Goal: Task Accomplishment & Management: Manage account settings

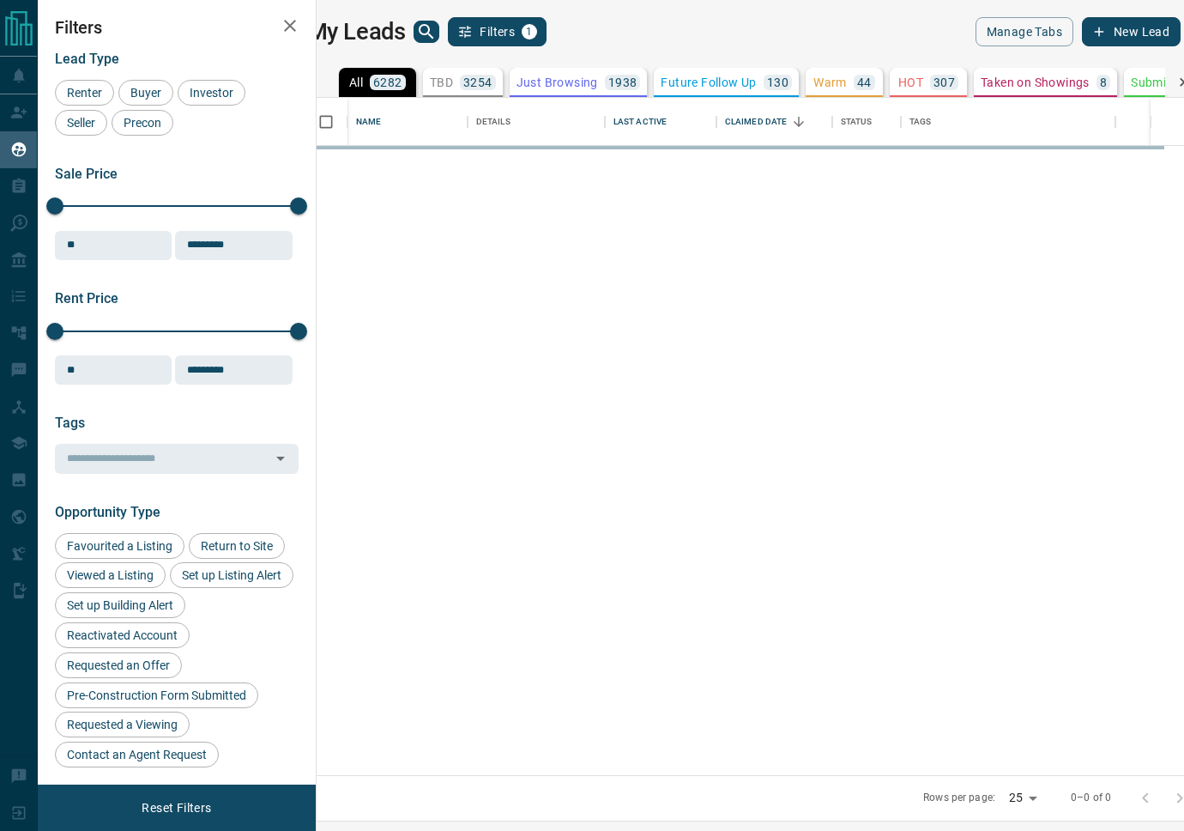
scroll to position [677, 860]
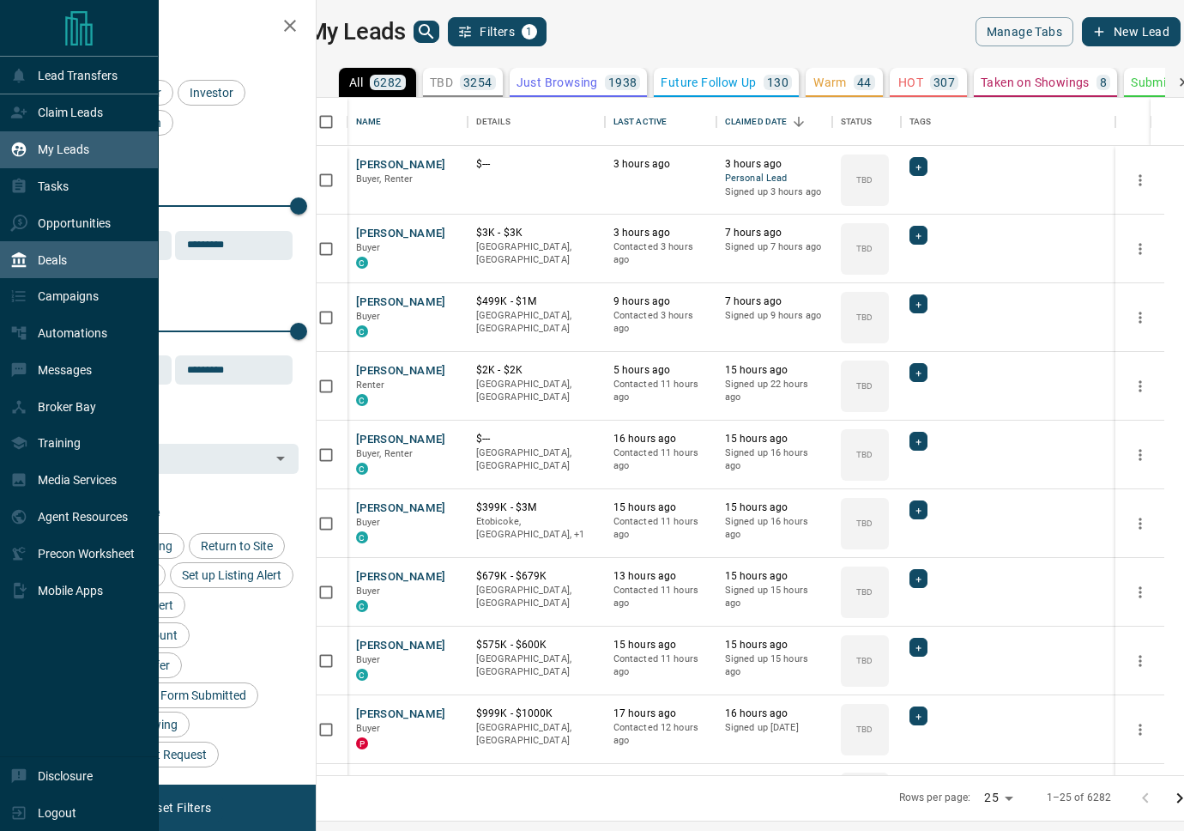
click at [65, 253] on p "Deals" at bounding box center [52, 260] width 29 height 14
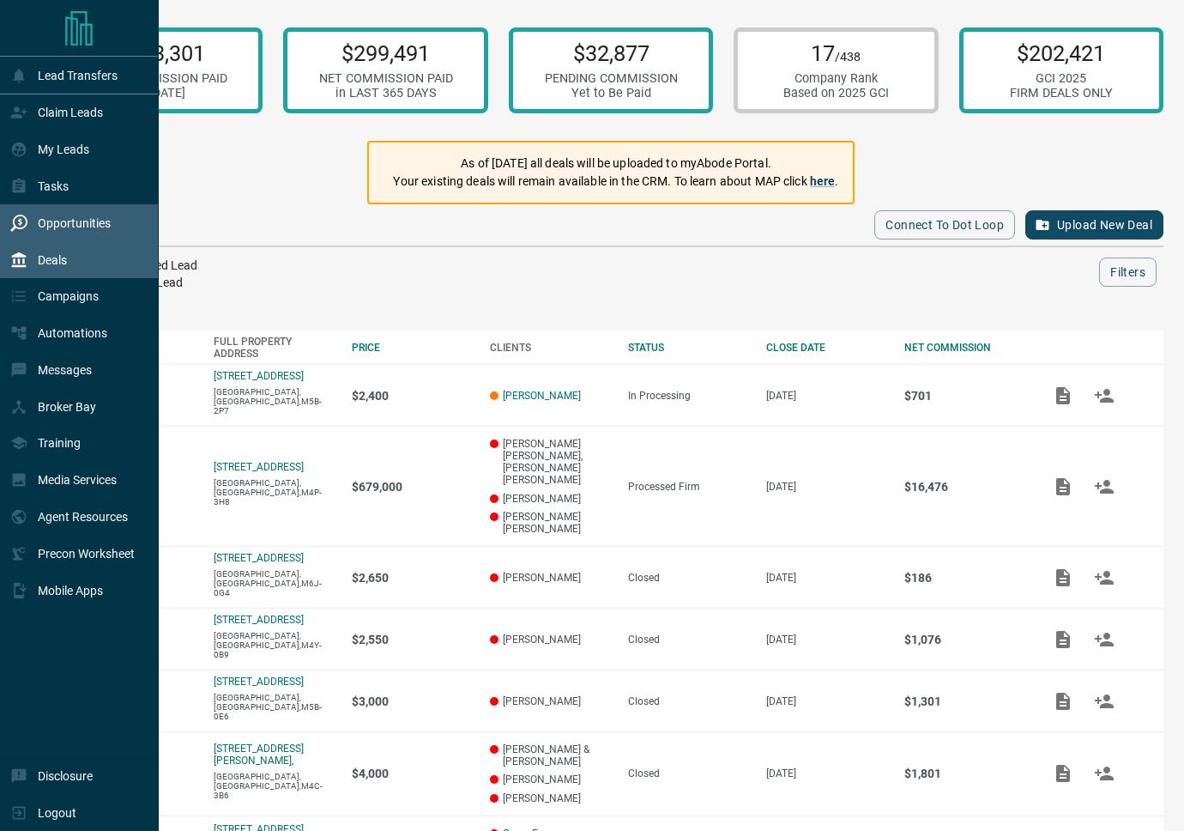
click at [64, 219] on p "Opportunities" at bounding box center [74, 223] width 73 height 14
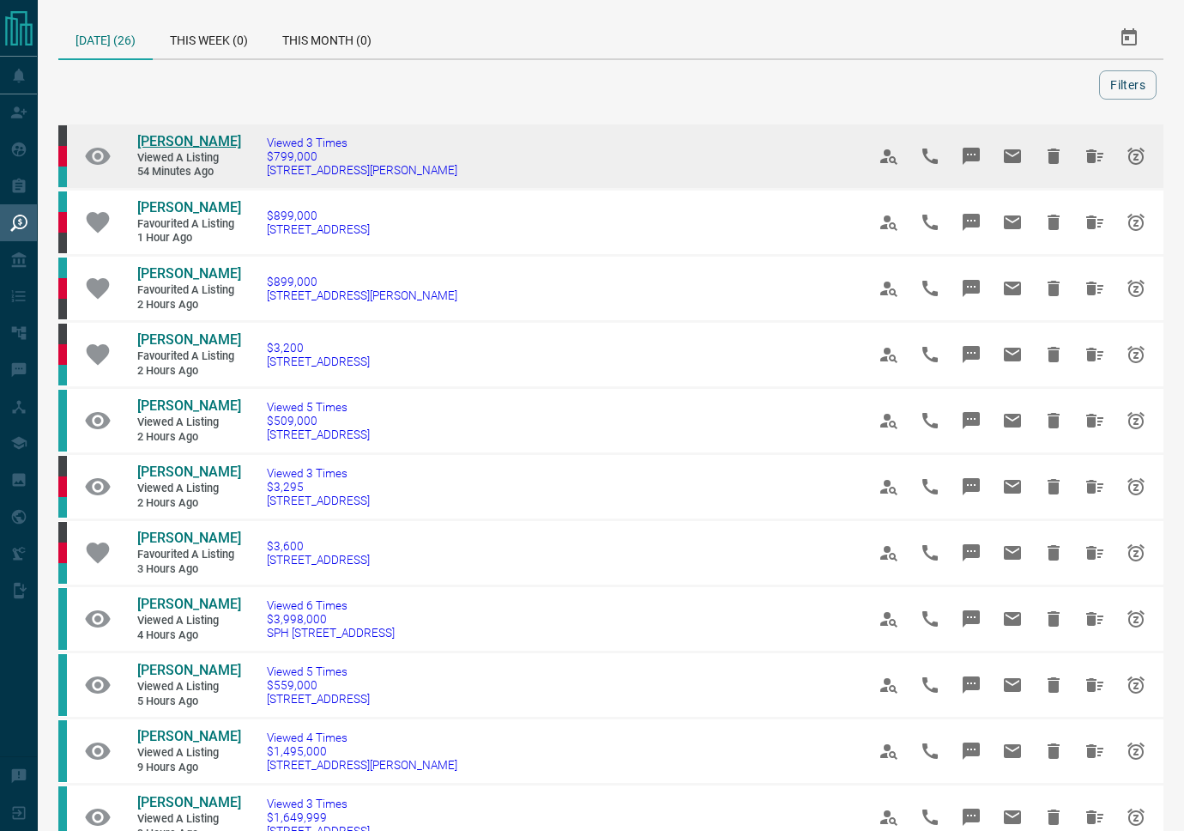
click at [193, 139] on span "[PERSON_NAME]" at bounding box center [189, 141] width 104 height 16
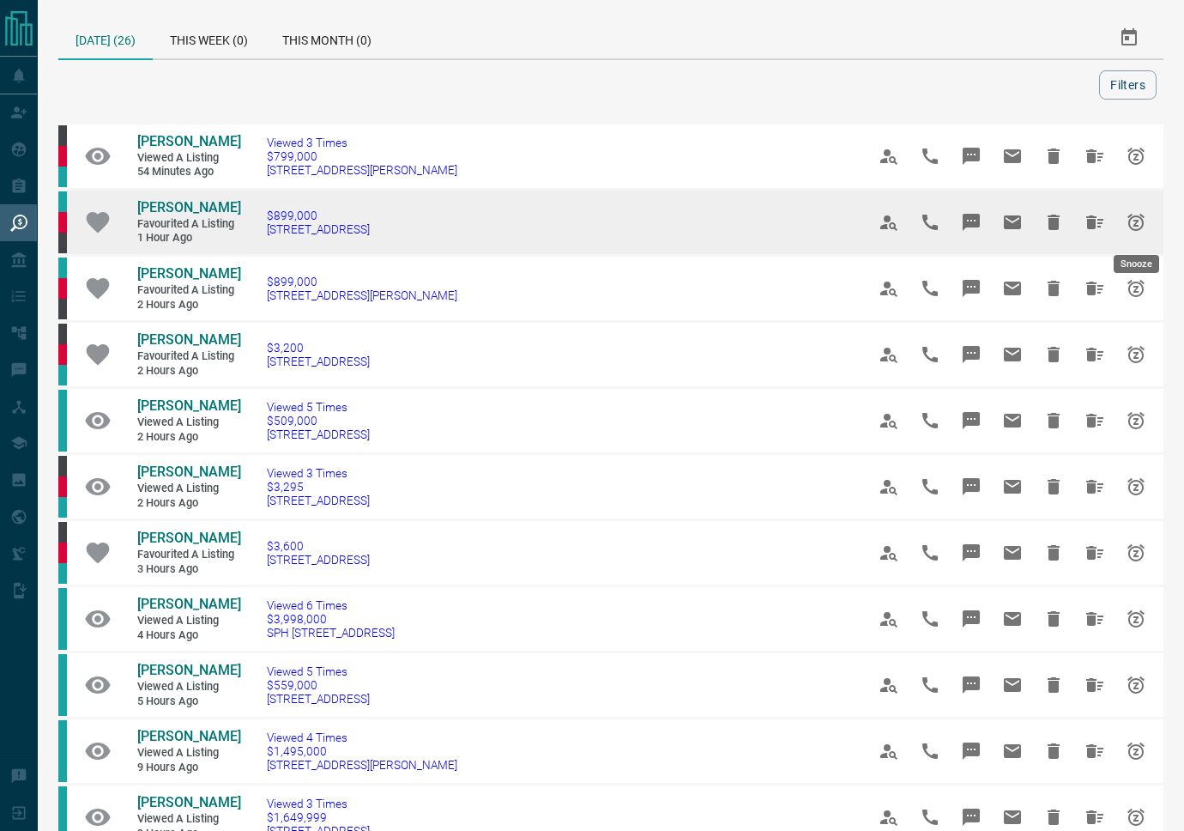
drag, startPoint x: 1094, startPoint y: 227, endPoint x: 1140, endPoint y: 227, distance: 45.5
click at [1140, 227] on div at bounding box center [1013, 222] width 294 height 46
click at [1139, 227] on icon "Snooze" at bounding box center [1136, 222] width 21 height 21
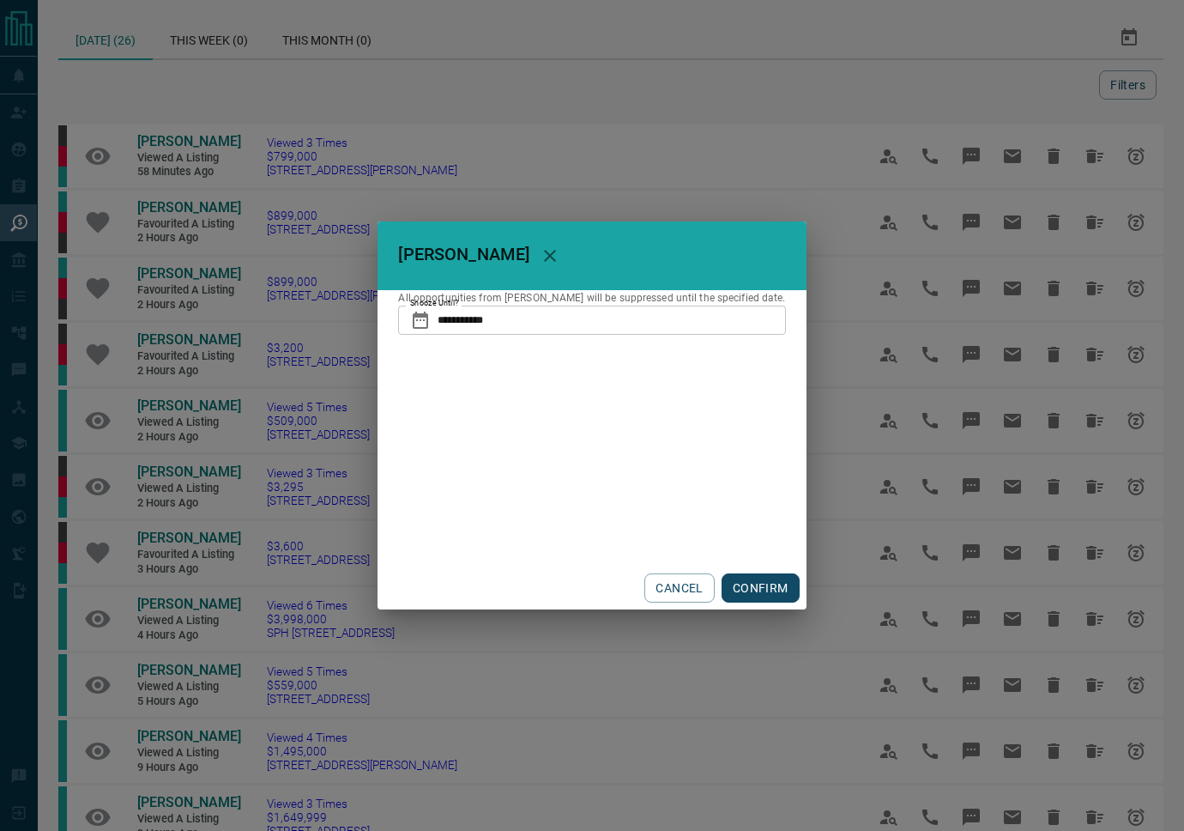
click at [515, 319] on input "**********" at bounding box center [612, 320] width 348 height 29
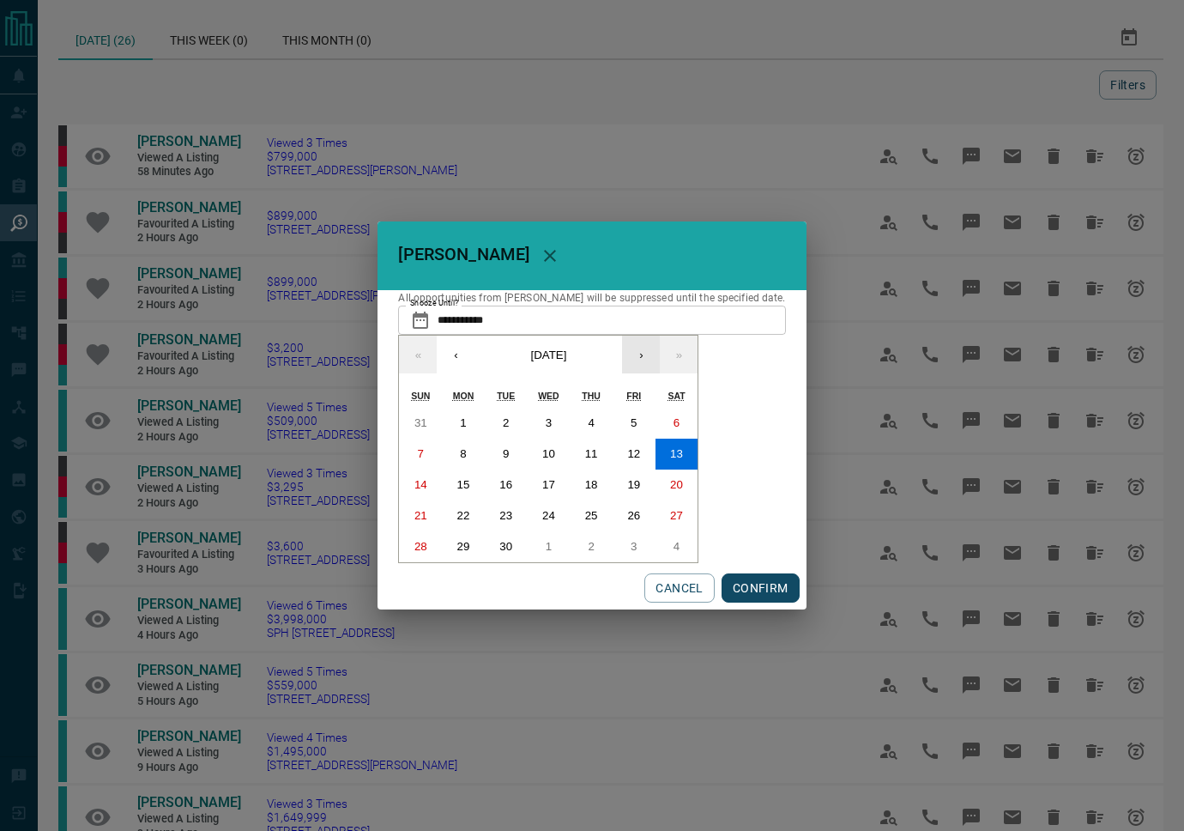
click at [638, 359] on button "›" at bounding box center [641, 355] width 38 height 38
click at [669, 525] on button "25" at bounding box center [677, 515] width 43 height 31
type input "**********"
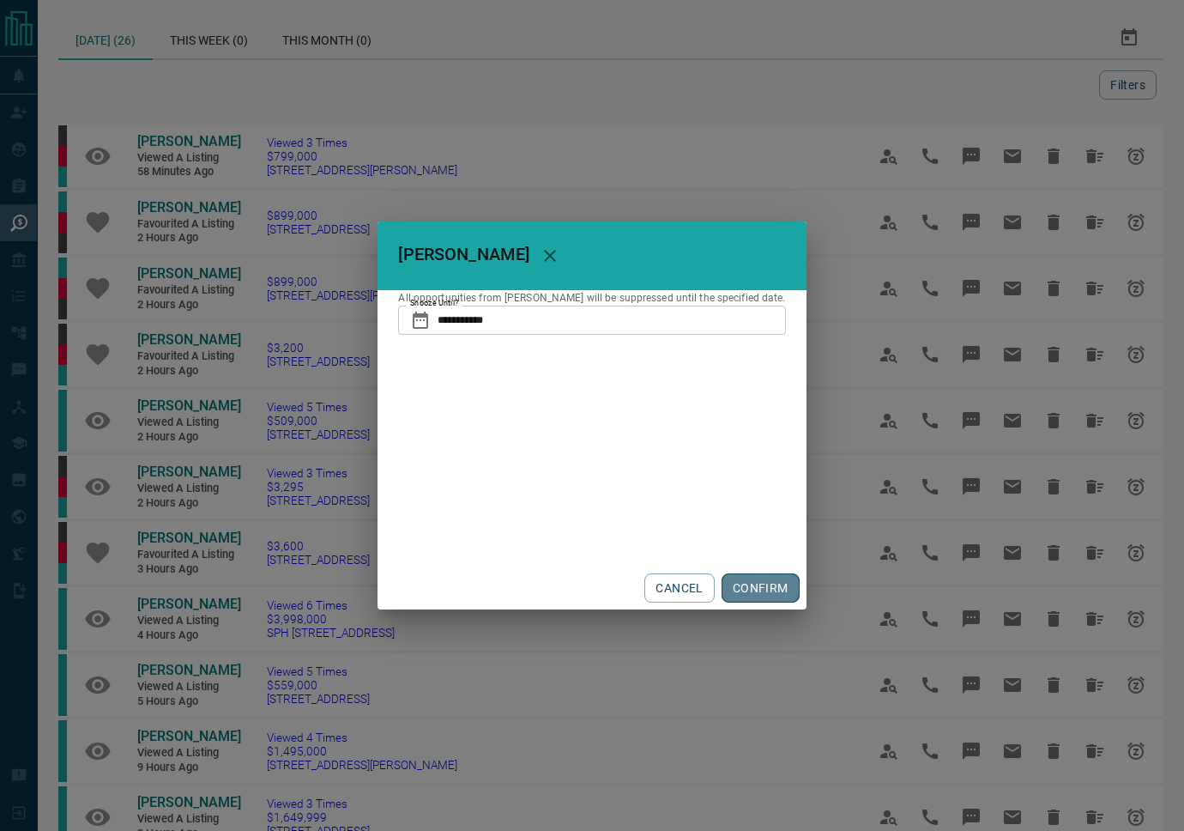
click at [751, 597] on button "CONFIRM" at bounding box center [761, 587] width 78 height 29
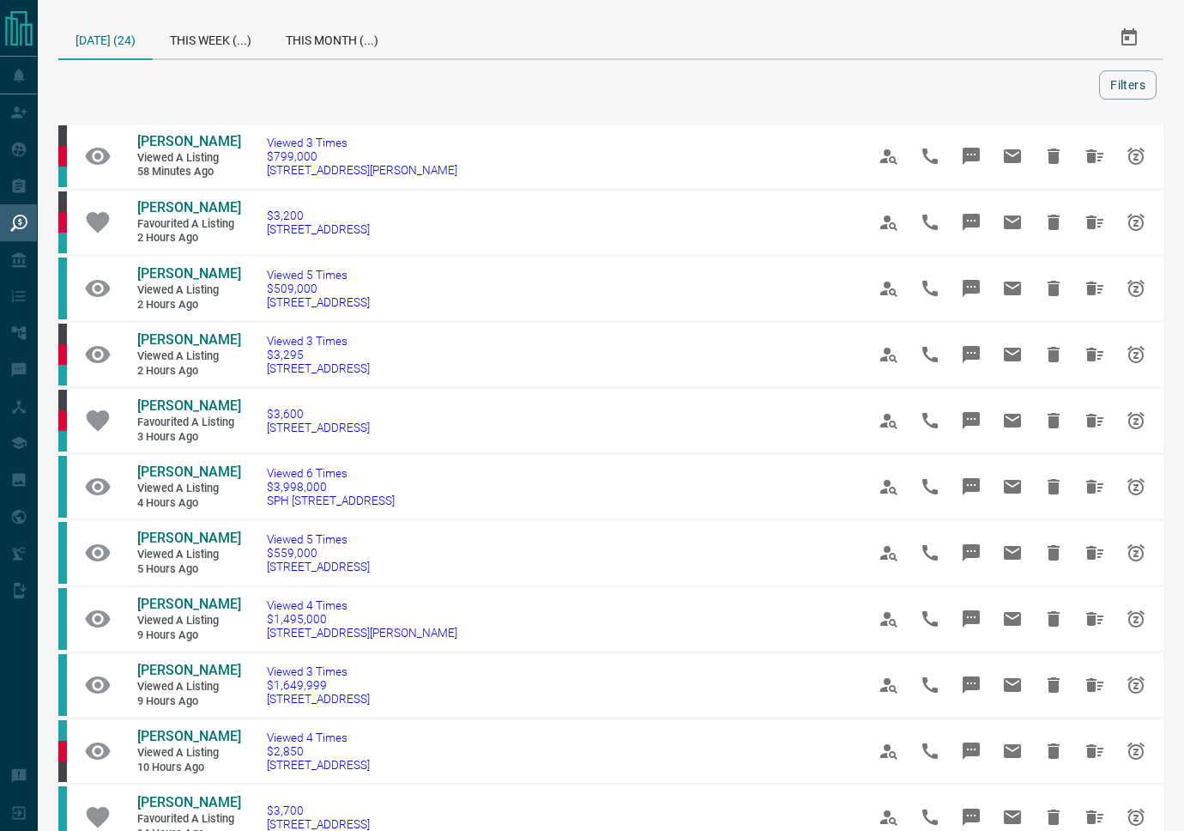
click at [442, 84] on div at bounding box center [582, 84] width 1034 height 29
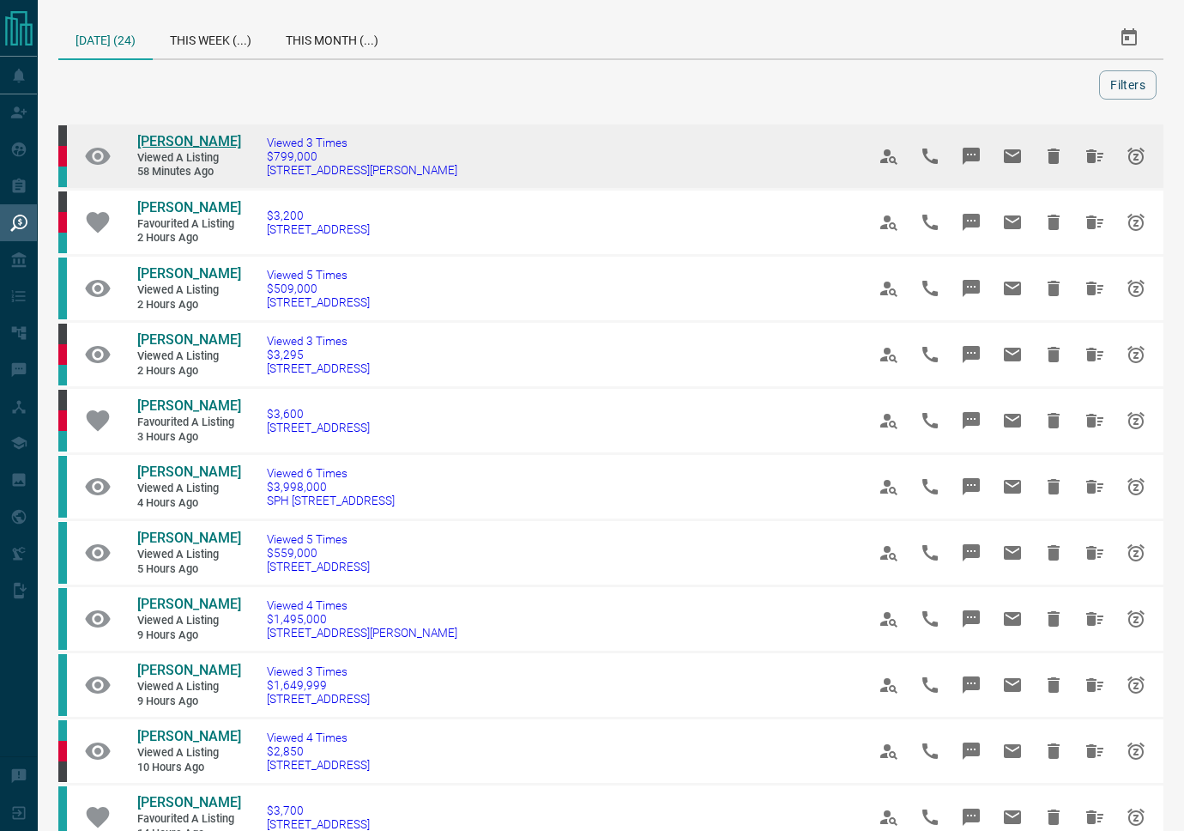
click at [218, 136] on span "[PERSON_NAME]" at bounding box center [189, 141] width 104 height 16
click at [1087, 156] on icon "Hide All from Terran McNeely" at bounding box center [1095, 156] width 17 height 14
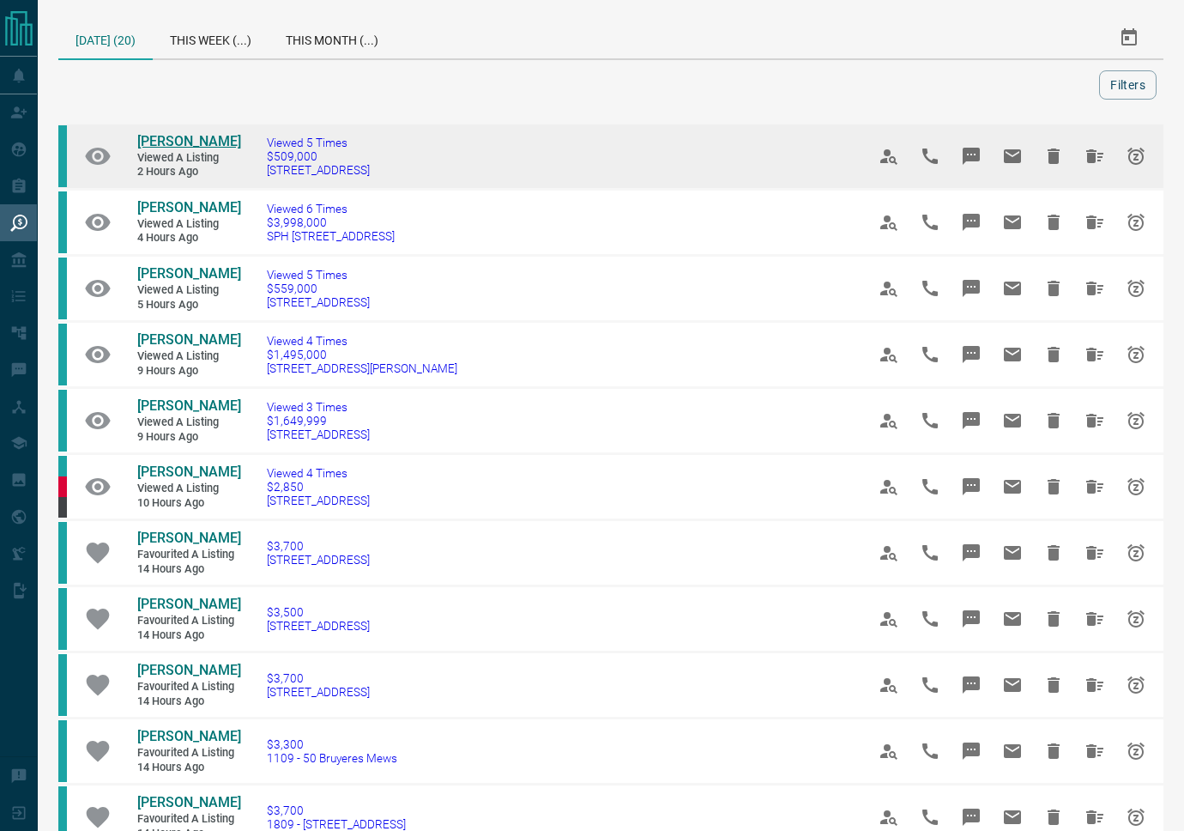
click at [198, 136] on span "[PERSON_NAME]" at bounding box center [189, 141] width 104 height 16
click at [1136, 157] on icon "Snooze" at bounding box center [1136, 156] width 17 height 17
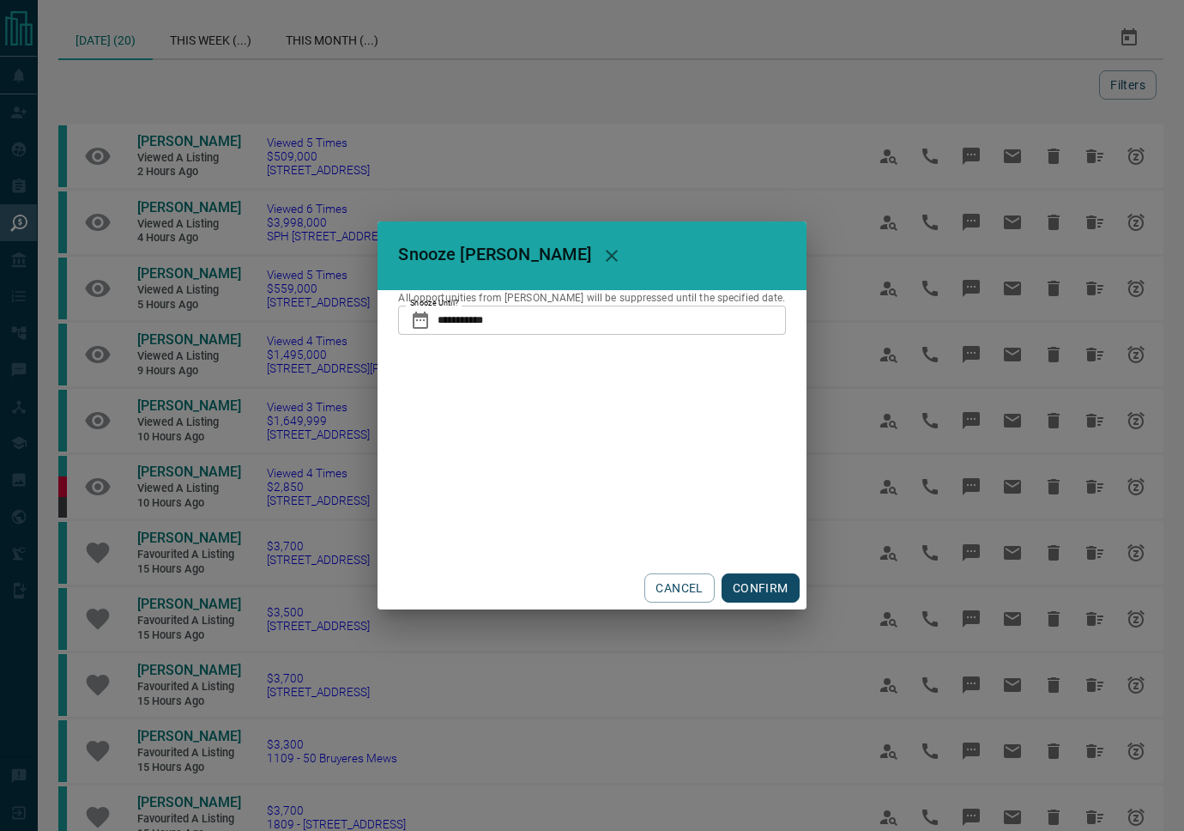
click at [628, 323] on input "**********" at bounding box center [612, 320] width 348 height 29
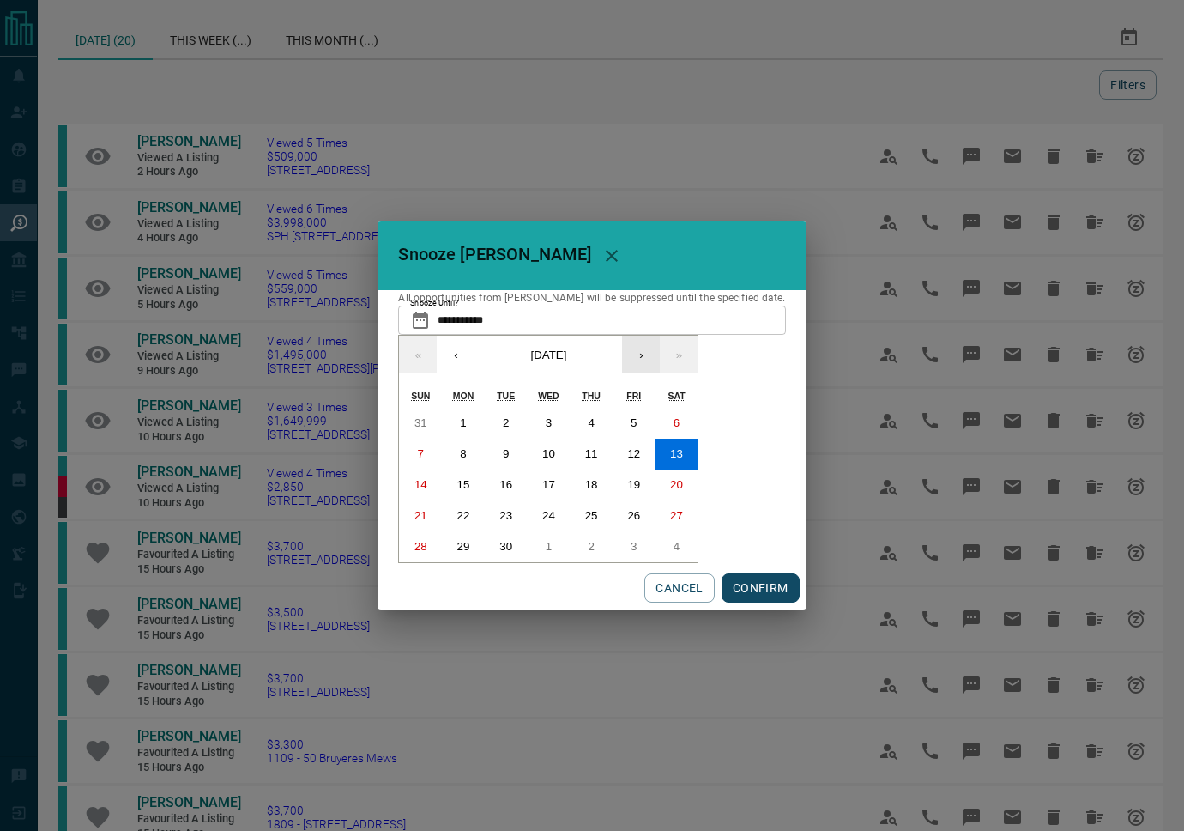
click at [660, 360] on button "›" at bounding box center [641, 355] width 38 height 38
click at [605, 360] on button "[DATE]" at bounding box center [549, 355] width 148 height 38
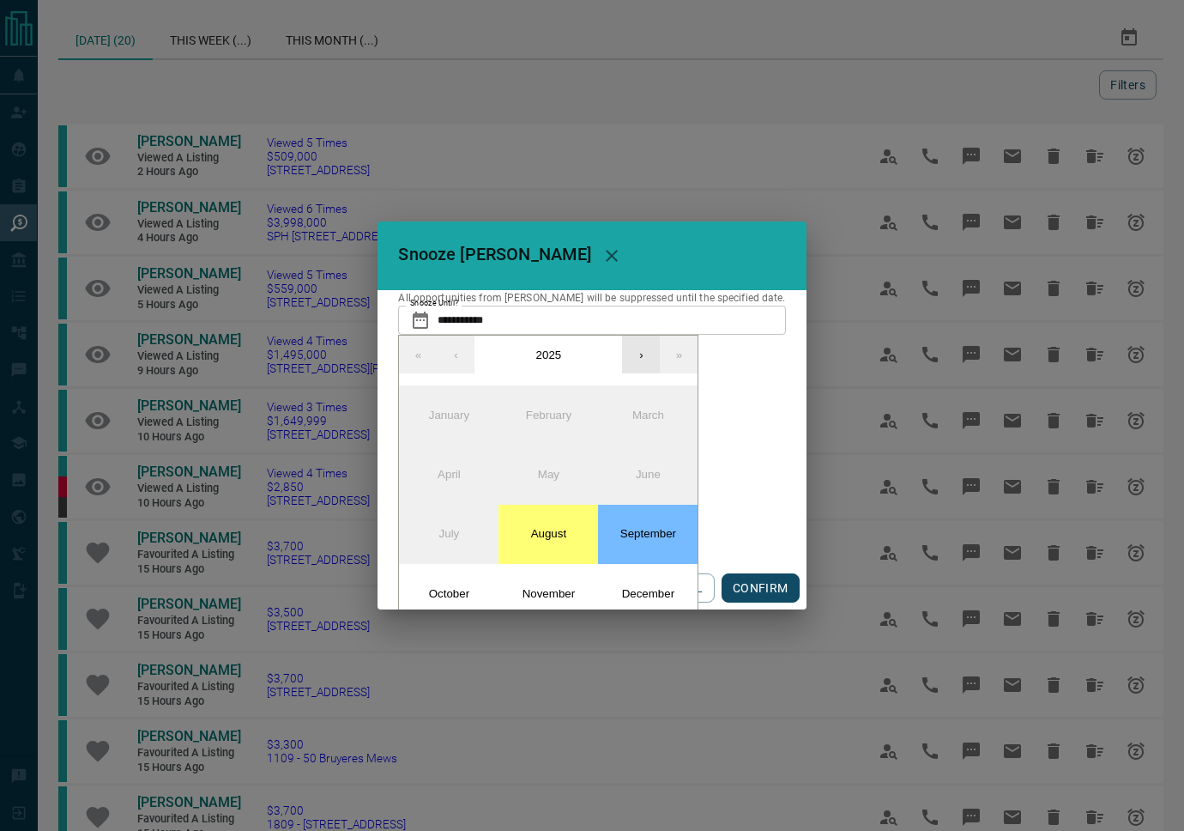
click at [658, 364] on button "›" at bounding box center [641, 355] width 38 height 38
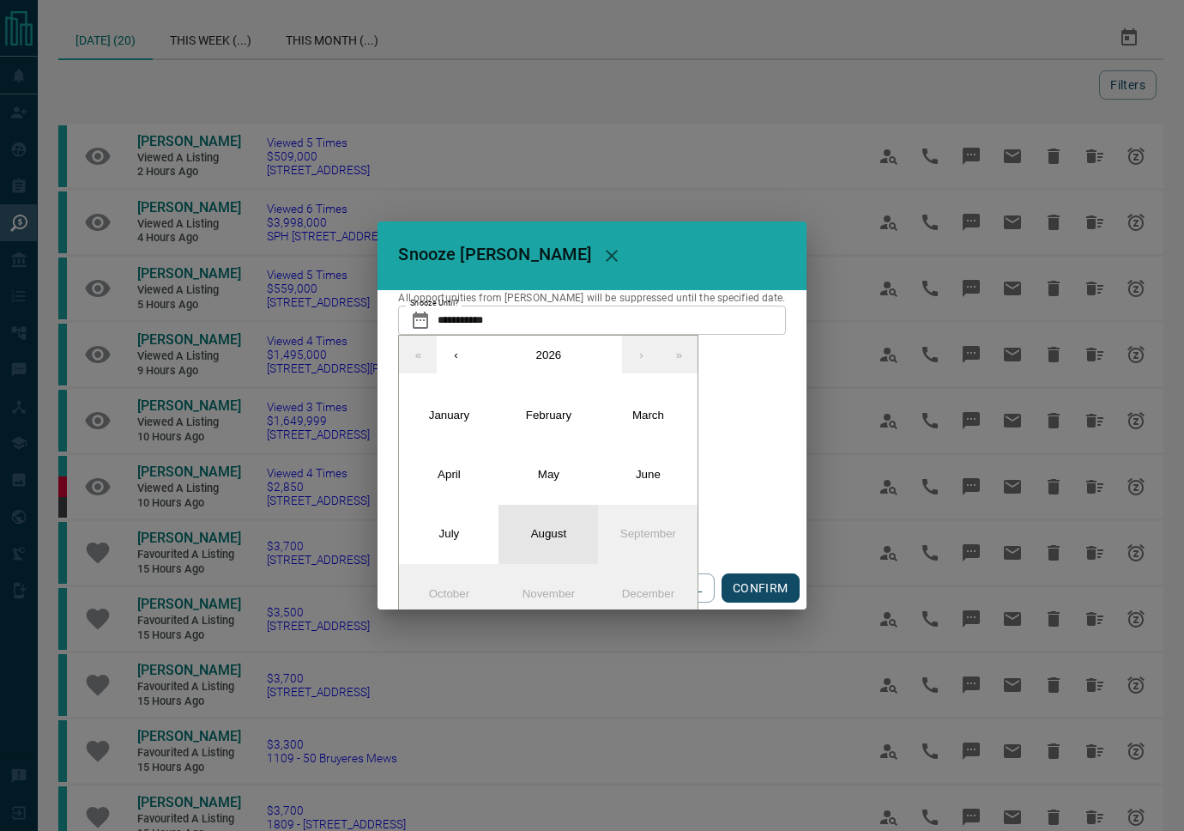
click at [578, 555] on button "August" at bounding box center [549, 534] width 100 height 59
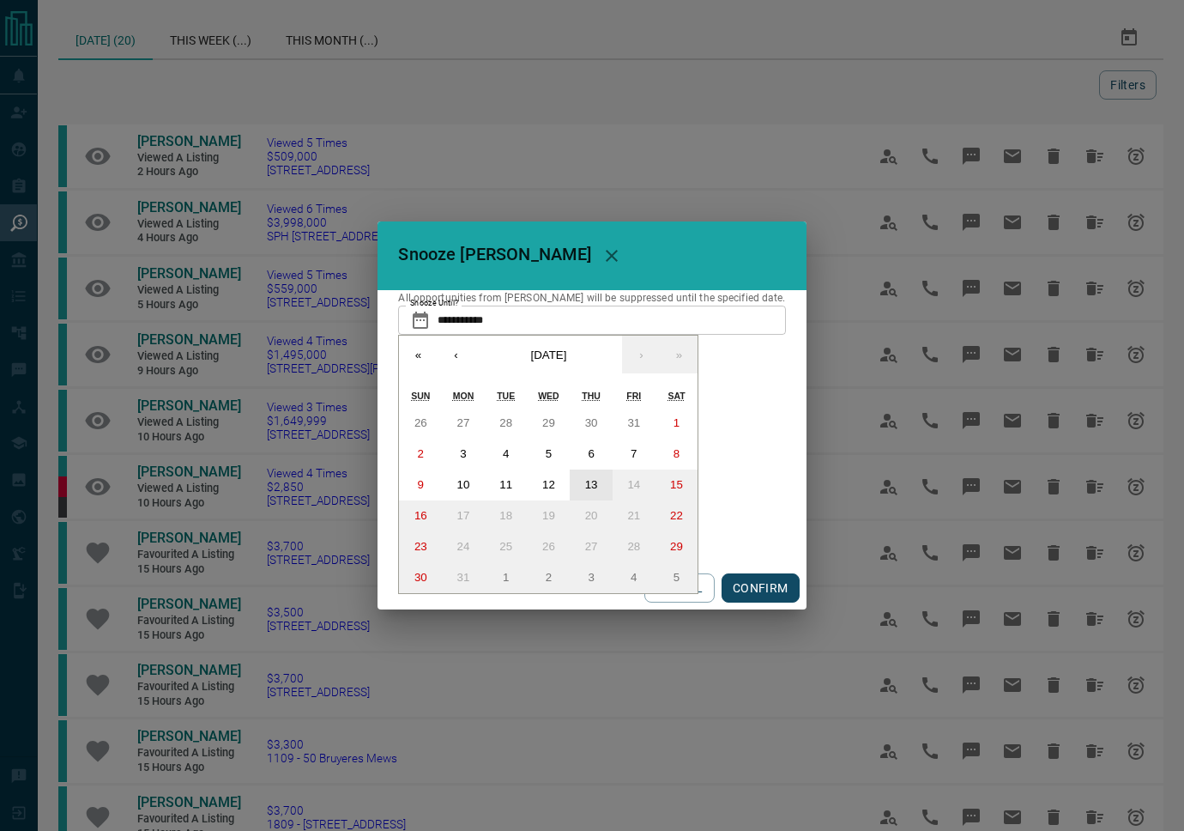
drag, startPoint x: 615, startPoint y: 476, endPoint x: 635, endPoint y: 479, distance: 20.8
click at [613, 476] on button "13" at bounding box center [591, 484] width 43 height 31
type input "**********"
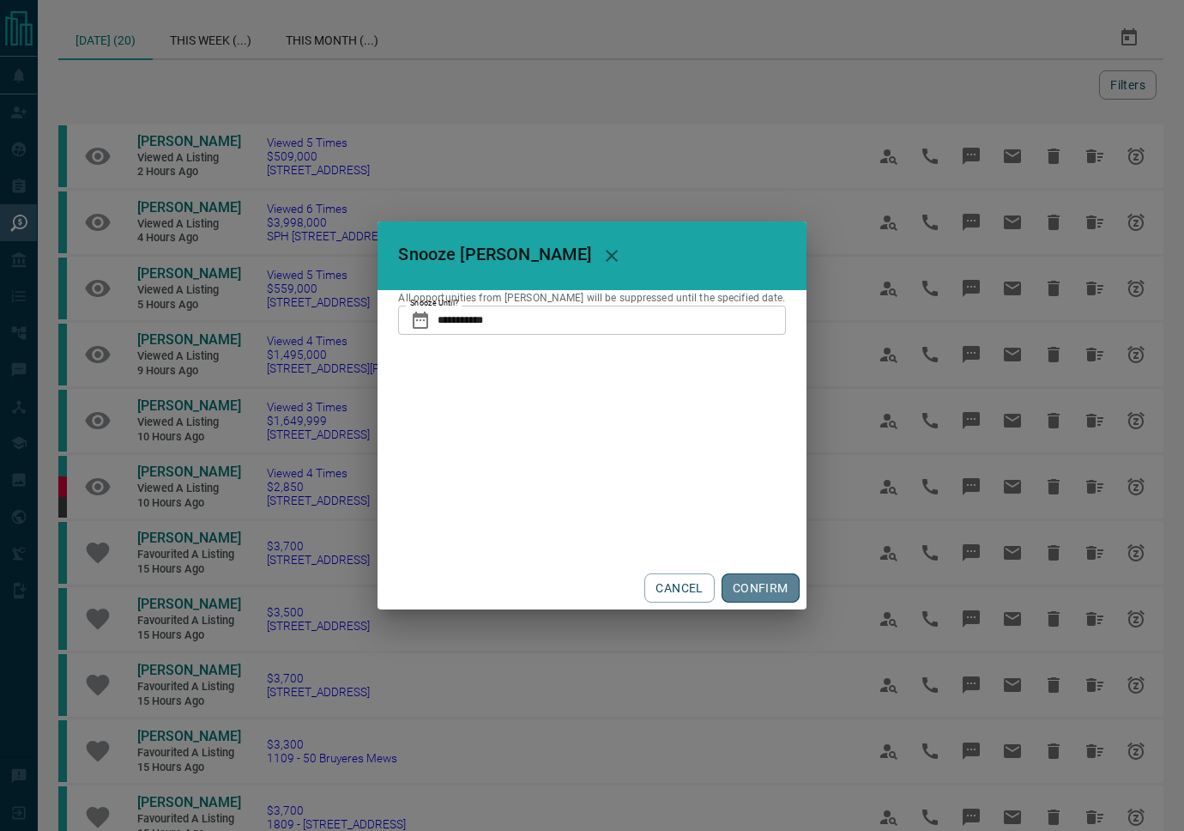
click at [722, 589] on button "CONFIRM" at bounding box center [761, 587] width 78 height 29
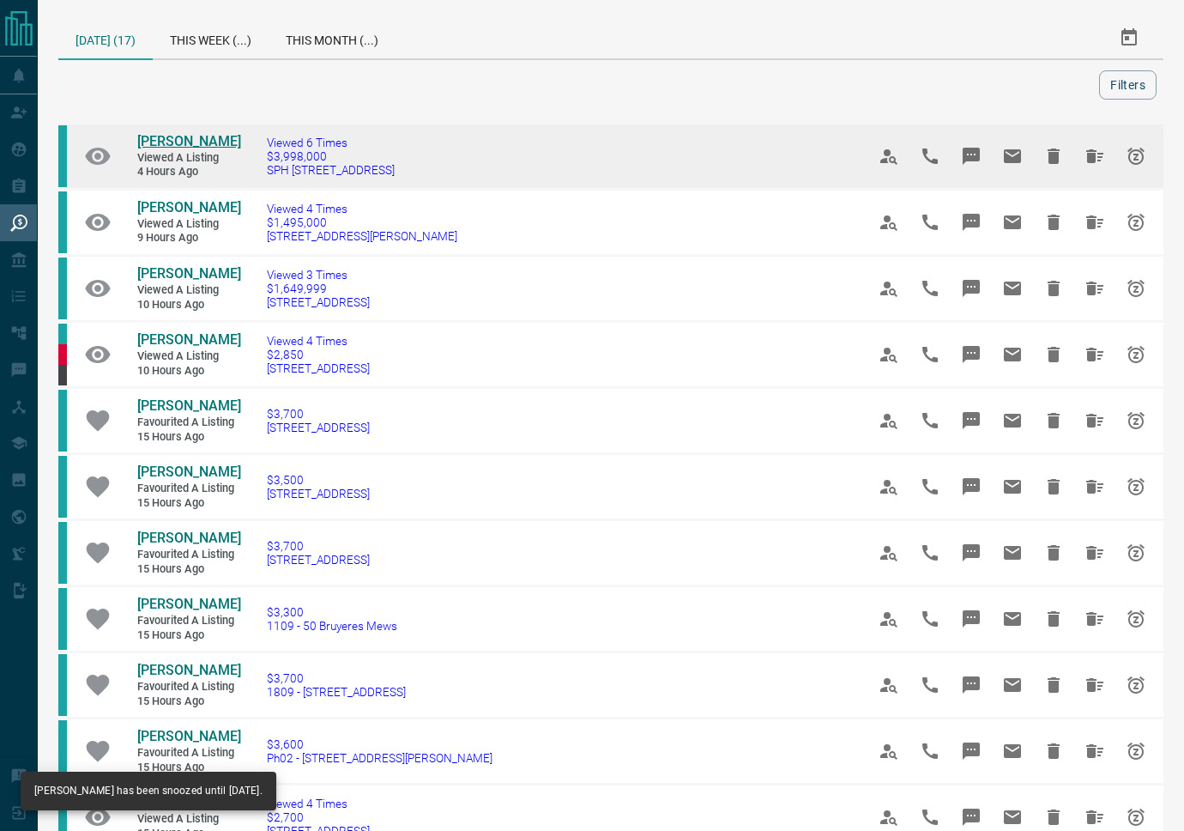
click at [213, 142] on span "[PERSON_NAME]" at bounding box center [189, 141] width 104 height 16
click at [1093, 163] on icon "Hide All from Silvana Da Silva" at bounding box center [1095, 156] width 21 height 21
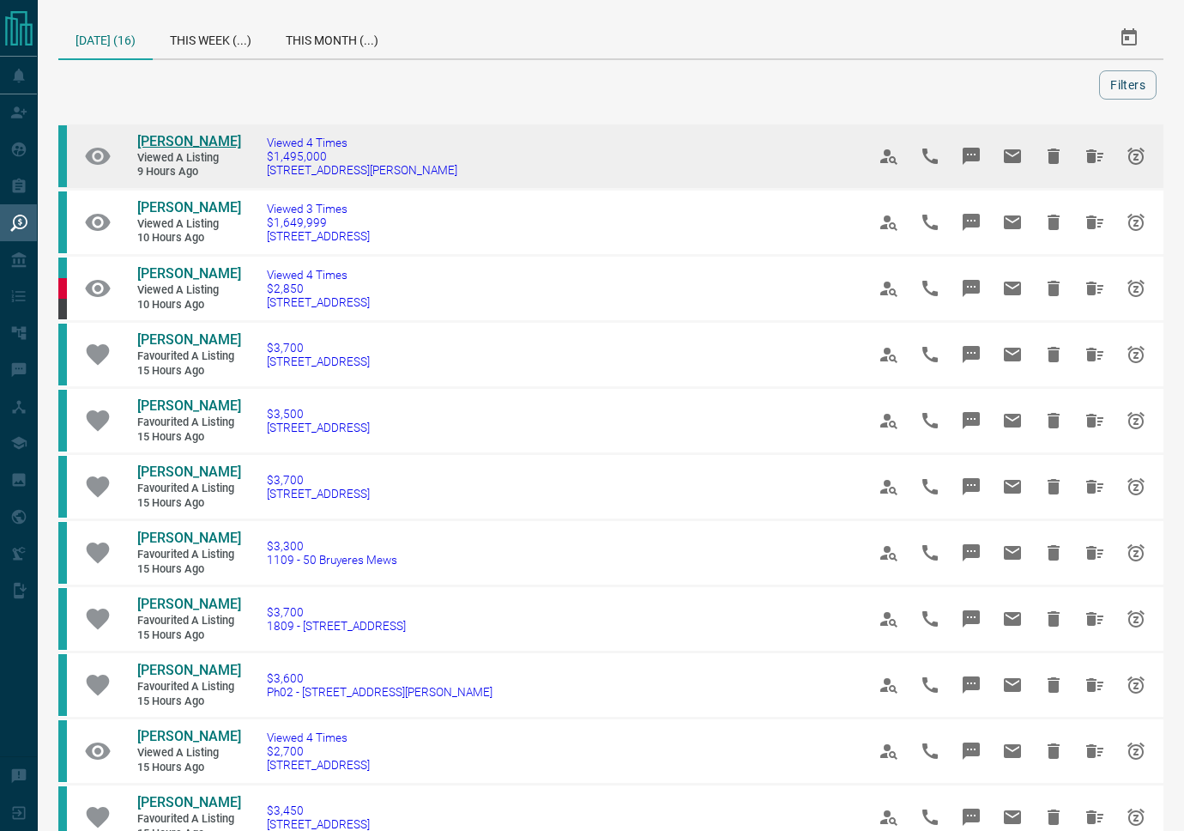
click at [181, 142] on span "[PERSON_NAME]" at bounding box center [189, 141] width 104 height 16
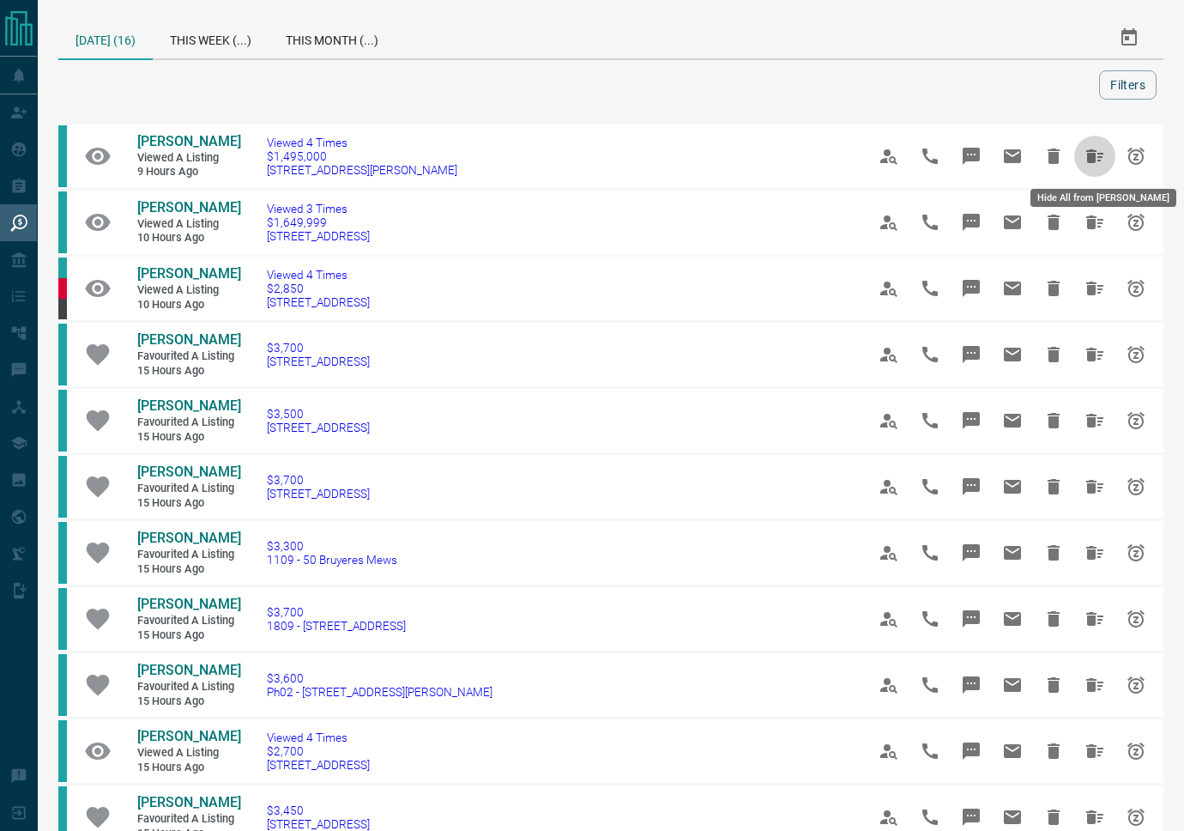
click at [1087, 156] on icon "Hide All from Abdullah Haq" at bounding box center [1095, 156] width 17 height 14
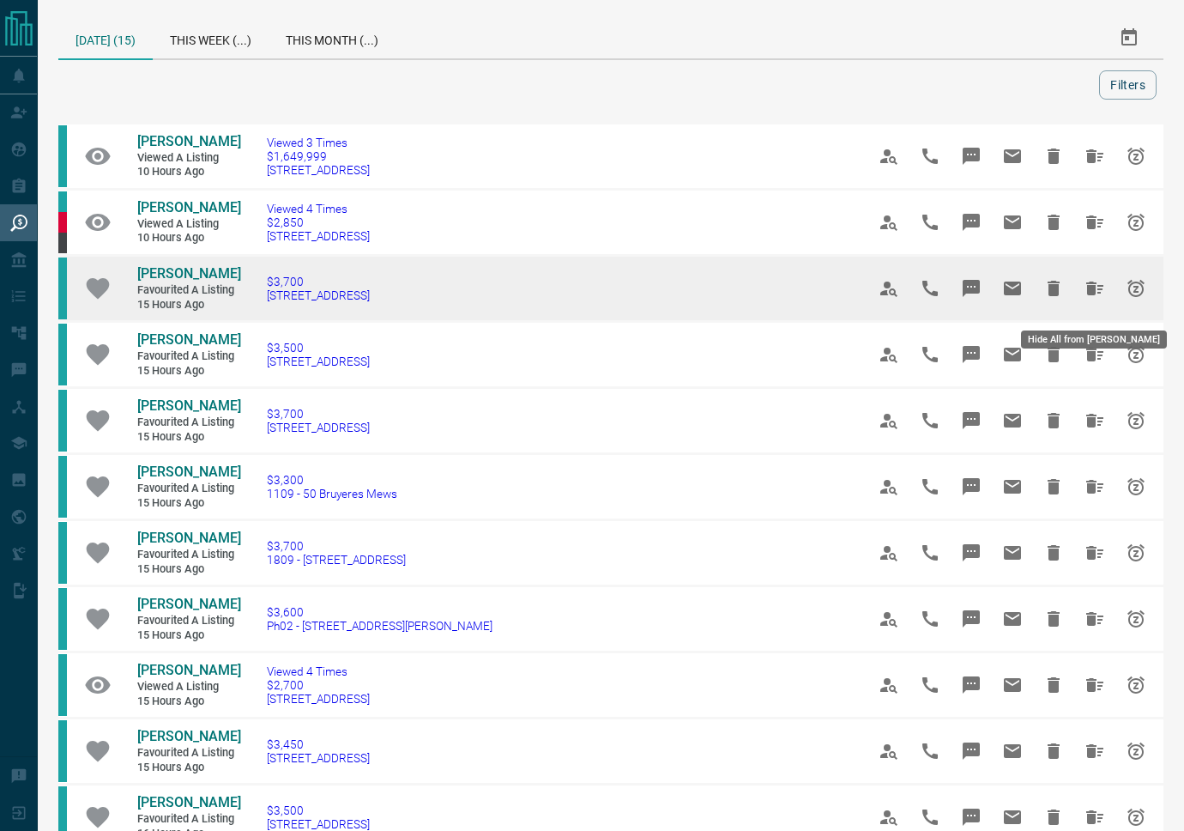
click at [1090, 295] on icon "Hide All from Connor Richmond" at bounding box center [1095, 289] width 17 height 14
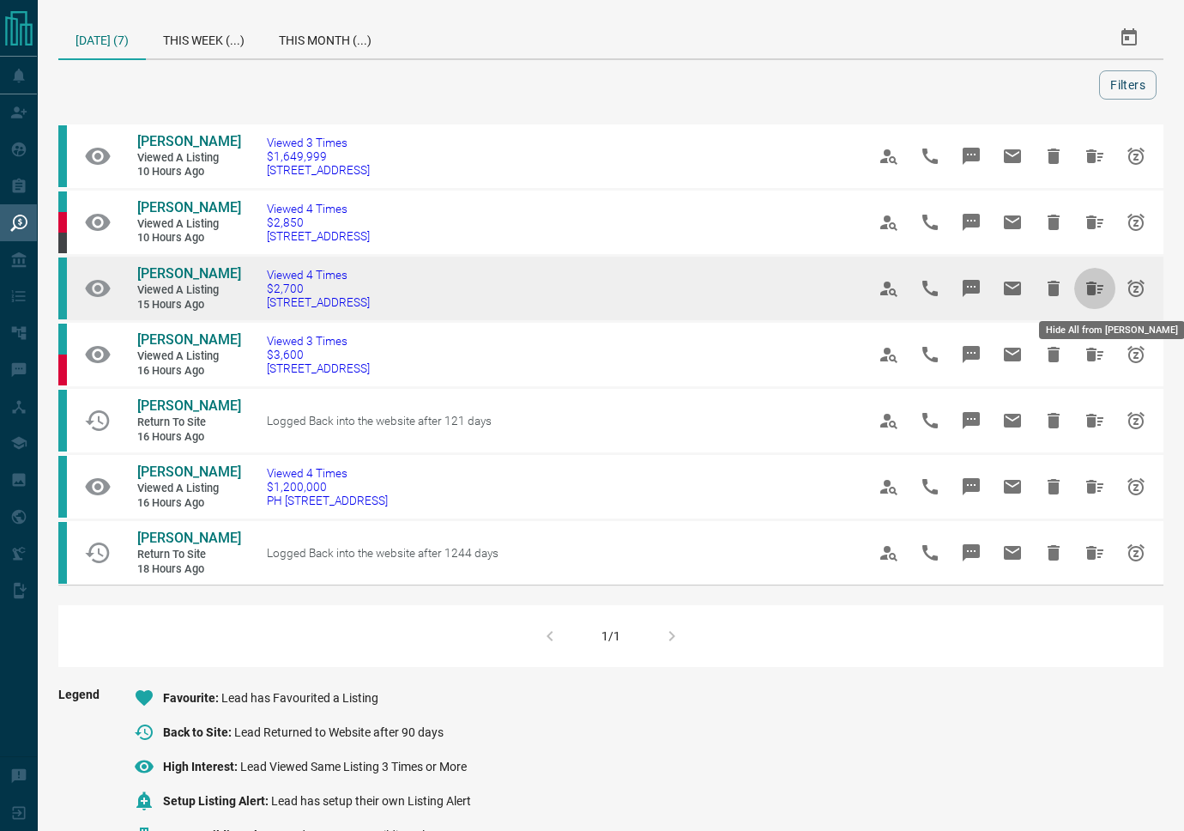
click at [1099, 293] on icon "Hide All from Alla Leviy" at bounding box center [1095, 289] width 17 height 14
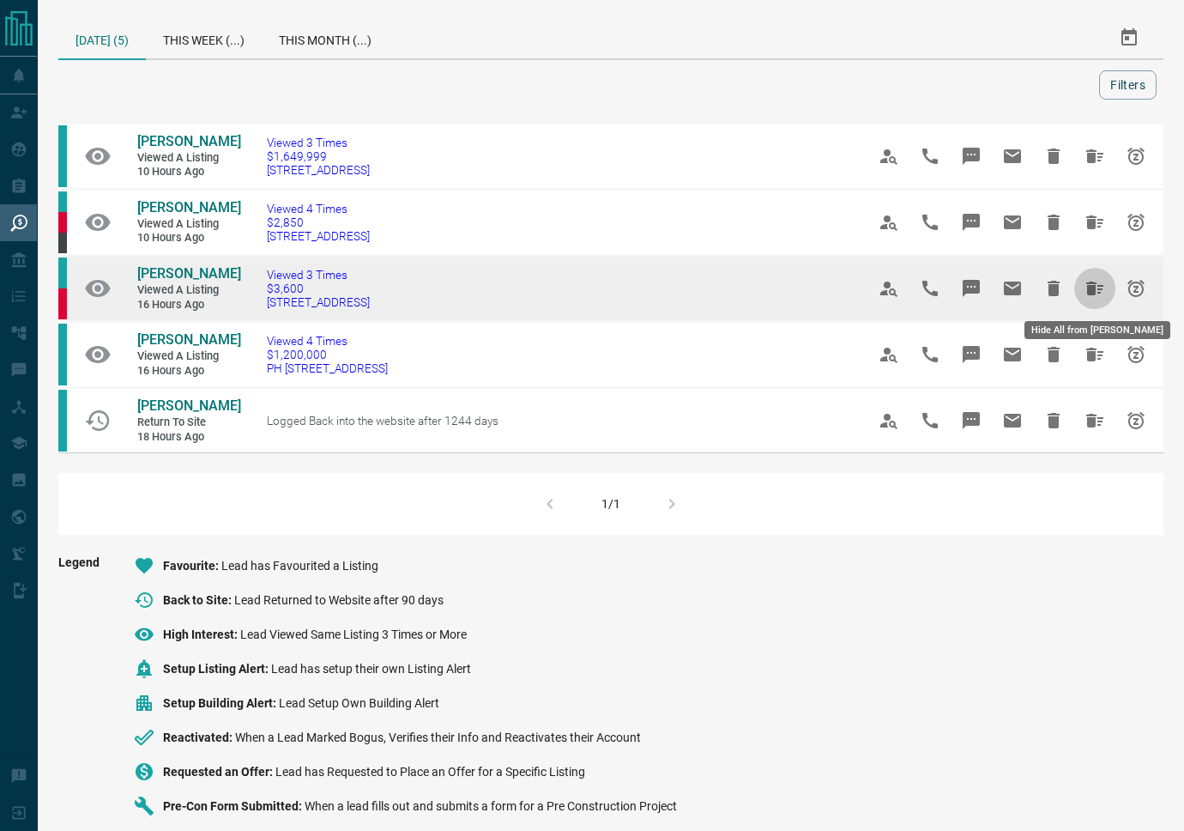
click at [1097, 295] on icon "Hide All from Stacie Campbell" at bounding box center [1095, 288] width 21 height 21
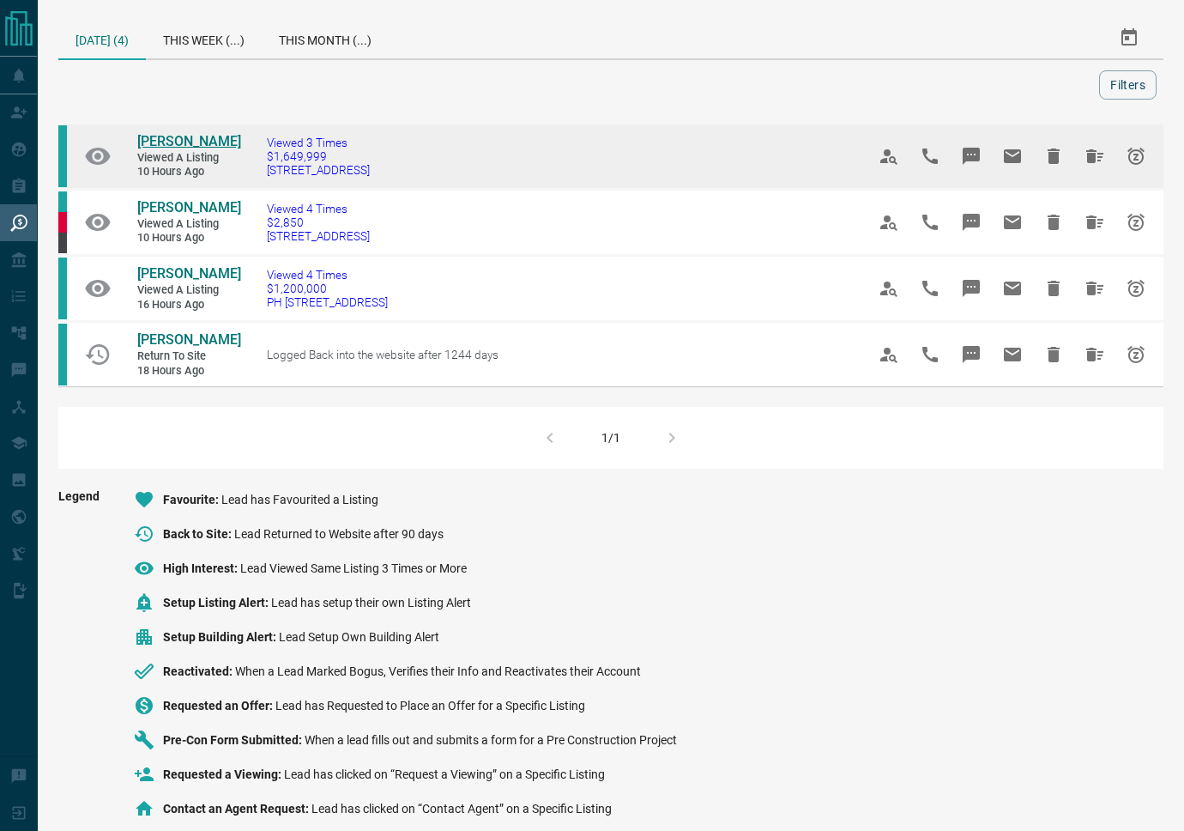
click at [193, 144] on span "[PERSON_NAME]" at bounding box center [189, 141] width 104 height 16
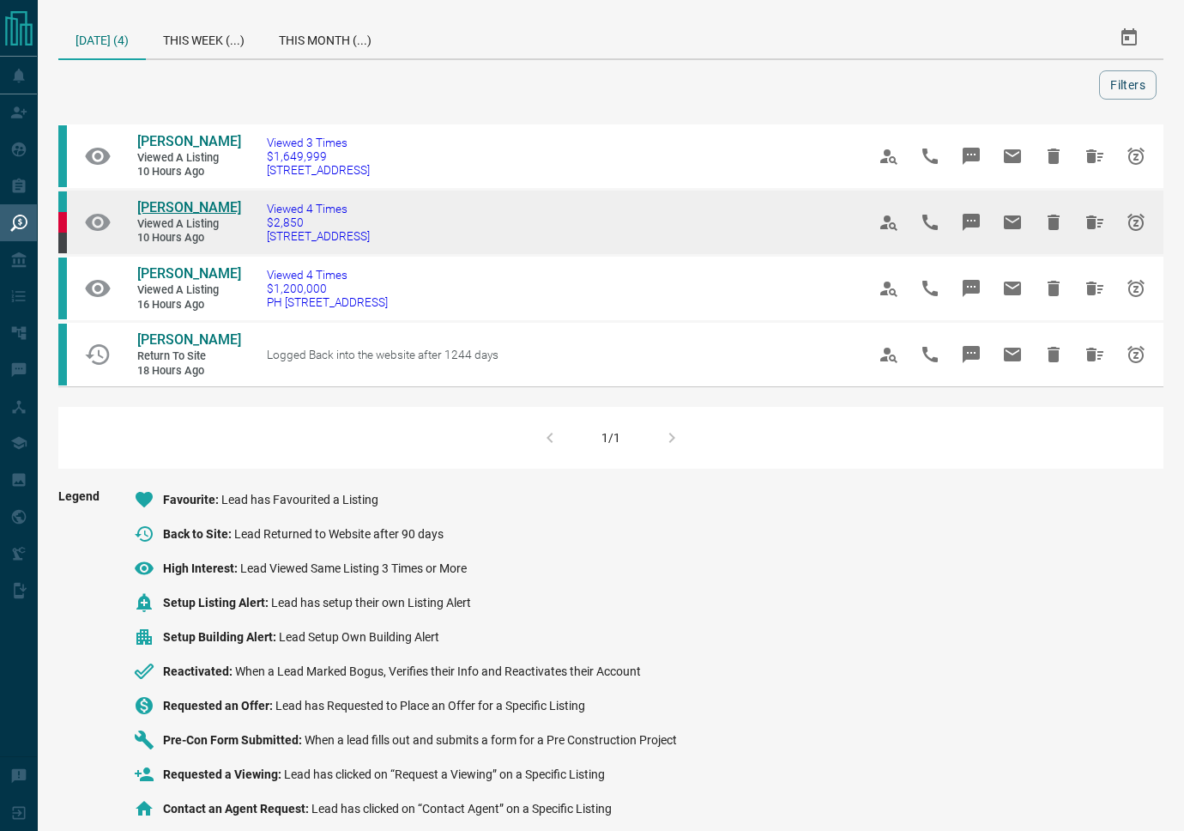
click at [182, 203] on span "[PERSON_NAME]" at bounding box center [189, 207] width 104 height 16
click at [1093, 224] on icon "Hide All from Selim Goktepe" at bounding box center [1095, 222] width 17 height 14
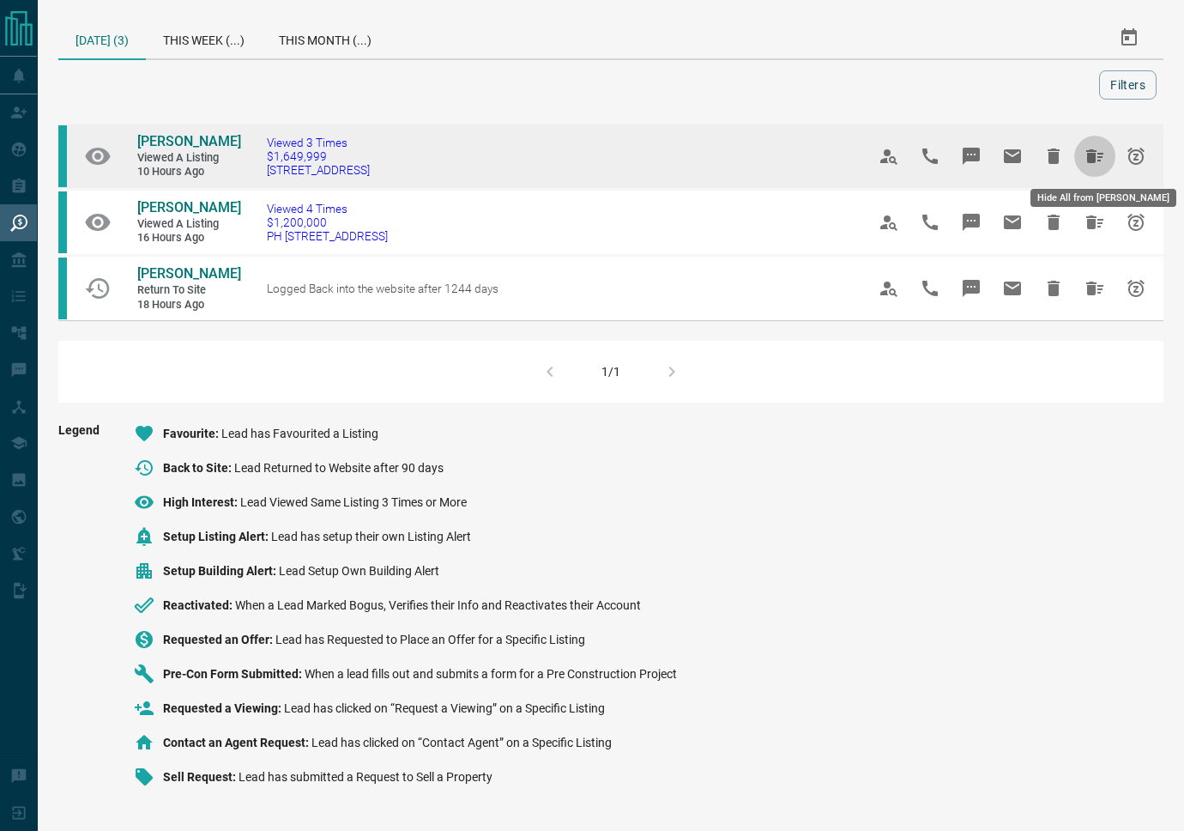
click at [1094, 159] on icon "Hide All from Denis Heroux" at bounding box center [1095, 156] width 17 height 14
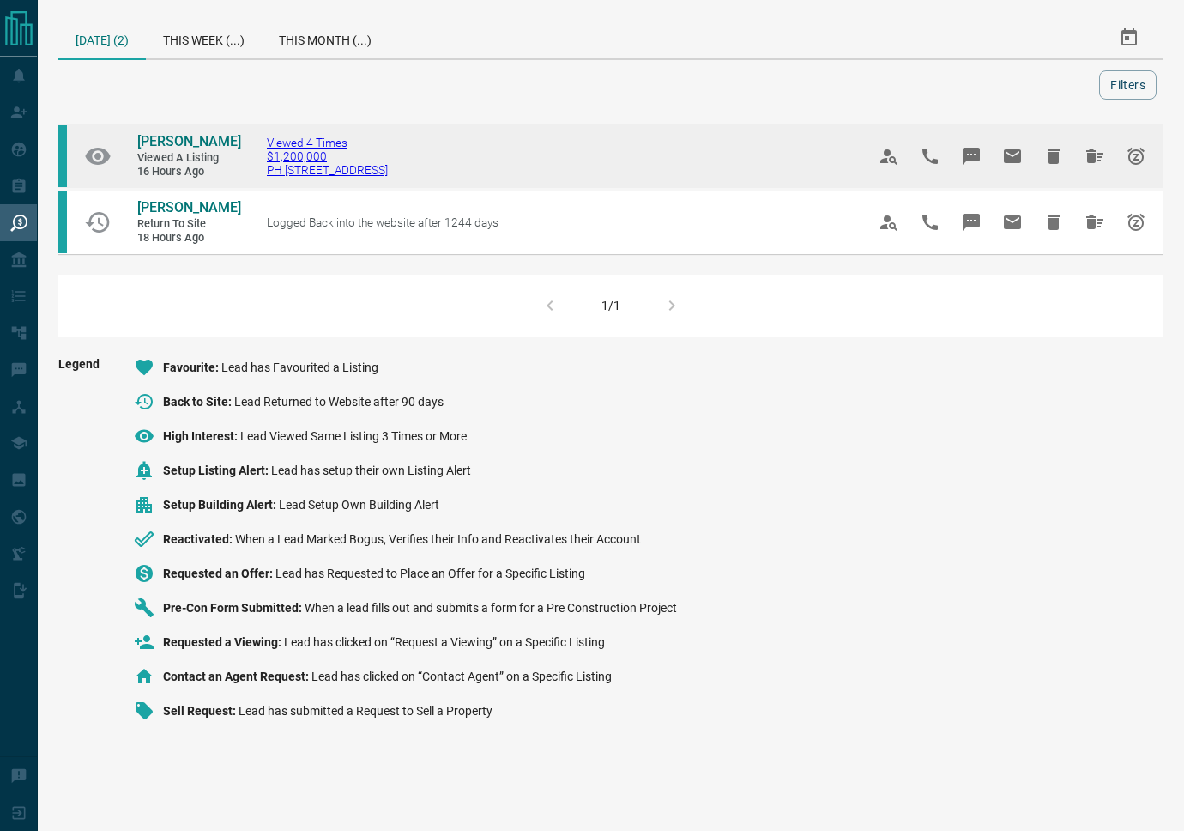
click at [312, 140] on span "Viewed 4 Times" at bounding box center [327, 143] width 121 height 14
click at [152, 139] on span "[PERSON_NAME]" at bounding box center [189, 141] width 104 height 16
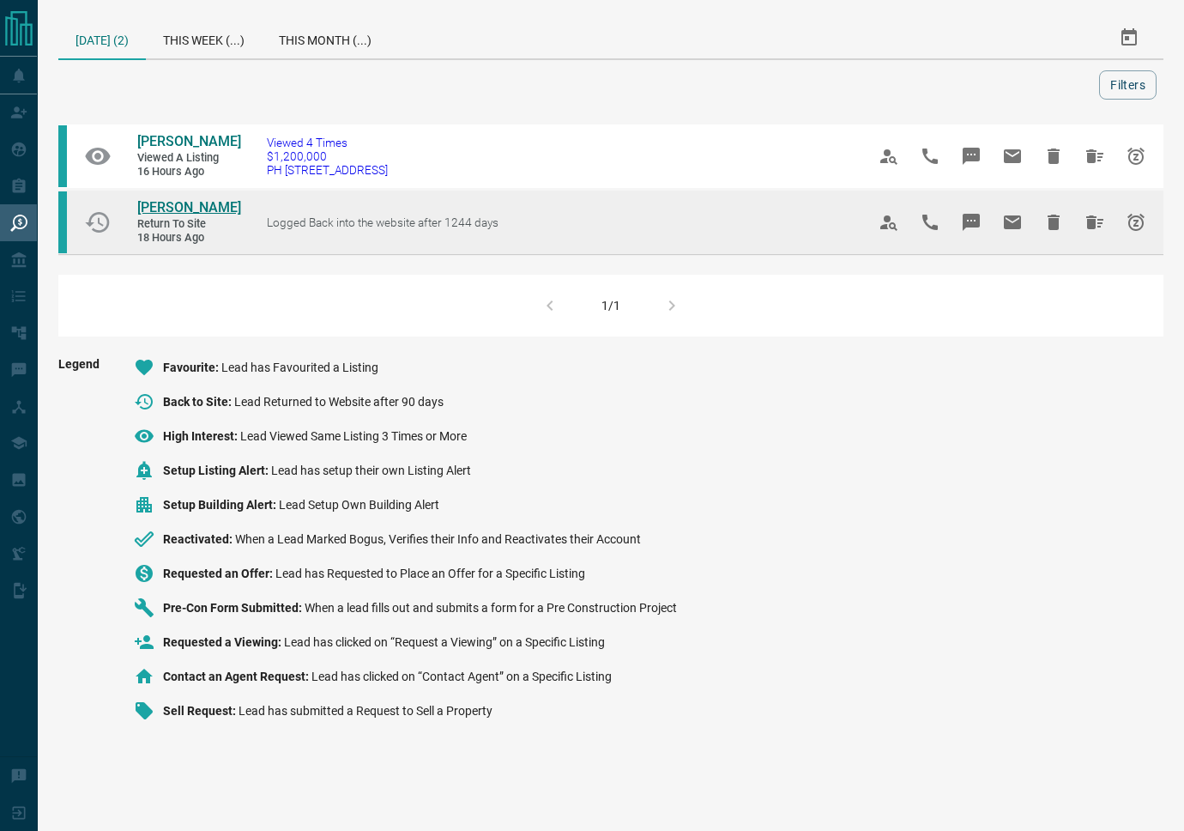
click at [171, 204] on span "[PERSON_NAME]" at bounding box center [189, 207] width 104 height 16
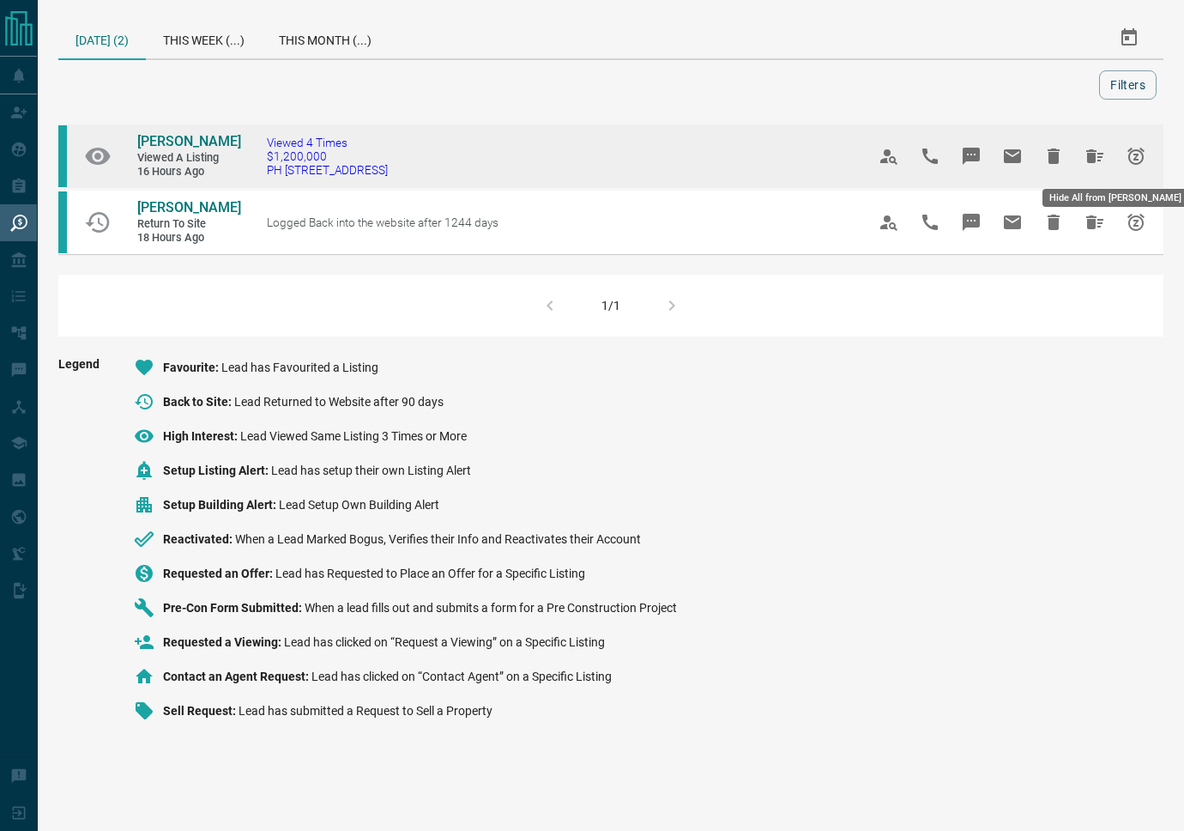
click at [1099, 154] on icon "Hide All from Leo Bak" at bounding box center [1095, 156] width 21 height 21
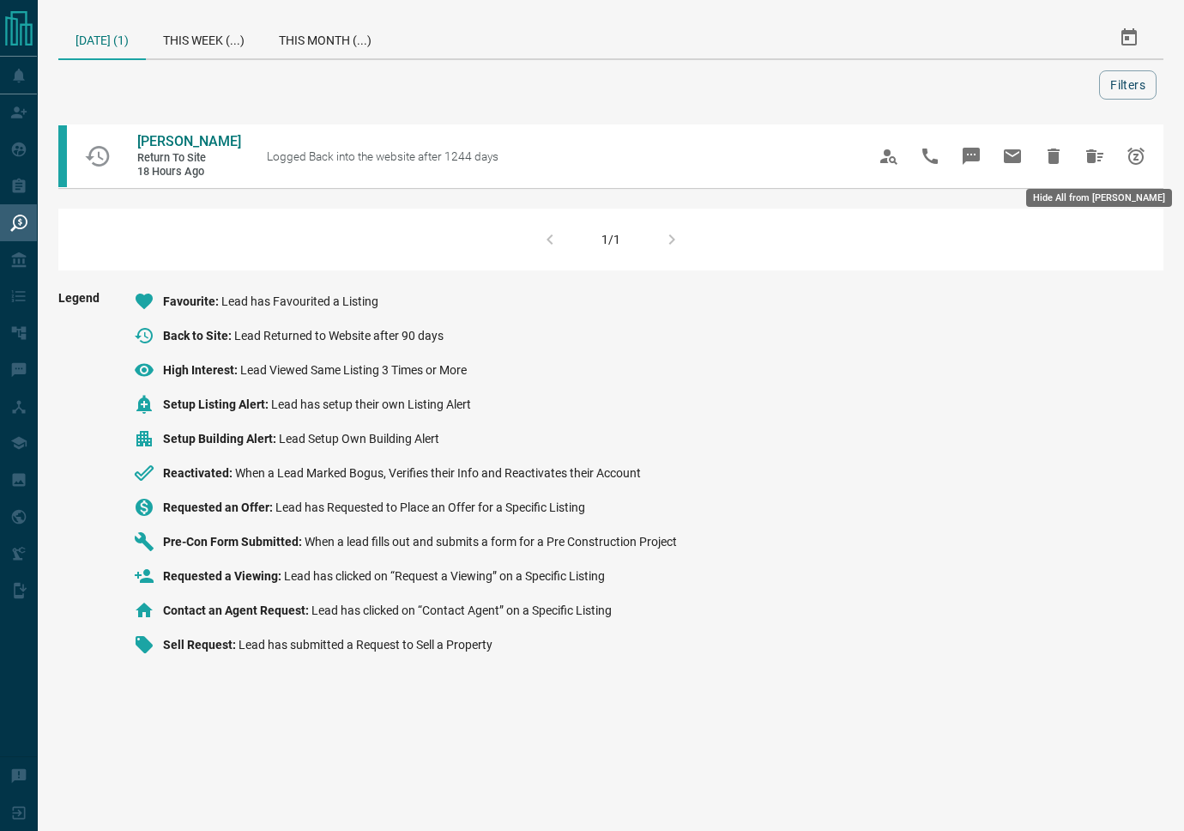
click at [1083, 161] on button "Hide All from Elizabeth Gitajn" at bounding box center [1095, 156] width 41 height 41
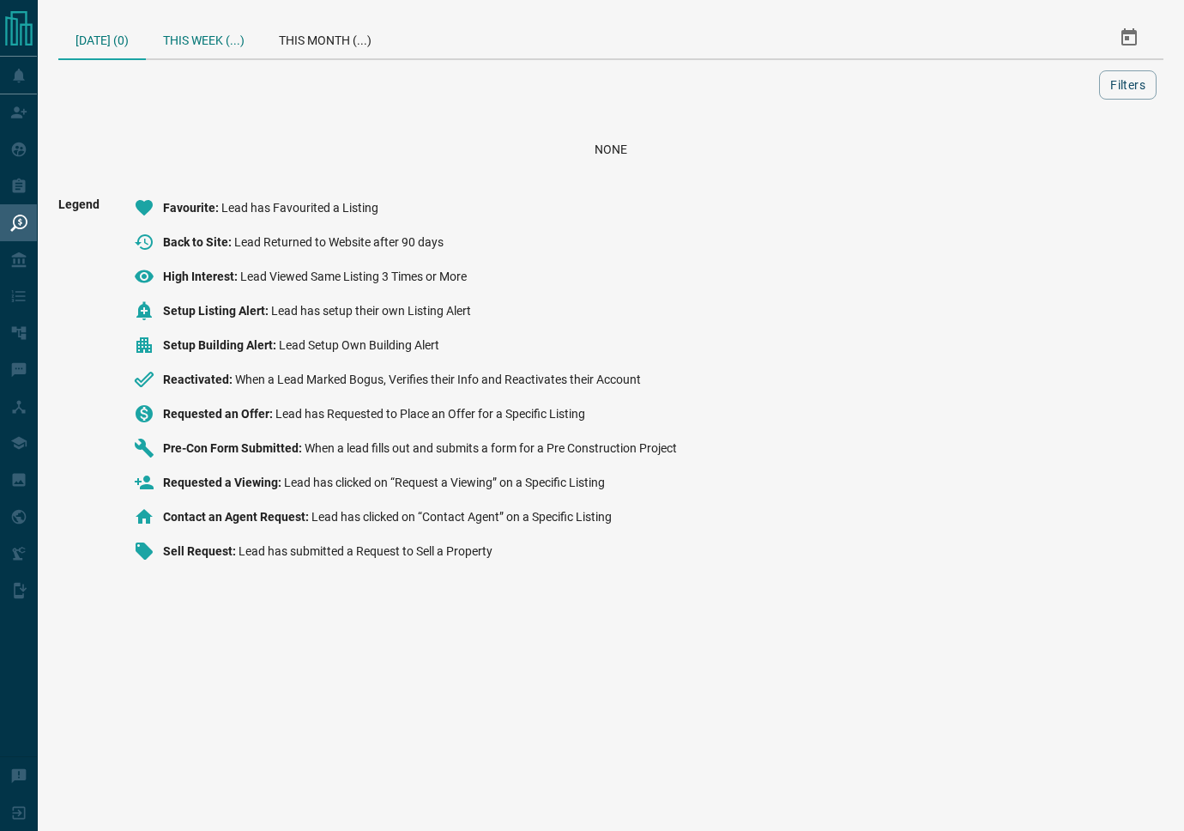
click at [176, 39] on div "This Week (...)" at bounding box center [204, 37] width 116 height 41
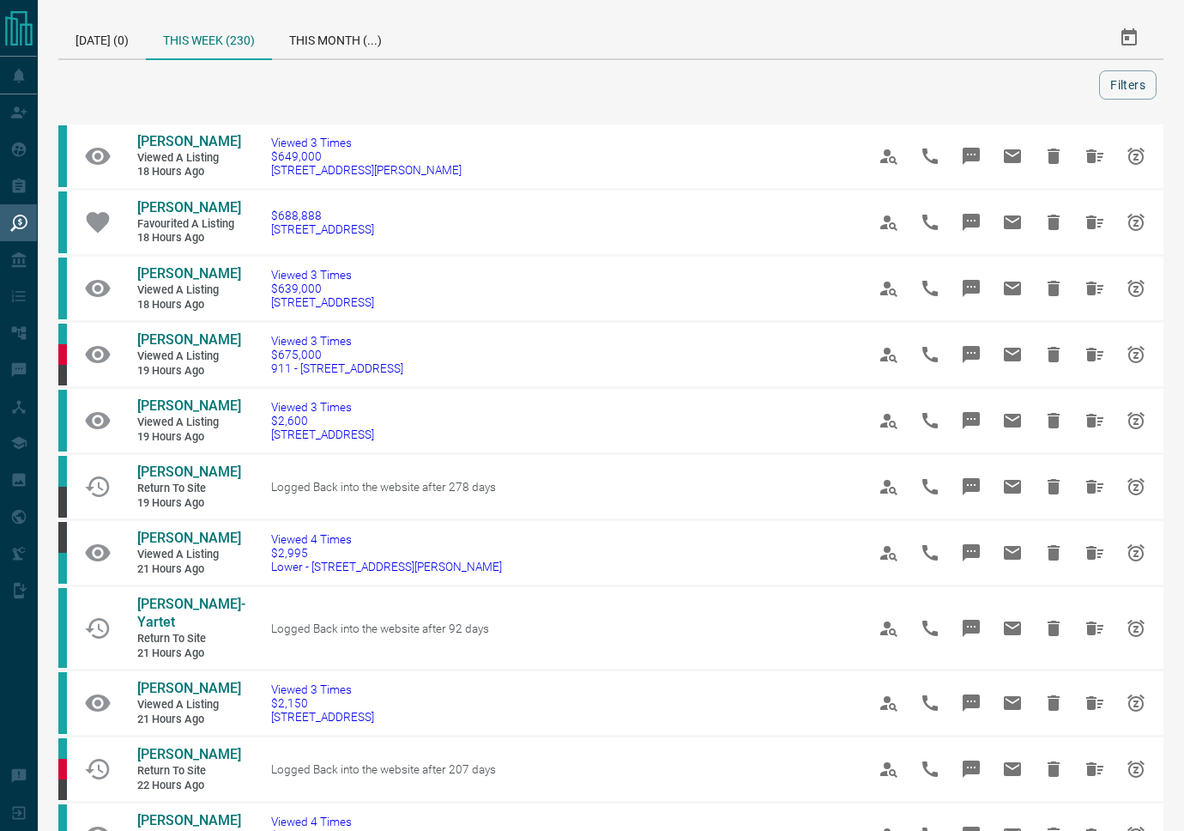
click at [326, 87] on div at bounding box center [582, 84] width 1034 height 29
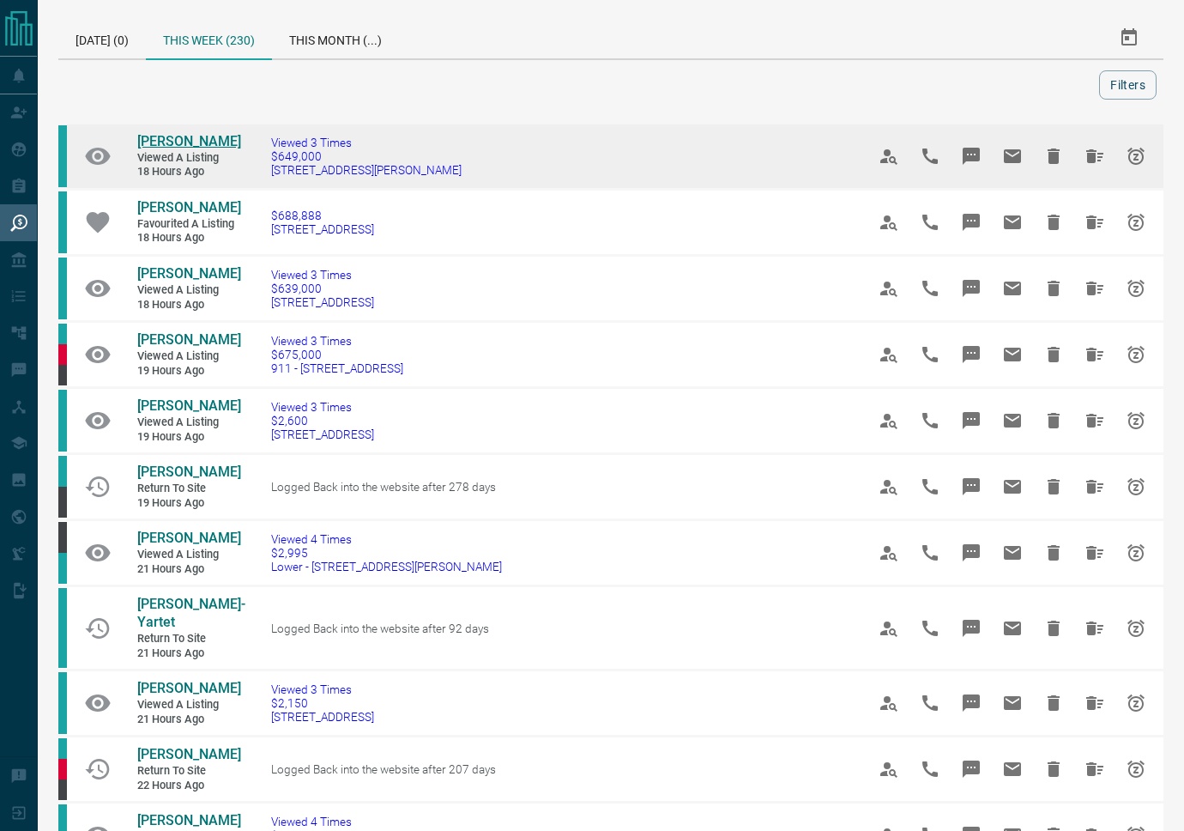
click at [165, 139] on span "[PERSON_NAME]" at bounding box center [189, 141] width 104 height 16
click at [1095, 154] on icon "Hide All from Siana M" at bounding box center [1095, 156] width 17 height 14
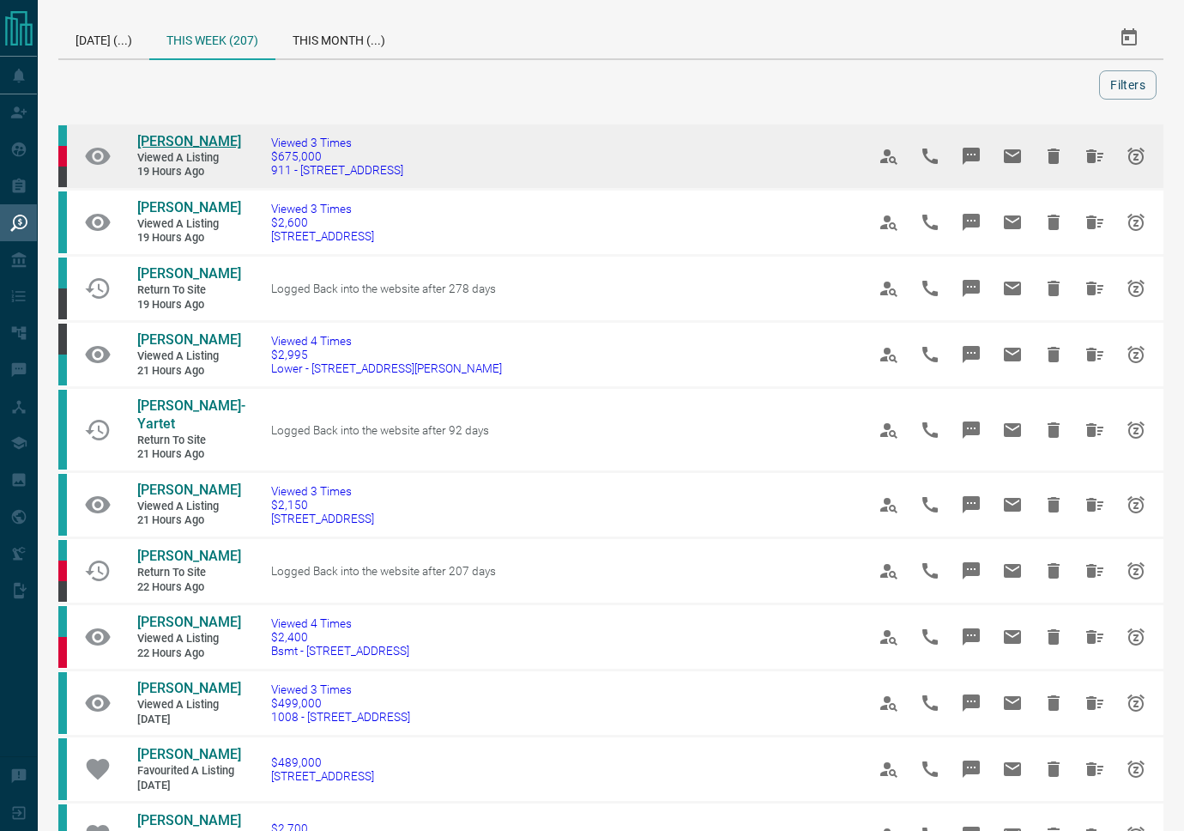
click at [188, 134] on span "[PERSON_NAME]" at bounding box center [189, 141] width 104 height 16
click at [1088, 154] on icon "Hide All from Penny Ralph" at bounding box center [1095, 156] width 17 height 14
click at [1097, 156] on icon "Hide All from Penny Ralph" at bounding box center [1095, 156] width 21 height 21
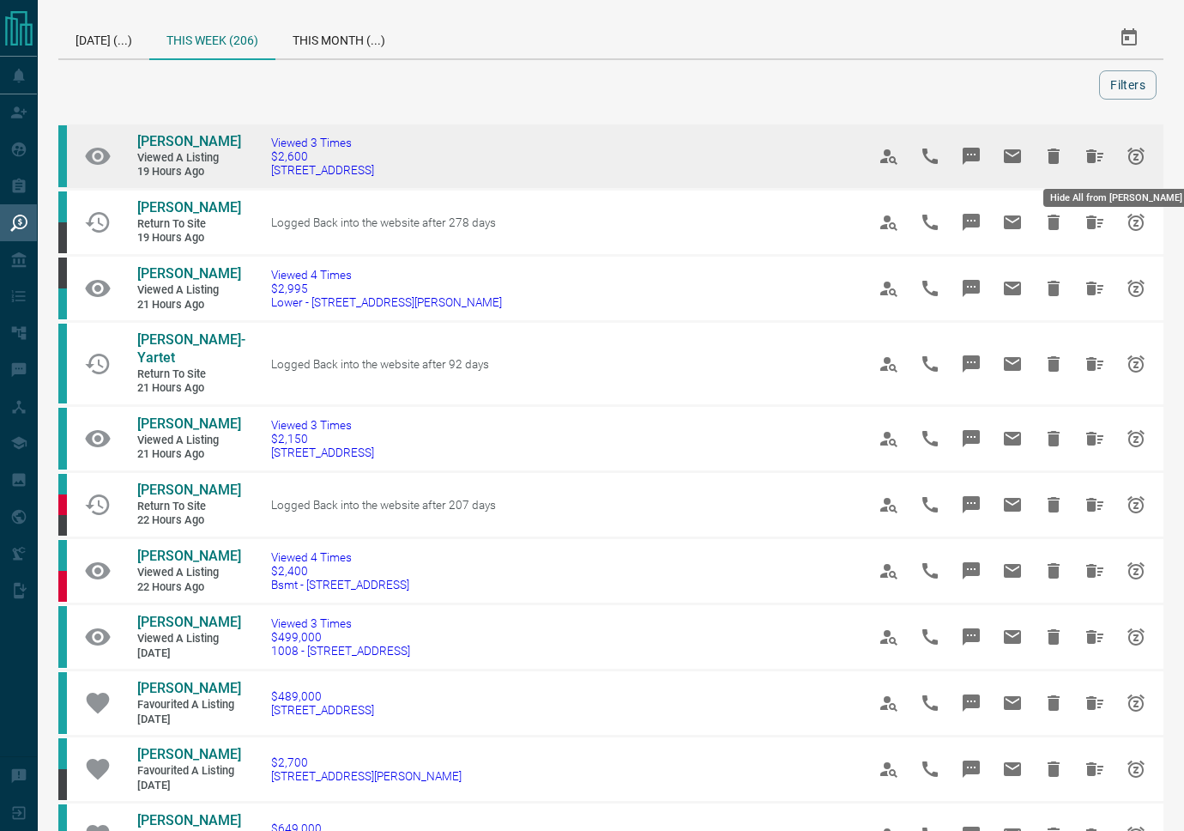
click at [1090, 156] on icon "Hide All from Iris Ray" at bounding box center [1095, 156] width 17 height 14
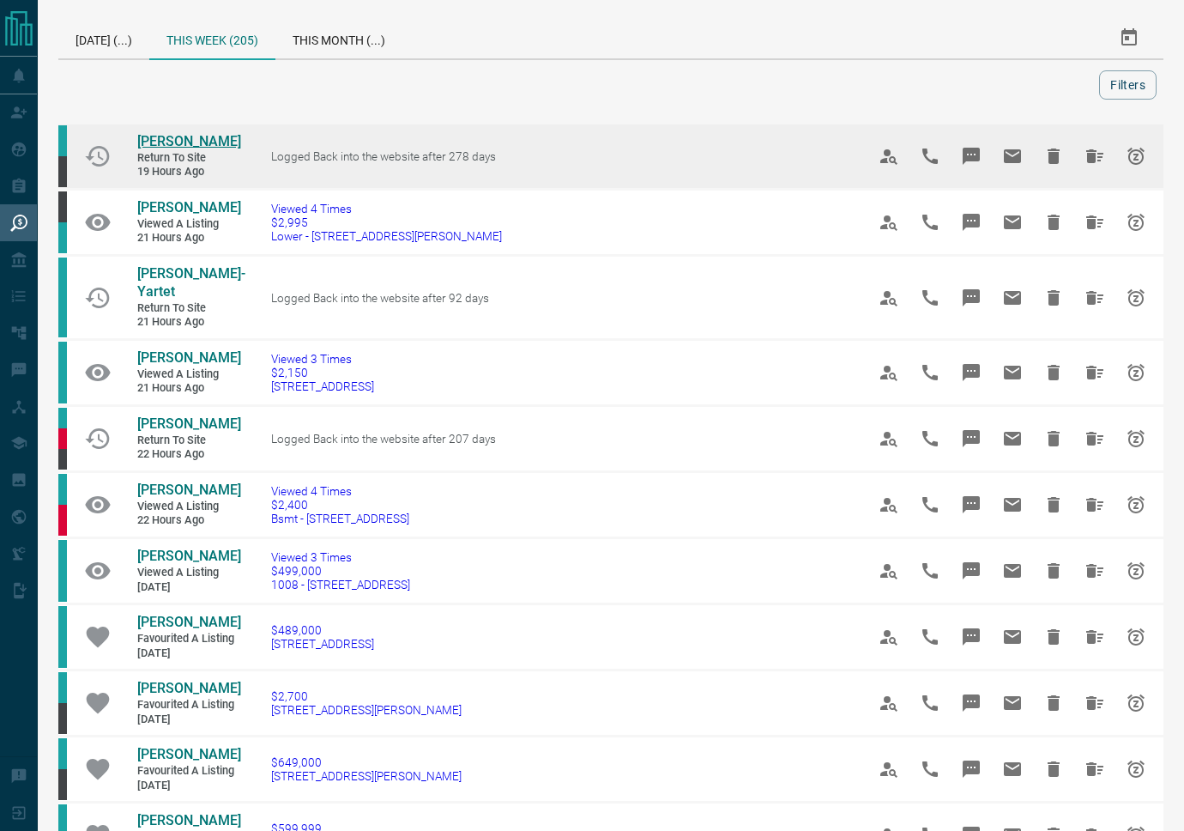
click at [159, 140] on span "[PERSON_NAME]" at bounding box center [189, 141] width 104 height 16
click at [1093, 157] on icon "Hide All from Simran Shah" at bounding box center [1095, 156] width 17 height 14
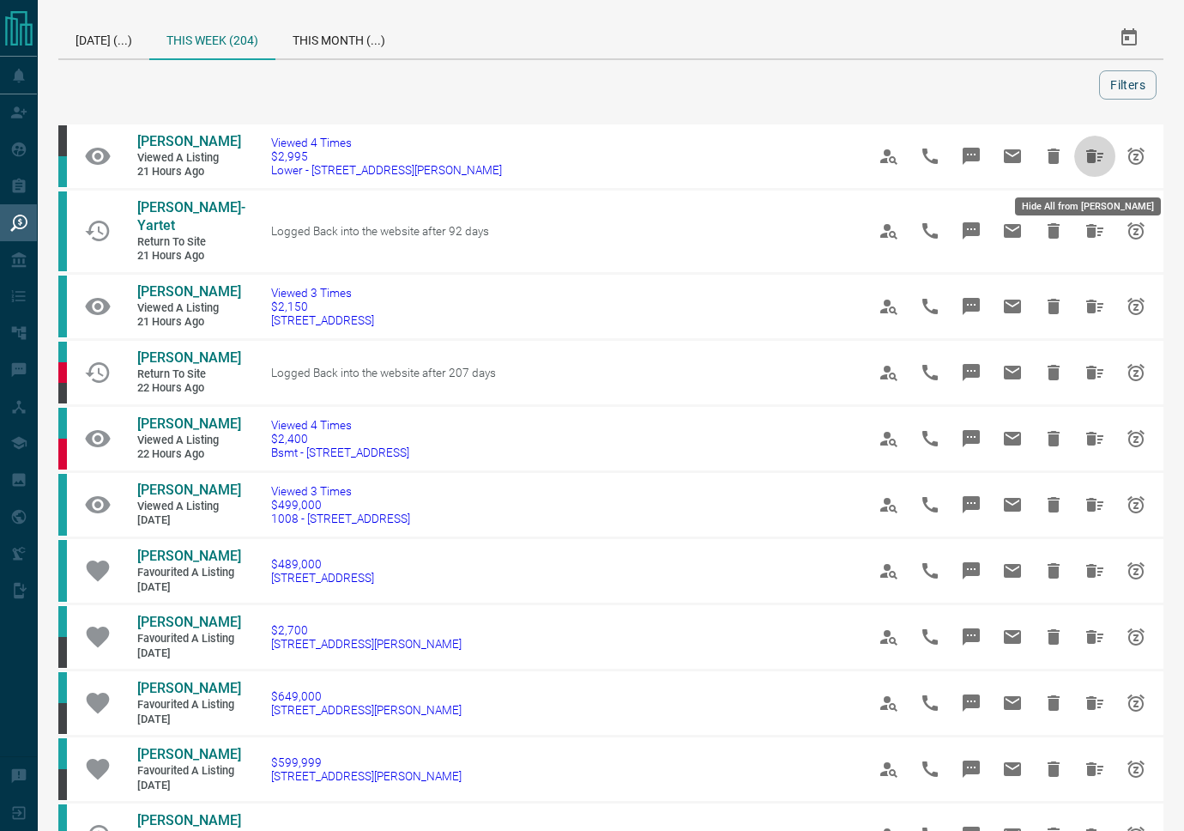
click at [1093, 163] on icon "Hide All from Jacqueline Robinson" at bounding box center [1095, 156] width 17 height 14
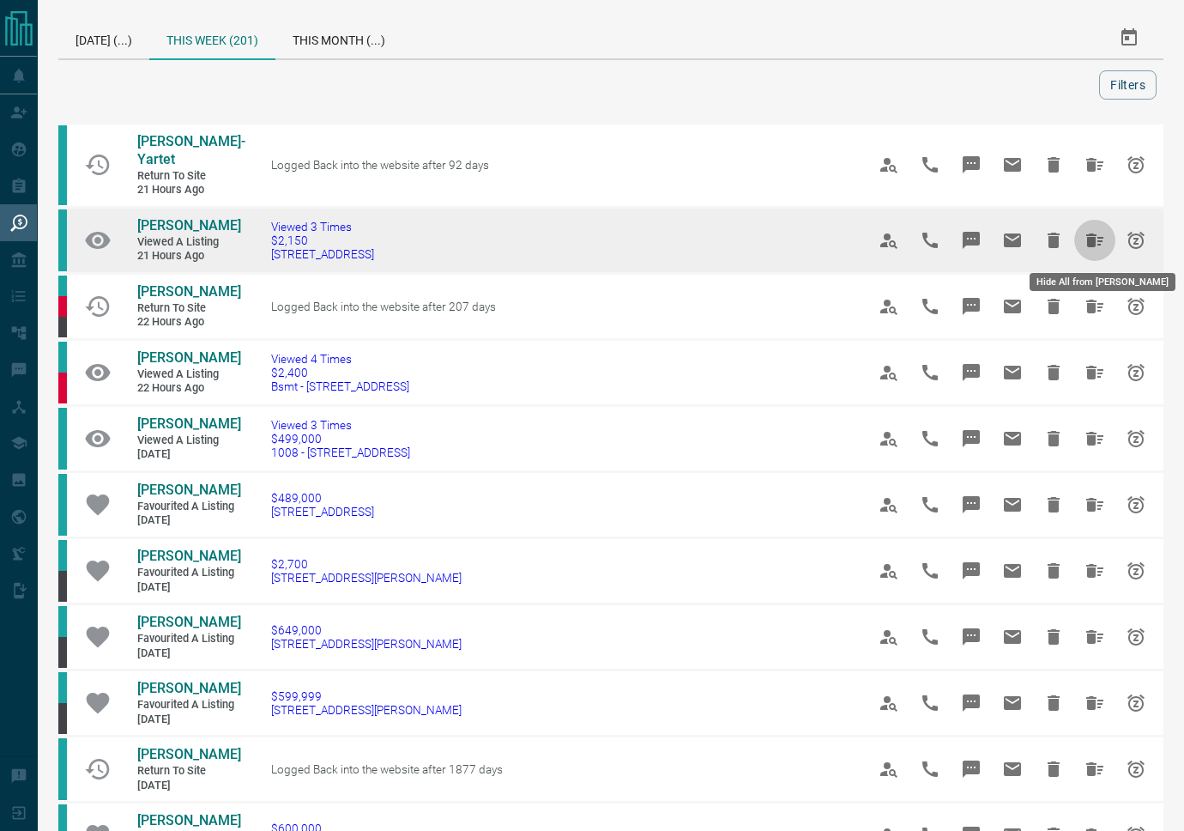
click at [1089, 239] on icon "Hide All from Kanishk Malik" at bounding box center [1095, 240] width 17 height 14
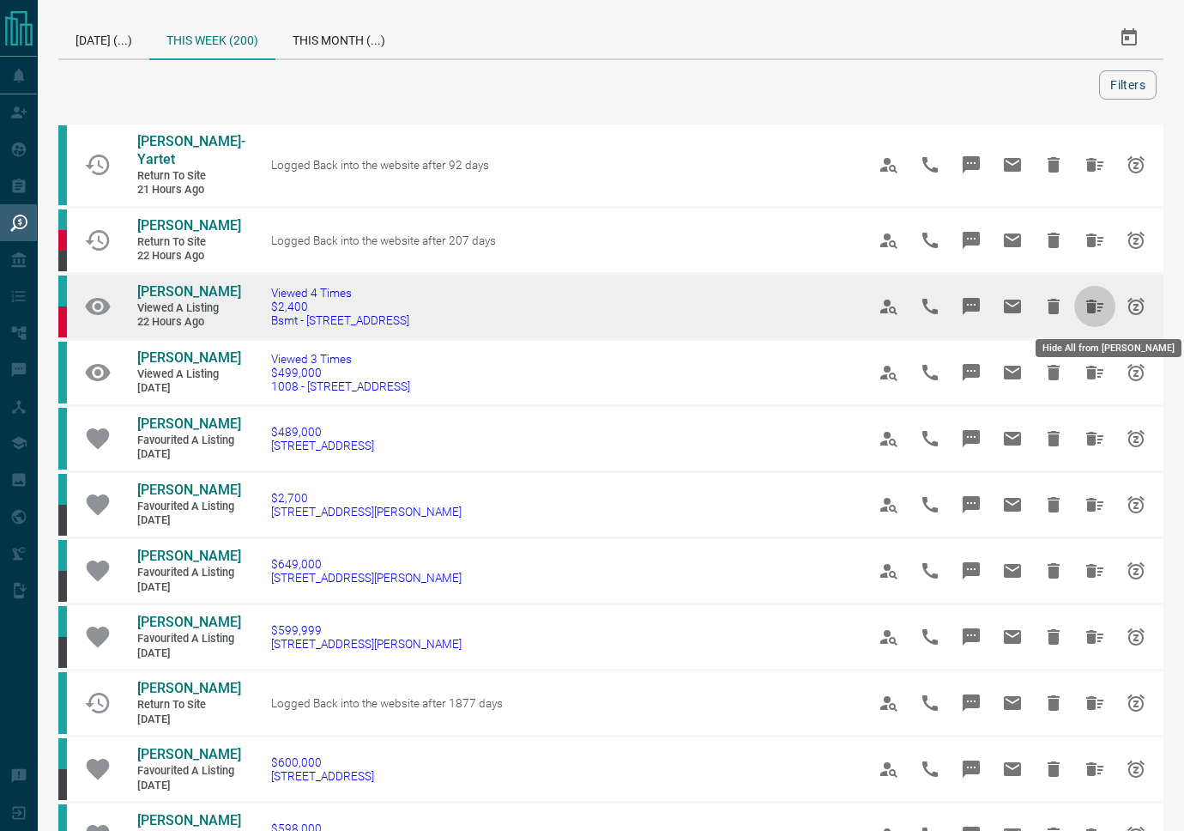
click at [1088, 307] on icon "Hide All from Mariola Ilia" at bounding box center [1095, 307] width 17 height 14
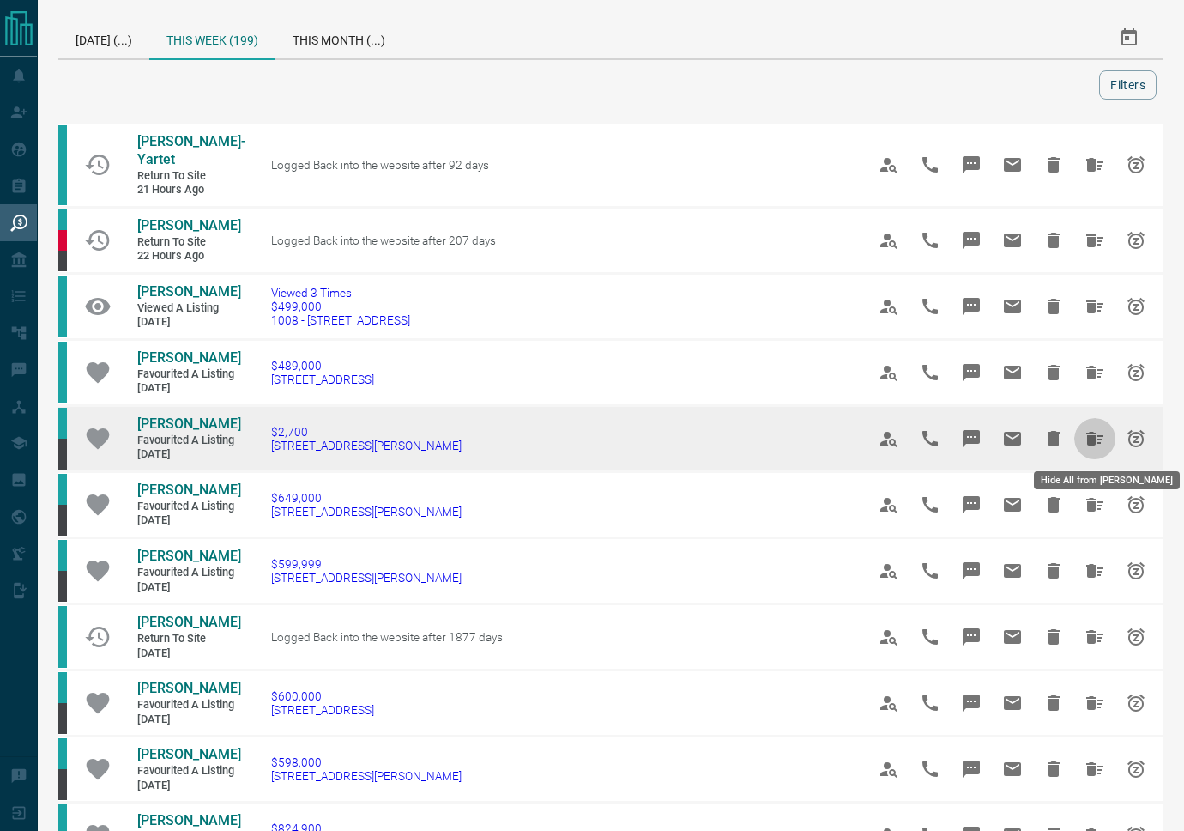
click at [1090, 441] on icon "Hide All from Natalia Klos" at bounding box center [1095, 439] width 17 height 14
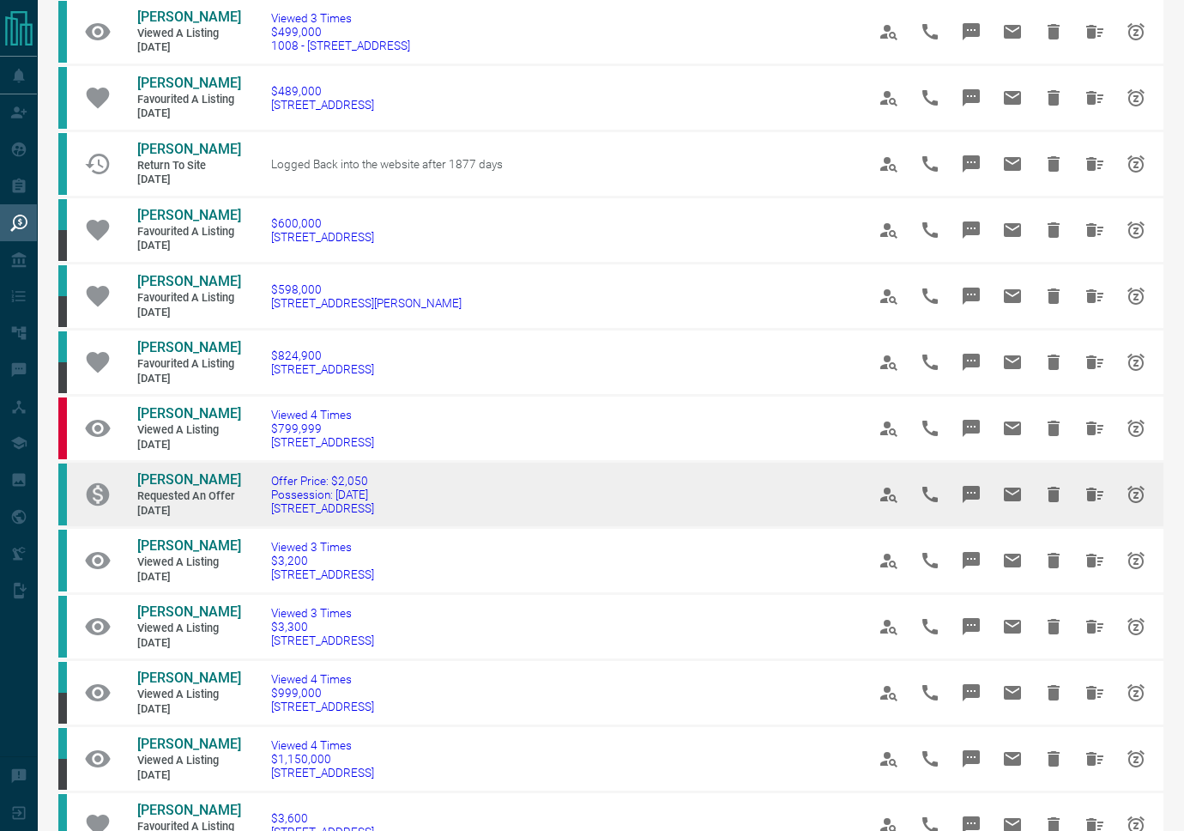
scroll to position [276, 0]
click at [1088, 500] on icon "Hide All from Daya Mehrotra" at bounding box center [1095, 494] width 17 height 14
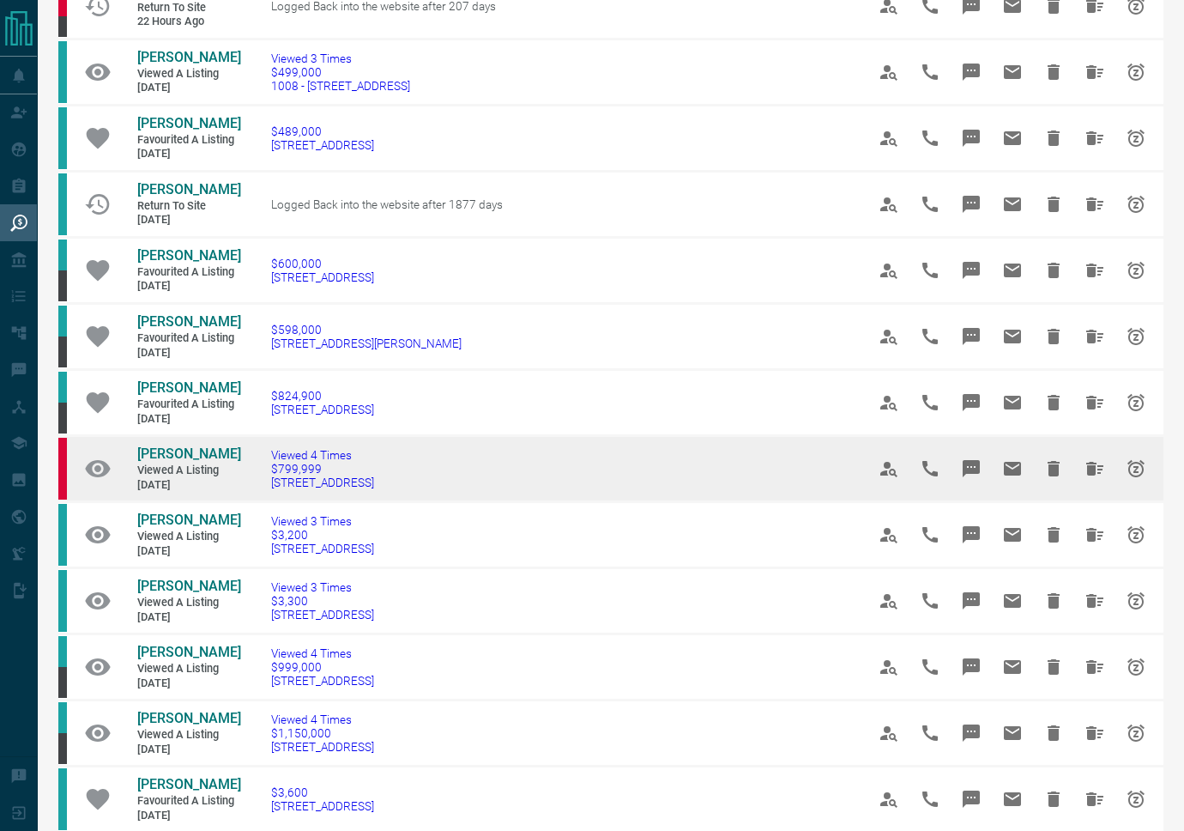
scroll to position [238, 0]
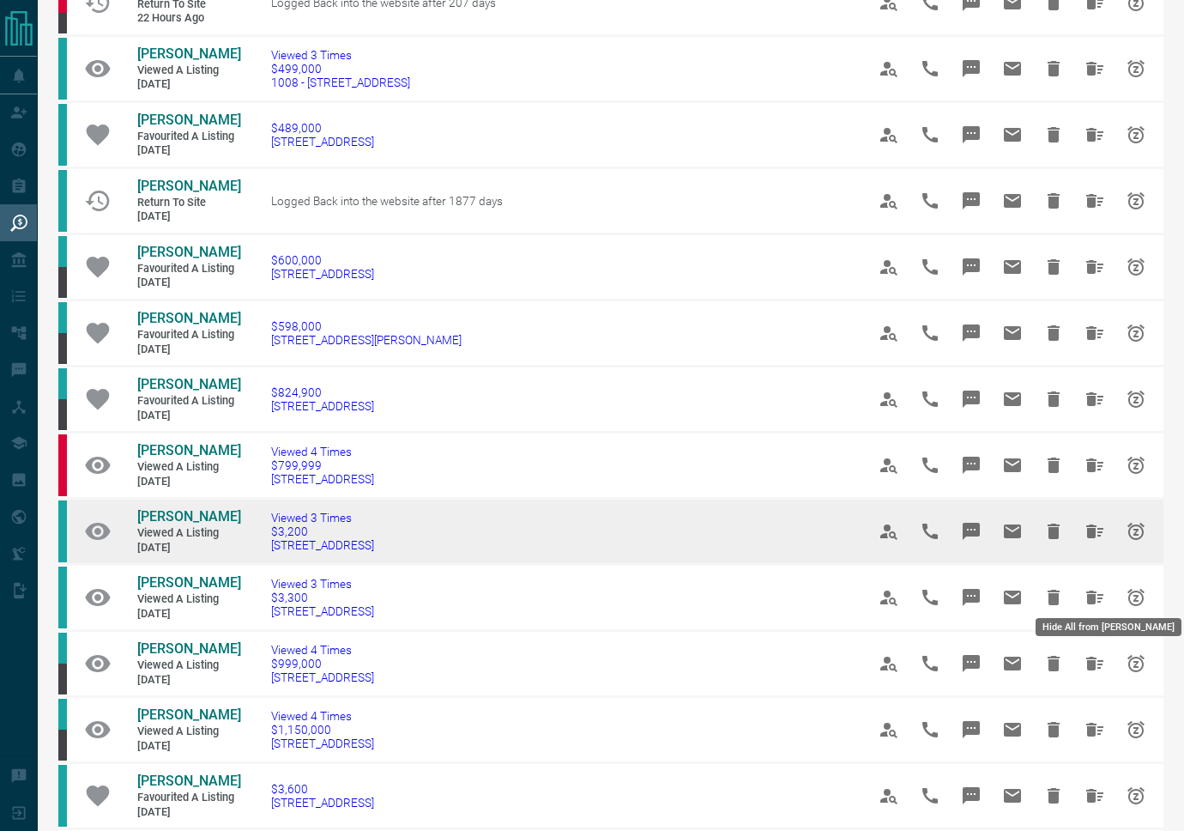
click at [1096, 542] on icon "Hide All from Ishan Kohli" at bounding box center [1095, 531] width 21 height 21
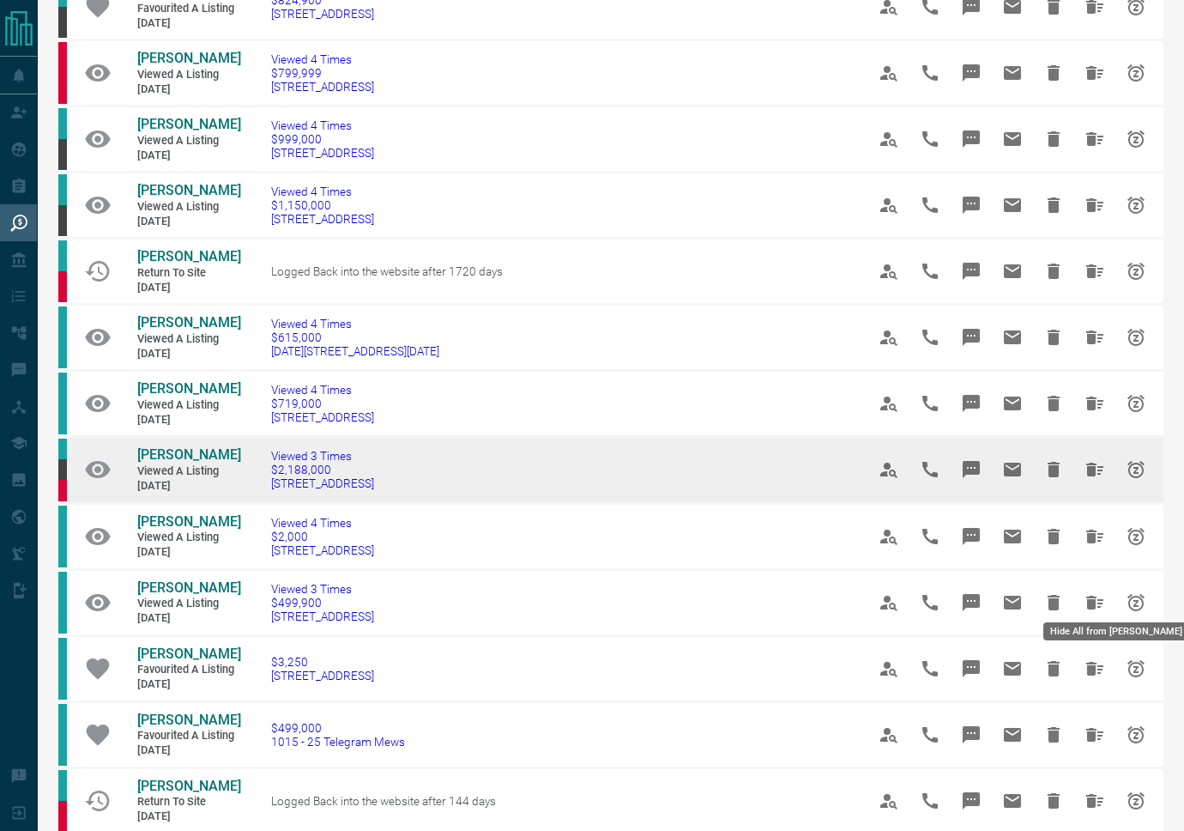
scroll to position [633, 0]
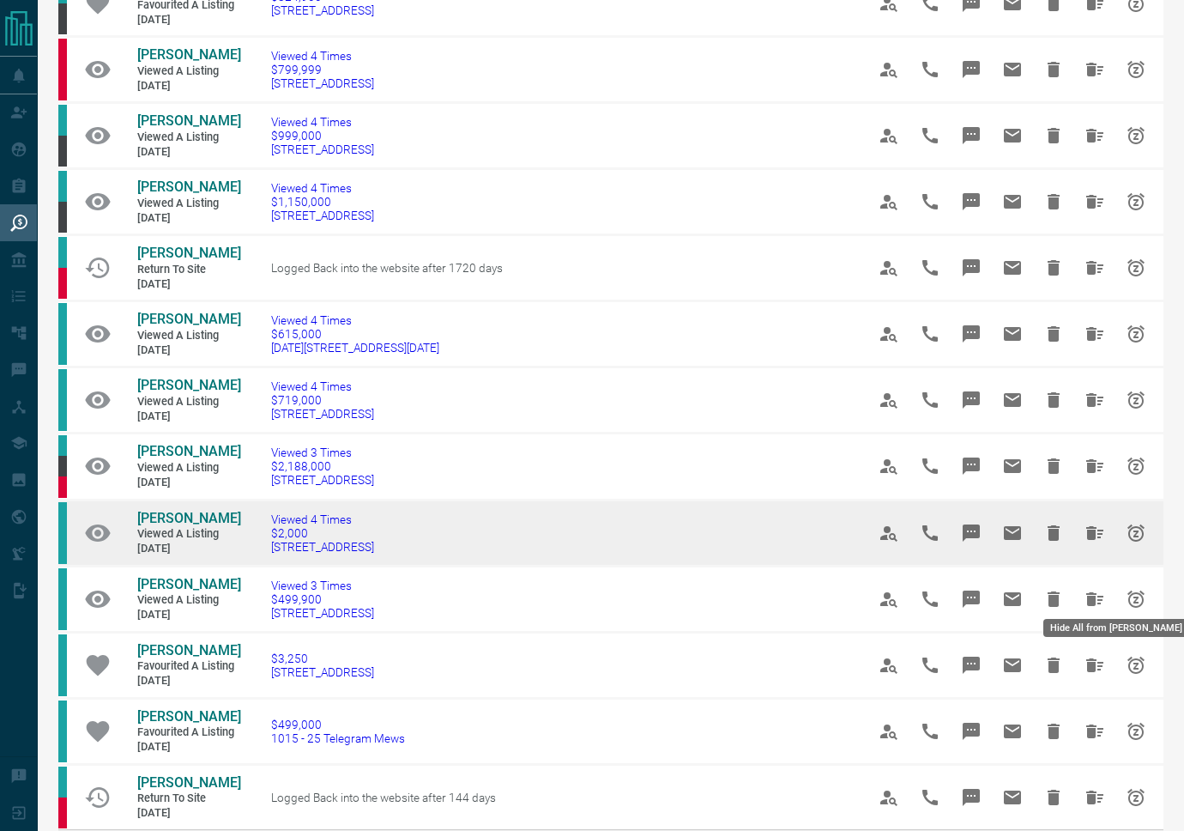
click at [1101, 543] on icon "Hide All from Omar G" at bounding box center [1095, 533] width 21 height 21
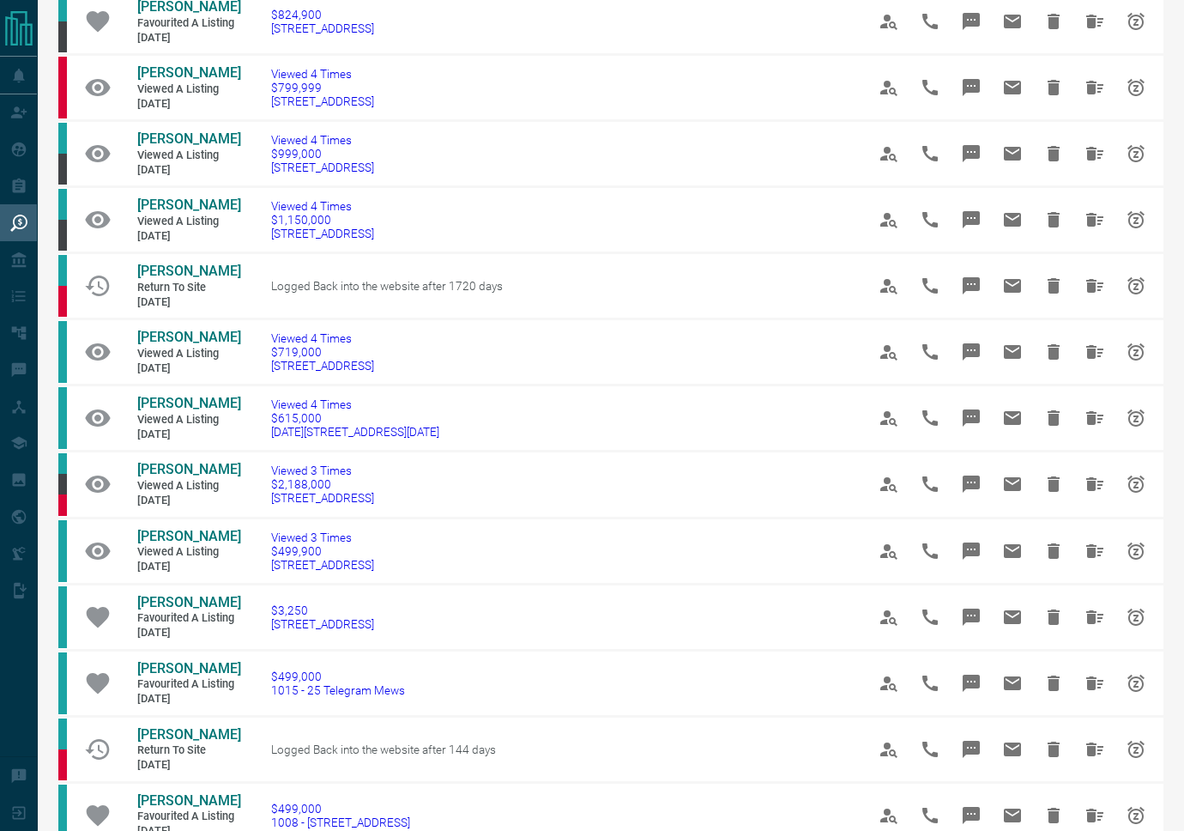
scroll to position [664, 0]
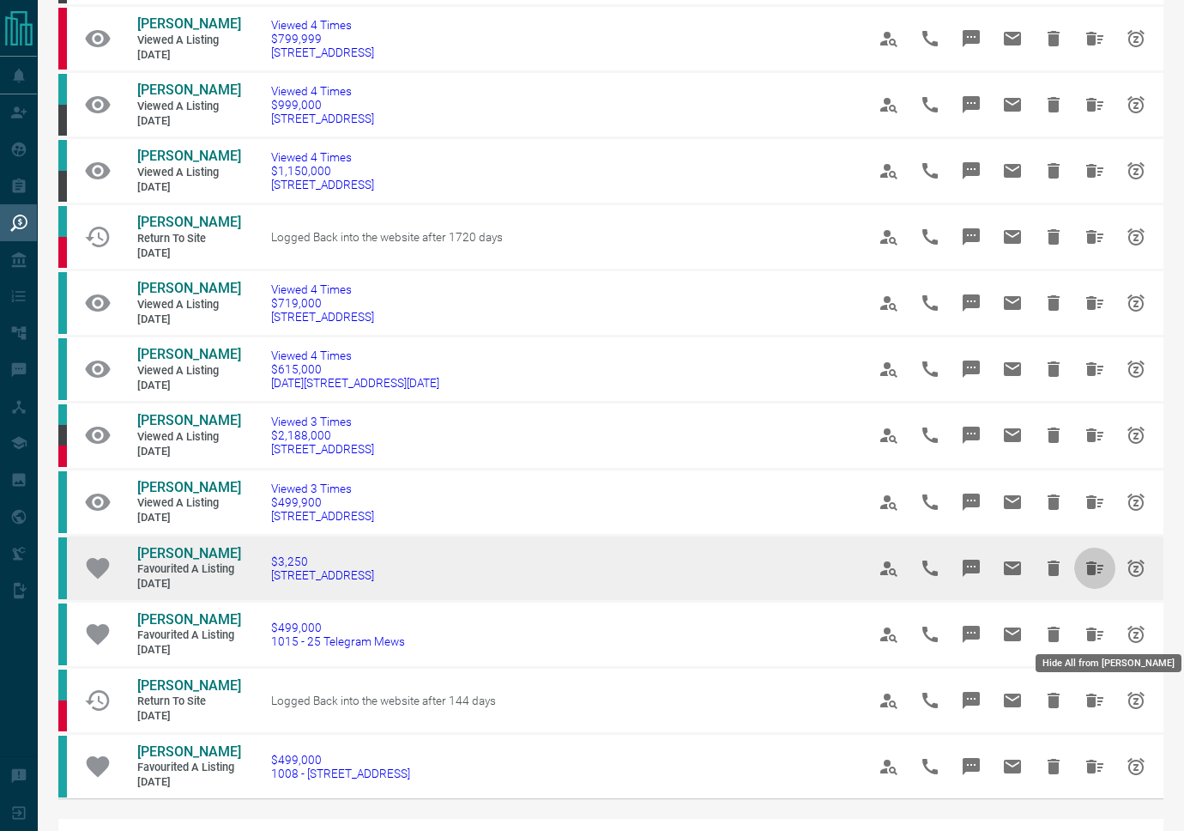
click at [1095, 575] on icon "Hide All from Dylan Dilks" at bounding box center [1095, 568] width 17 height 14
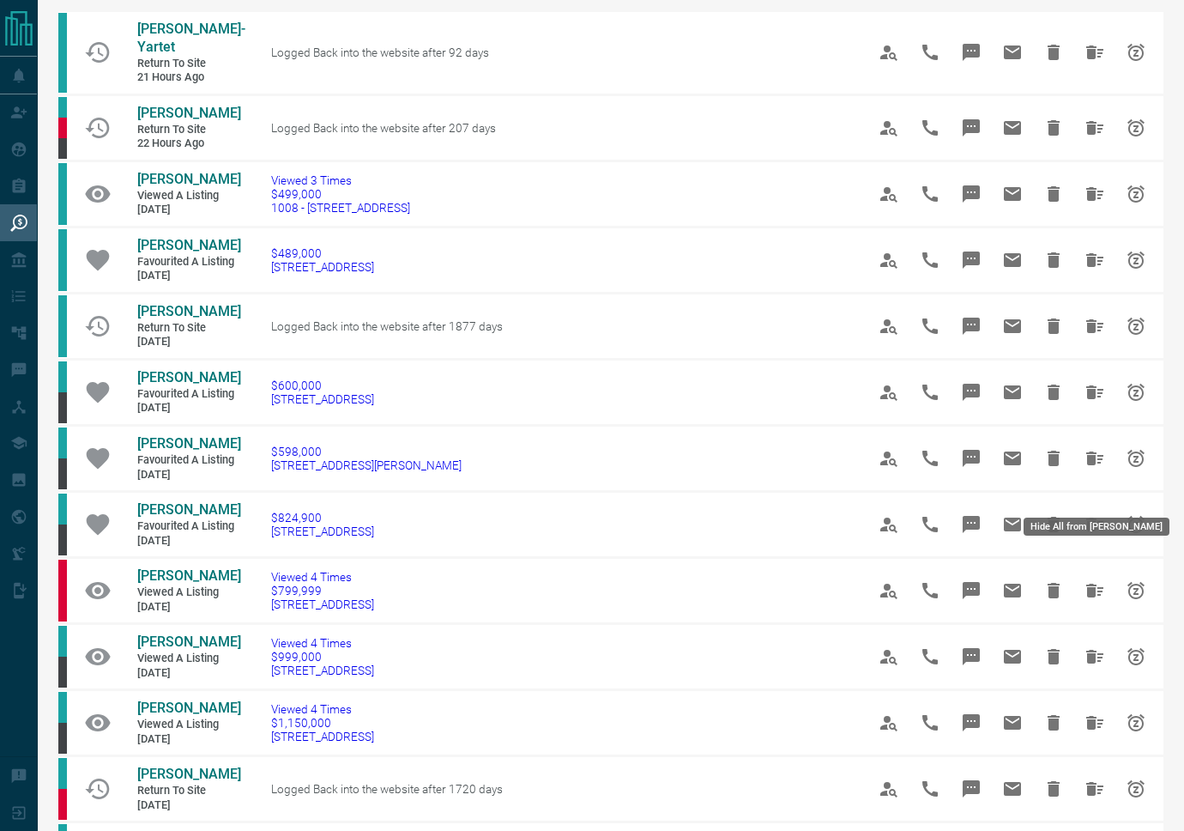
scroll to position [0, 0]
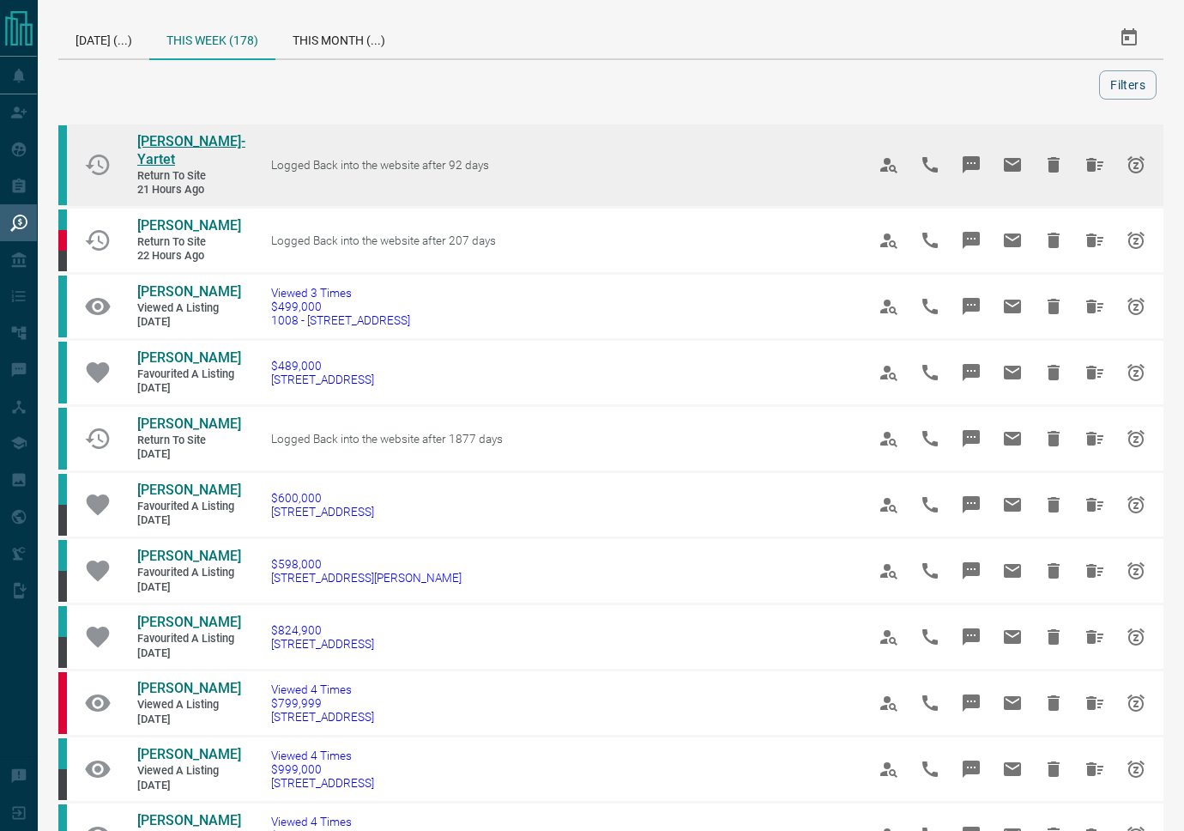
click at [138, 133] on span "[PERSON_NAME]-Yartet" at bounding box center [191, 150] width 108 height 34
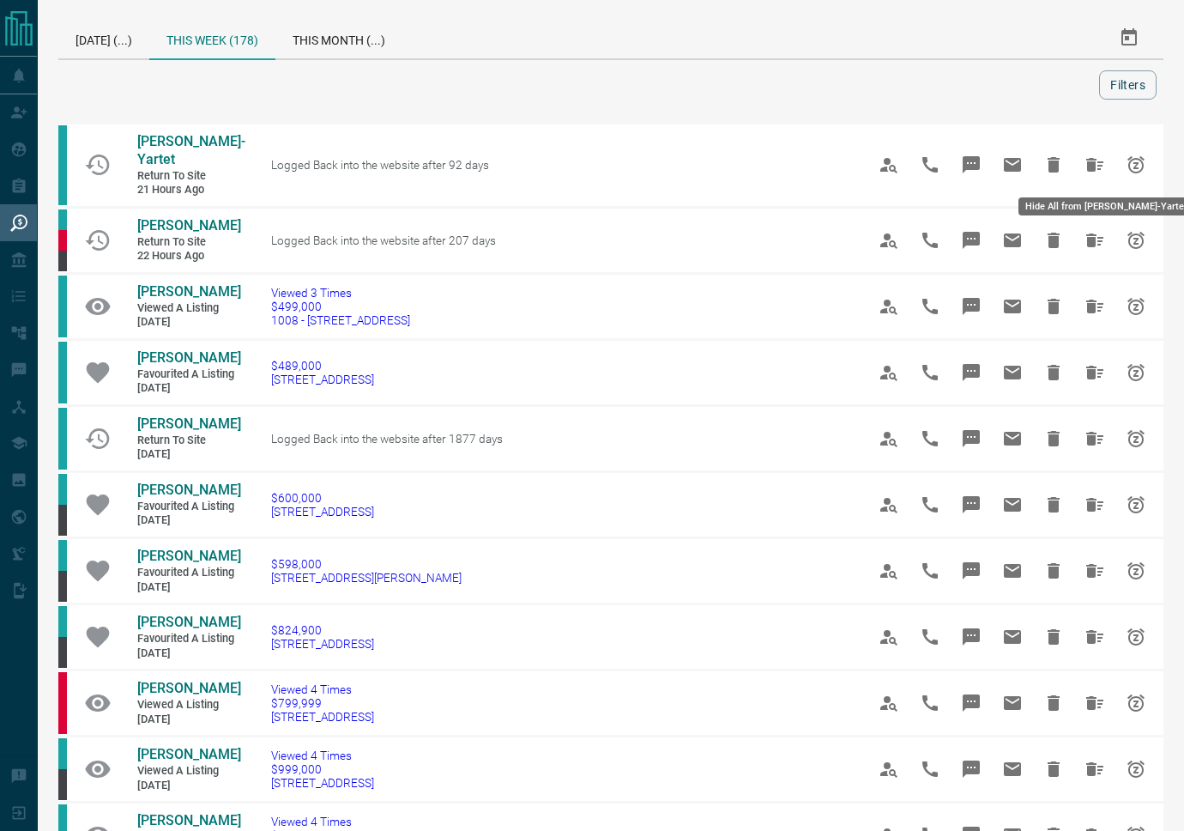
click at [1093, 165] on icon "Hide All from Janelle Amo-Yartet" at bounding box center [1095, 165] width 17 height 14
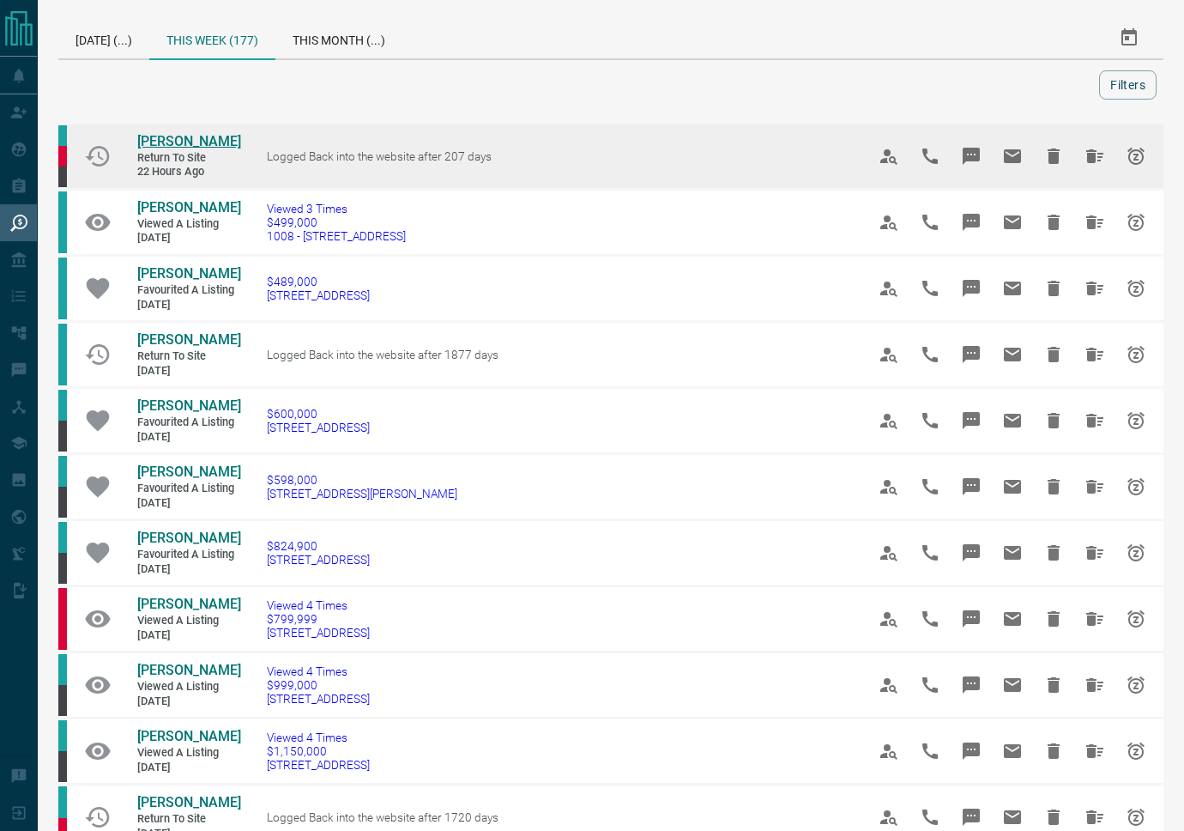
click at [203, 133] on span "[PERSON_NAME]" at bounding box center [189, 141] width 104 height 16
click at [1087, 158] on icon "Hide All from Patrick Ross" at bounding box center [1095, 156] width 17 height 14
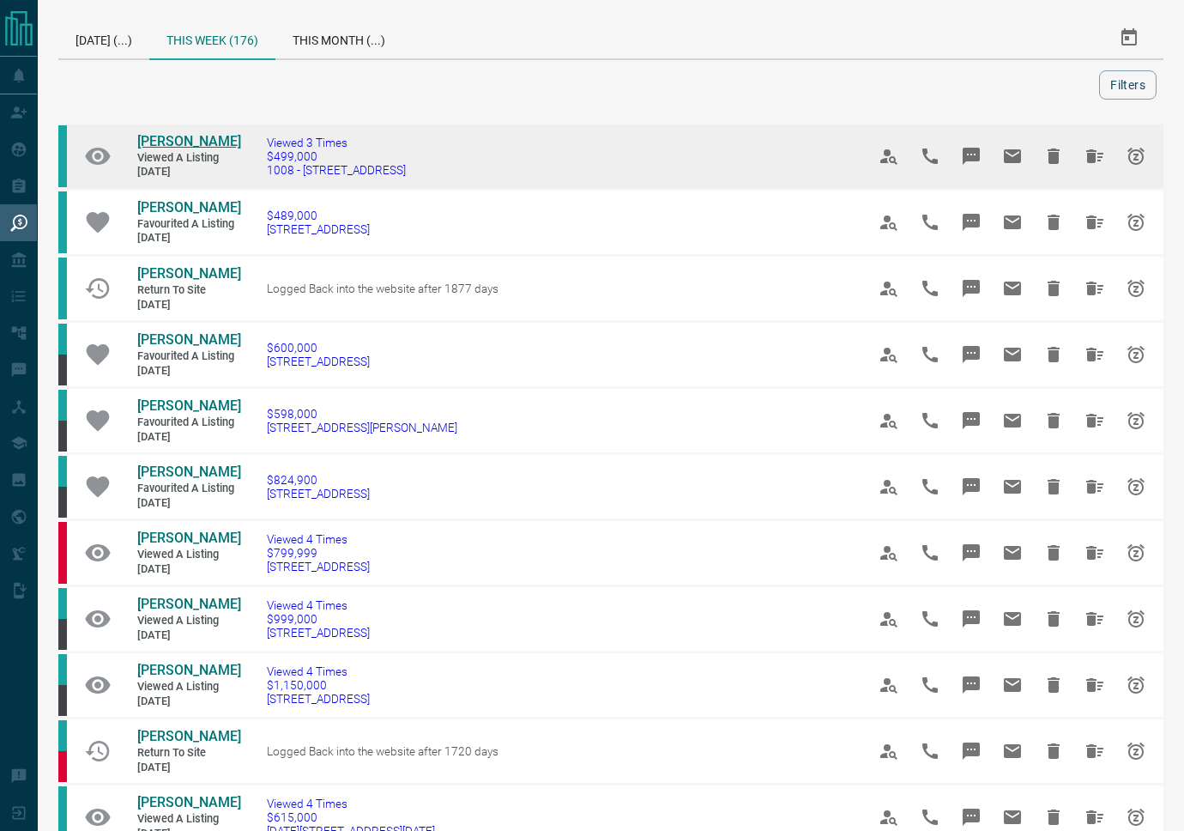
click at [191, 142] on span "[PERSON_NAME]" at bounding box center [189, 141] width 104 height 16
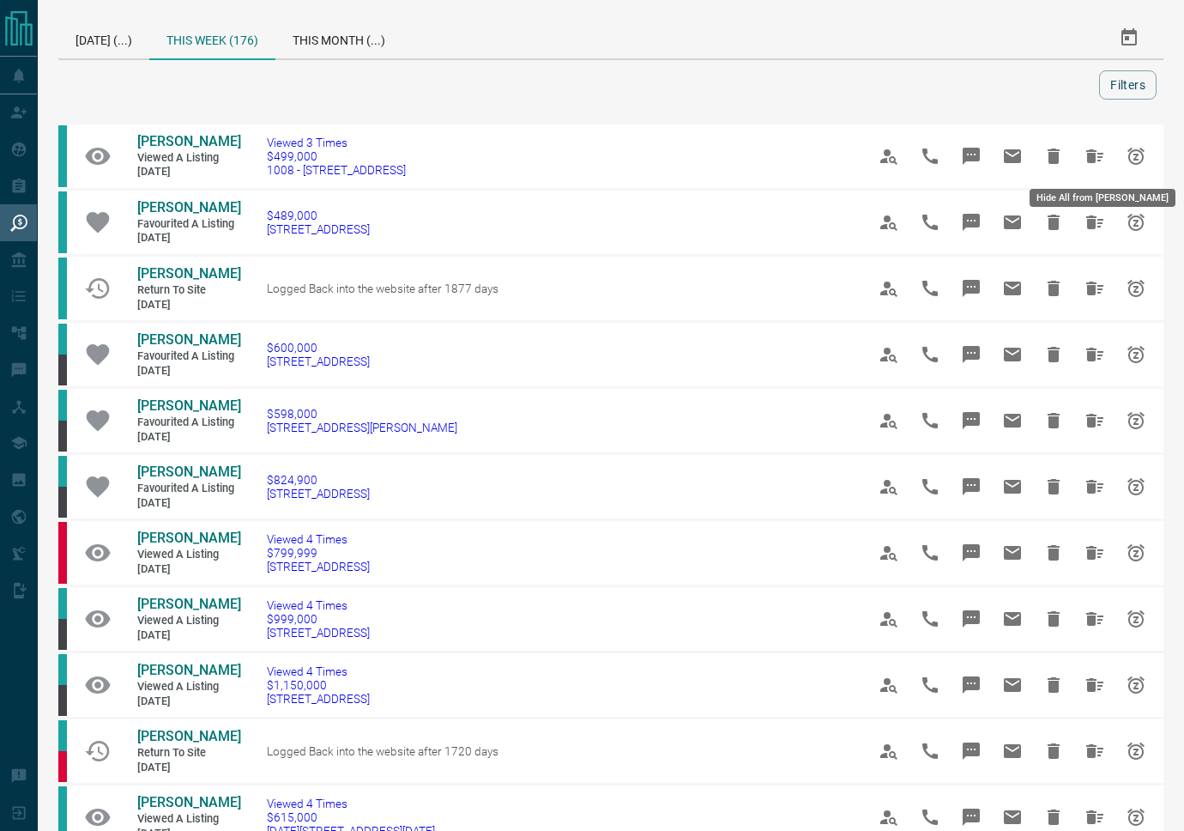
drag, startPoint x: 1089, startPoint y: 155, endPoint x: 1108, endPoint y: 157, distance: 19.0
click at [1089, 155] on icon "Hide All from Anna Albrekht" at bounding box center [1095, 156] width 17 height 14
click at [1085, 163] on icon "Hide All from Anna Albrekht" at bounding box center [1095, 156] width 21 height 21
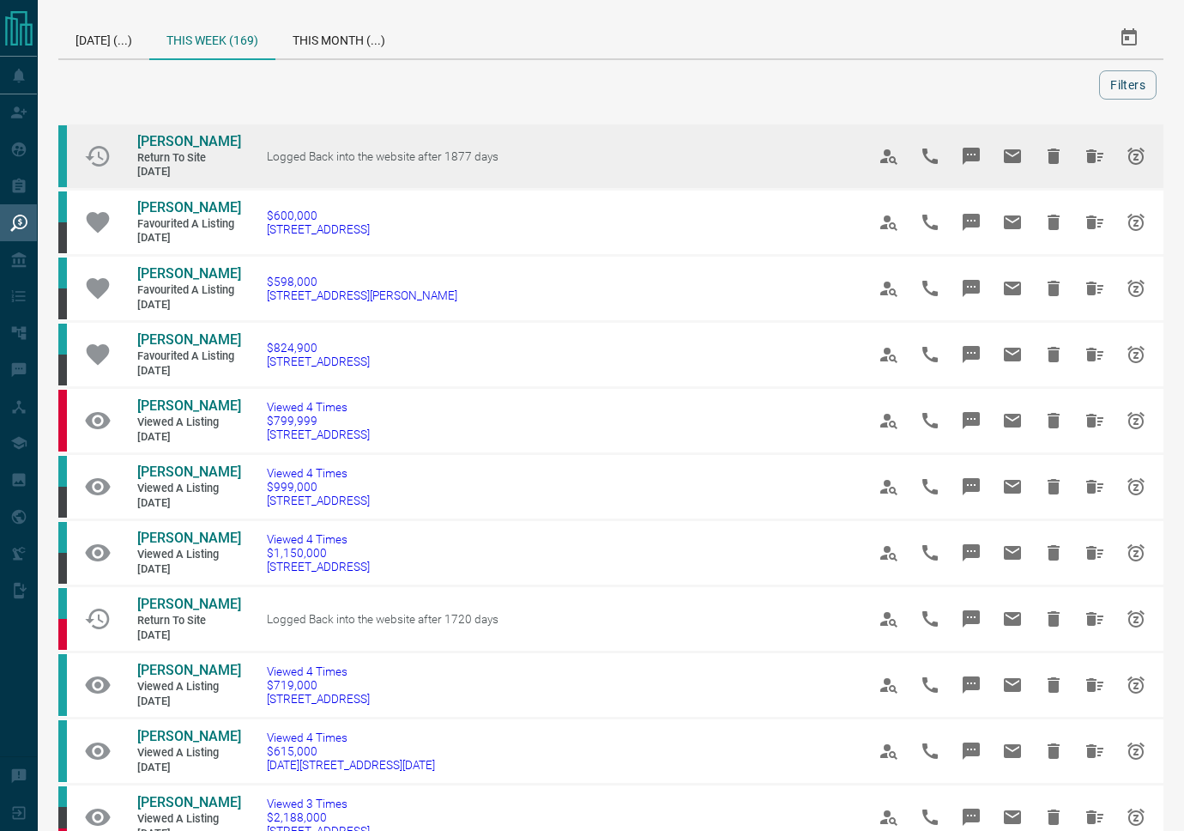
drag, startPoint x: 437, startPoint y: 155, endPoint x: 457, endPoint y: 157, distance: 19.8
click at [437, 155] on span "Logged Back into the website after 1877 days" at bounding box center [383, 156] width 232 height 14
click at [209, 134] on span "[PERSON_NAME]" at bounding box center [189, 141] width 104 height 16
click at [1095, 153] on icon "Hide All from Bishwa Acharya" at bounding box center [1095, 156] width 17 height 14
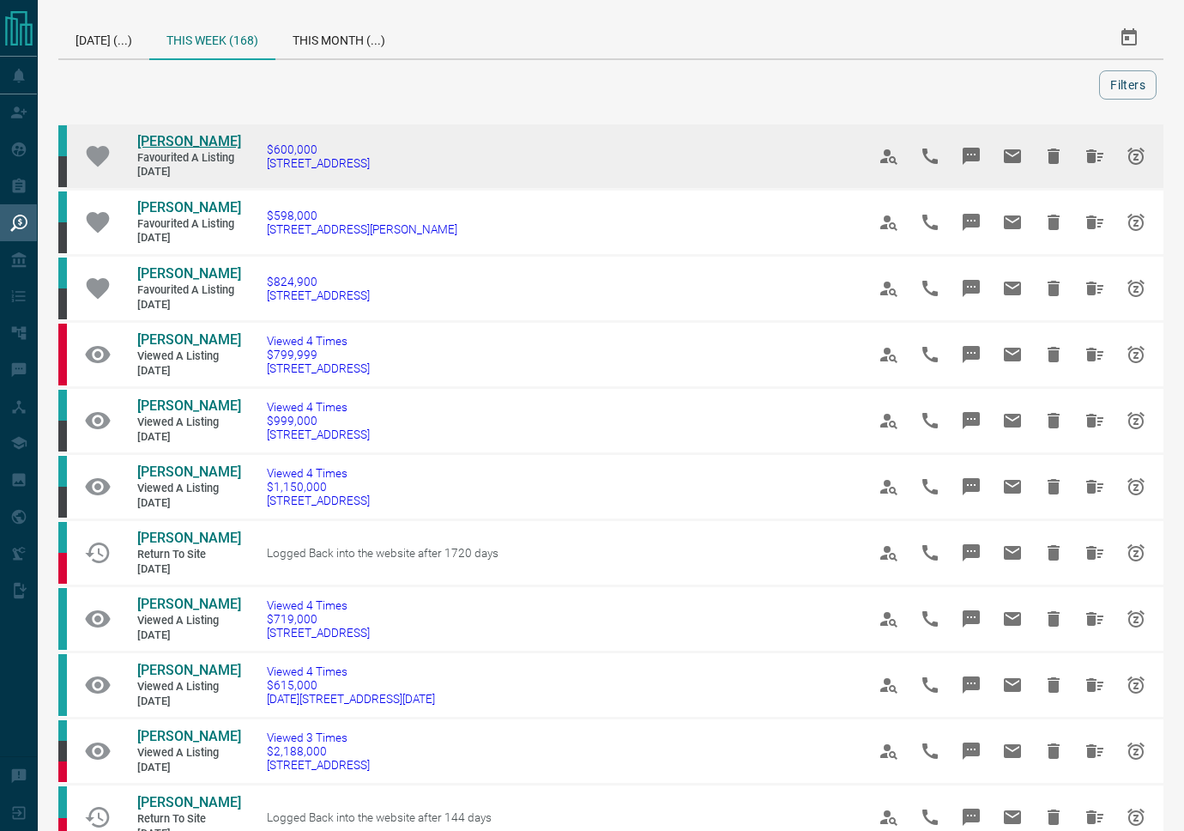
click at [159, 146] on span "[PERSON_NAME]" at bounding box center [189, 141] width 104 height 16
click at [1101, 162] on icon "Hide All from Hannah Forsythe" at bounding box center [1095, 156] width 17 height 14
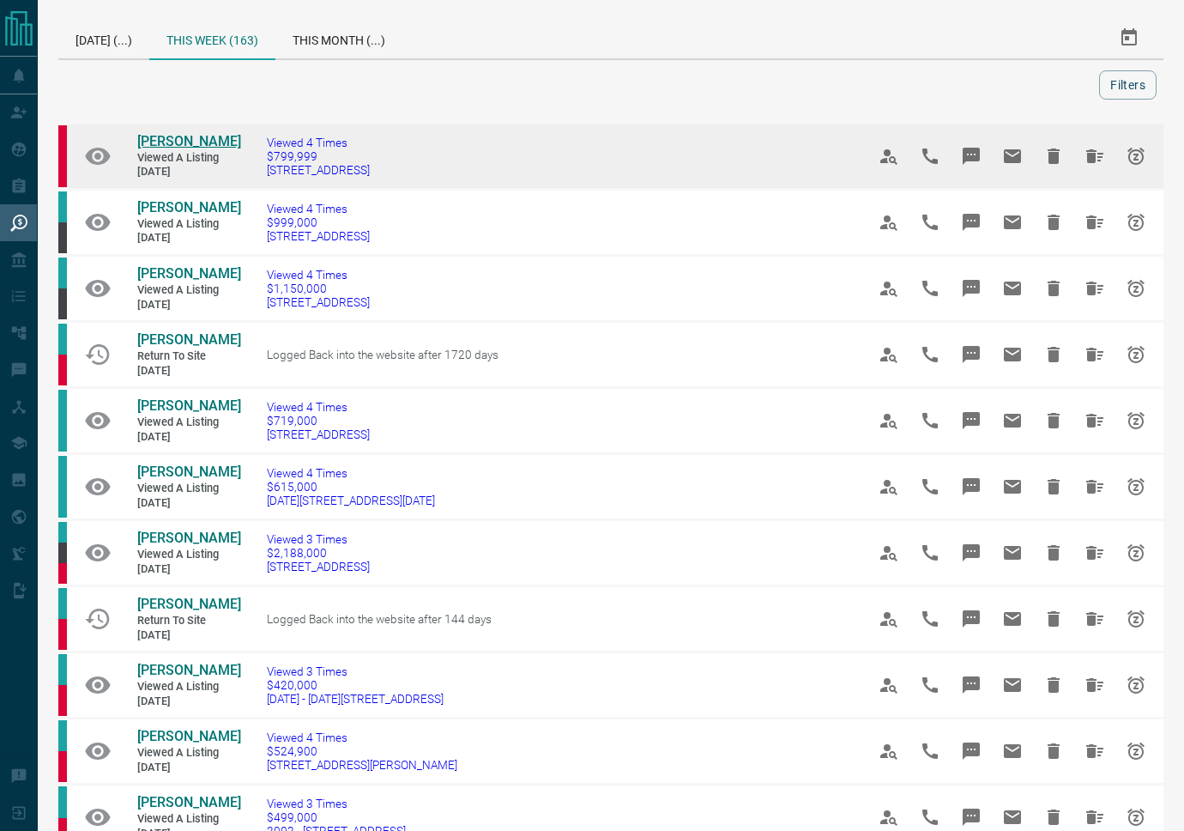
click at [180, 141] on span "[PERSON_NAME]" at bounding box center [189, 141] width 104 height 16
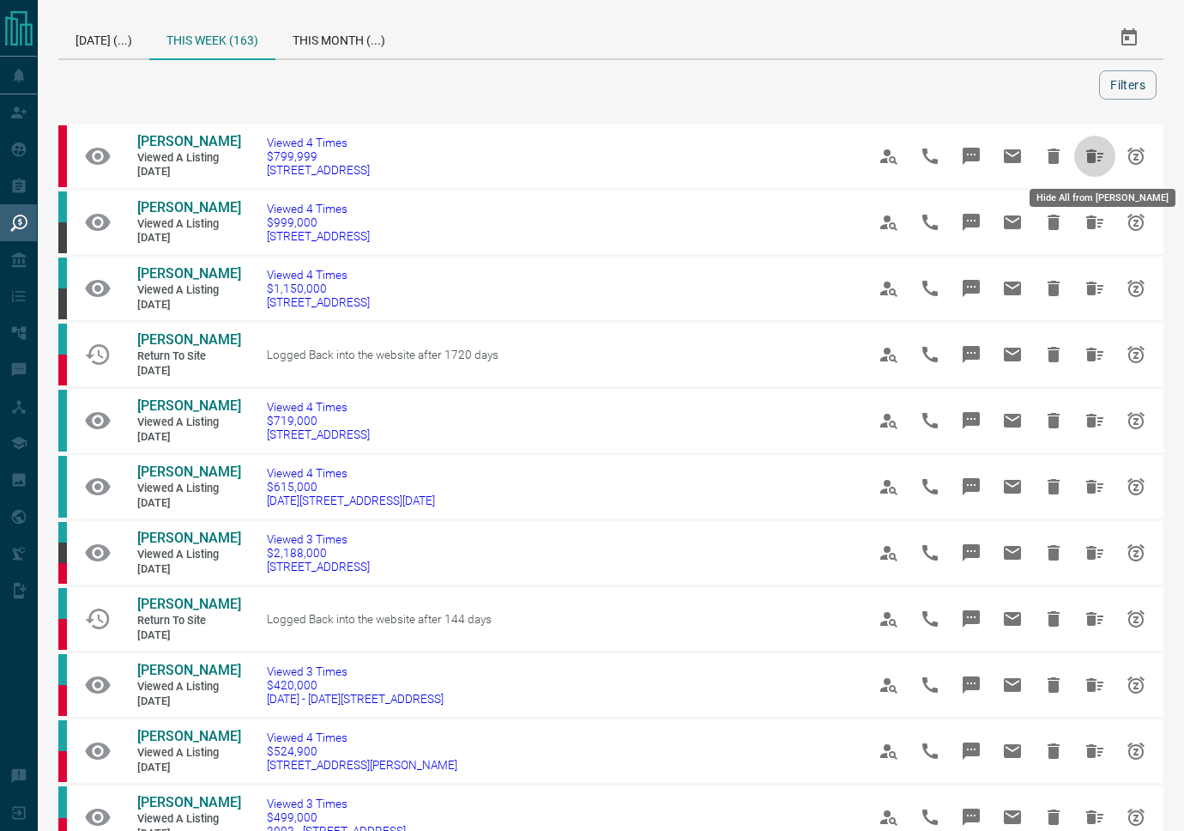
click at [1104, 156] on icon "Hide All from Faith Cochran" at bounding box center [1095, 156] width 21 height 21
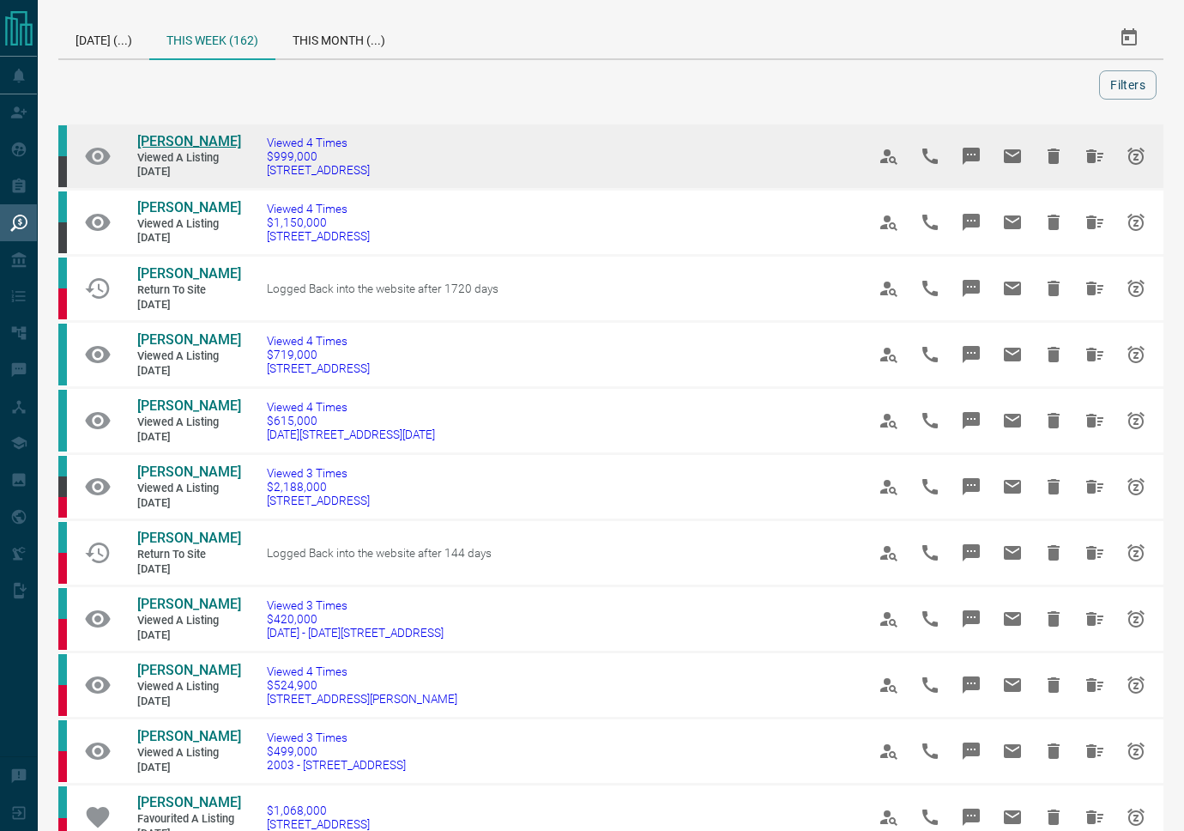
click at [191, 138] on span "[PERSON_NAME]" at bounding box center [189, 141] width 104 height 16
click at [1123, 154] on button "Snooze" at bounding box center [1136, 156] width 41 height 41
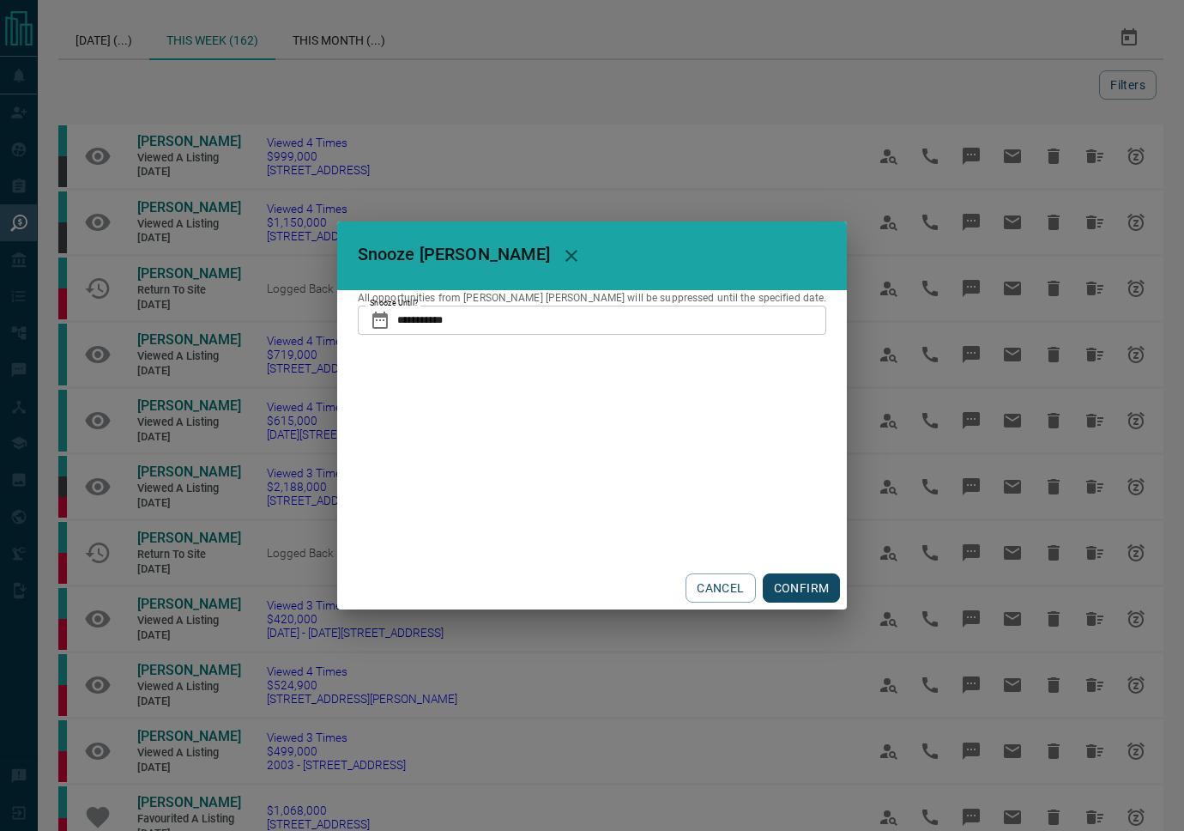
click at [637, 320] on input "**********" at bounding box center [612, 320] width 430 height 29
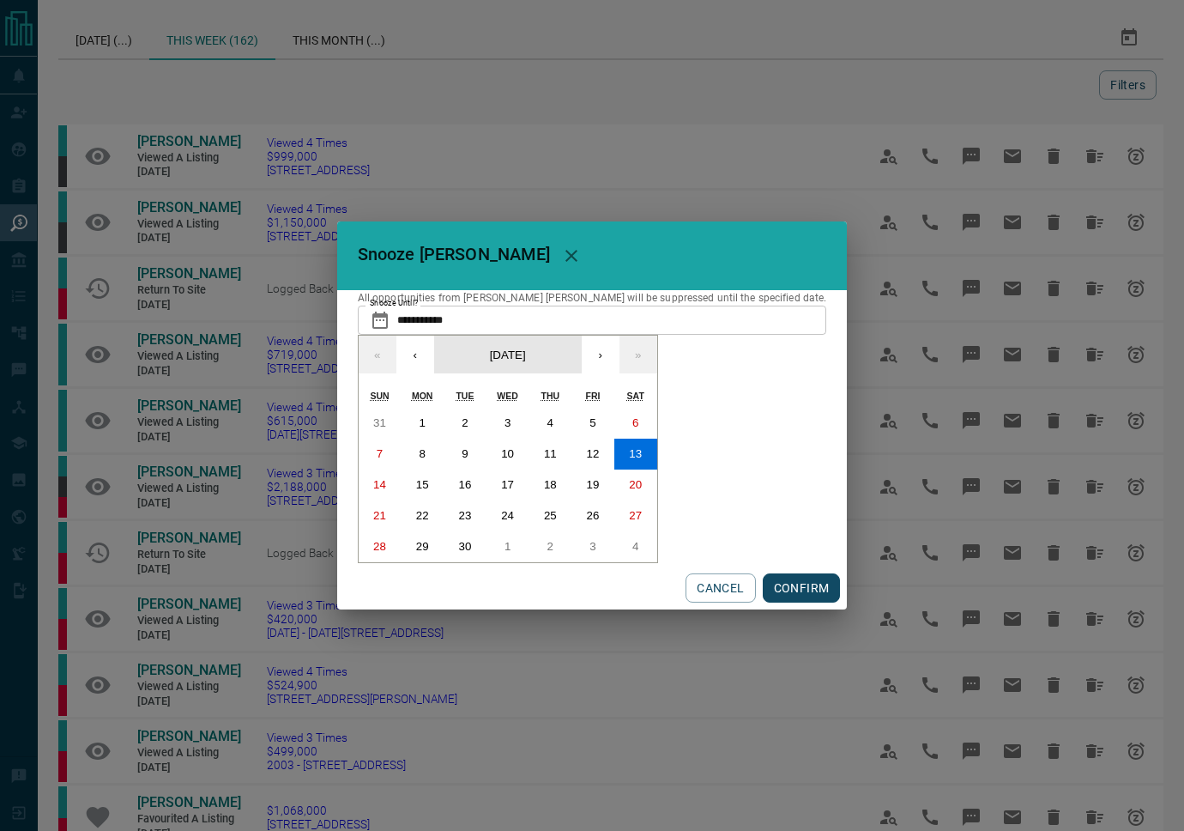
click at [526, 357] on span "[DATE]" at bounding box center [508, 354] width 36 height 13
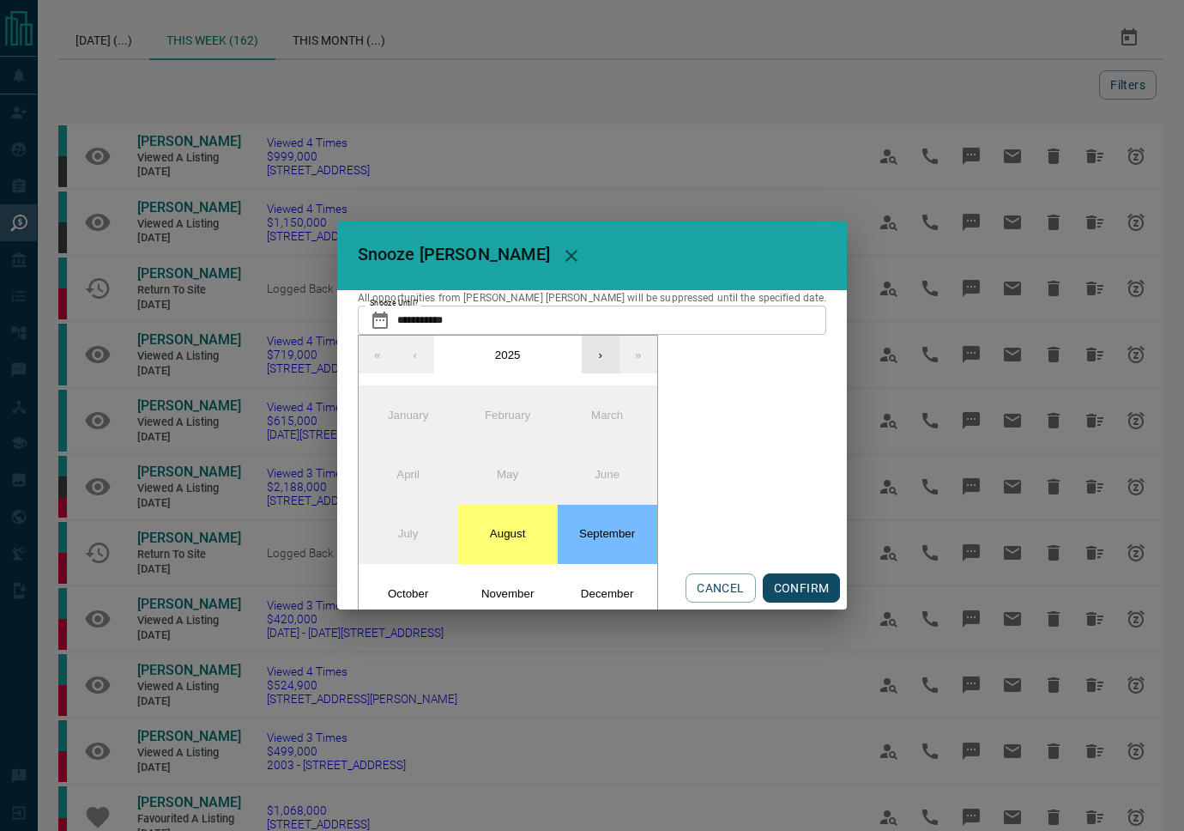
click at [620, 358] on button "›" at bounding box center [601, 355] width 38 height 38
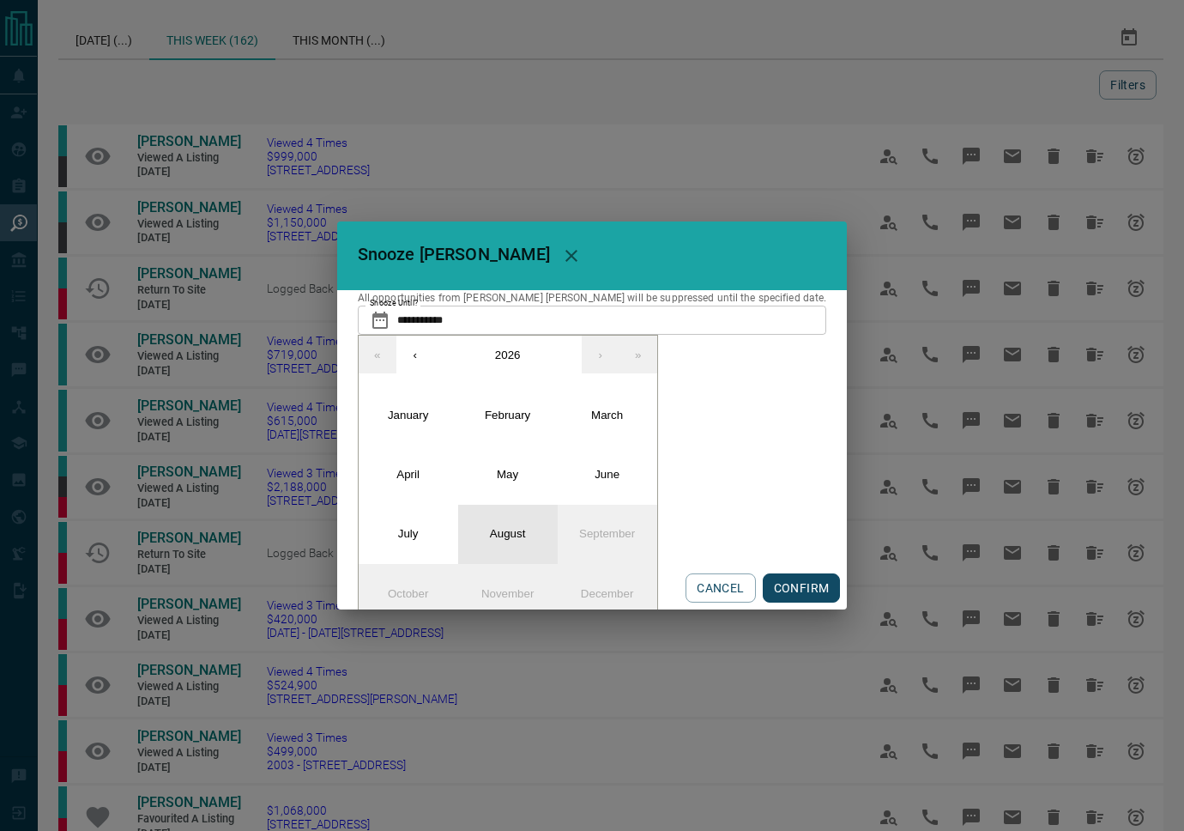
click at [558, 541] on button "August" at bounding box center [508, 534] width 100 height 59
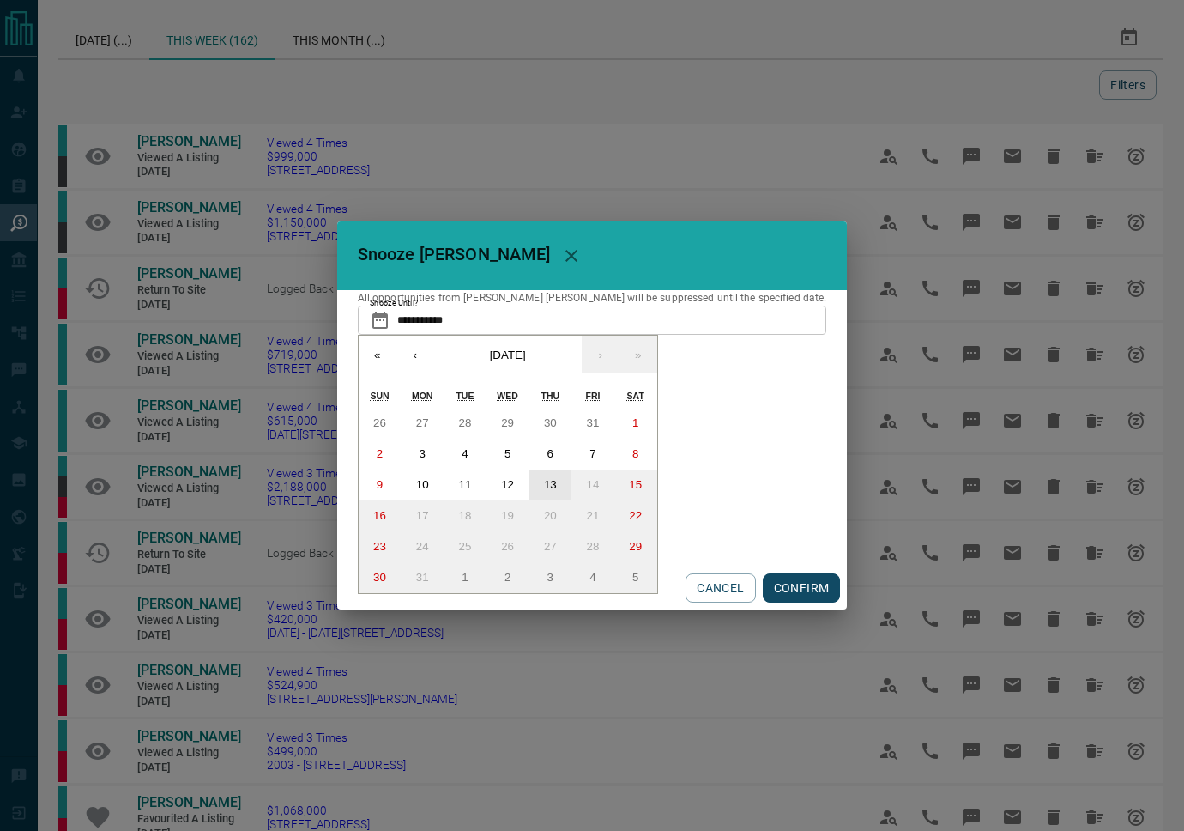
drag, startPoint x: 586, startPoint y: 488, endPoint x: 679, endPoint y: 534, distance: 103.3
click at [557, 488] on abbr "13" at bounding box center [550, 484] width 13 height 13
type input "**********"
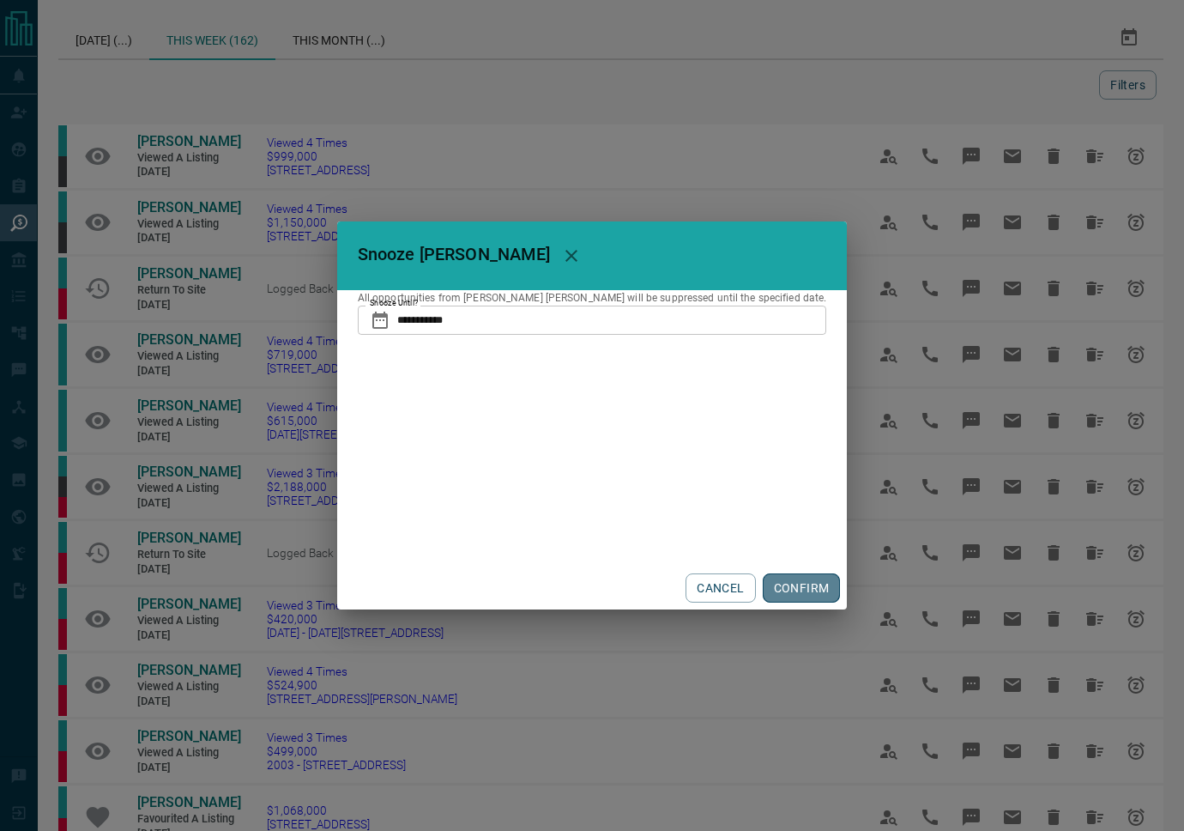
click at [770, 580] on button "CONFIRM" at bounding box center [802, 587] width 78 height 29
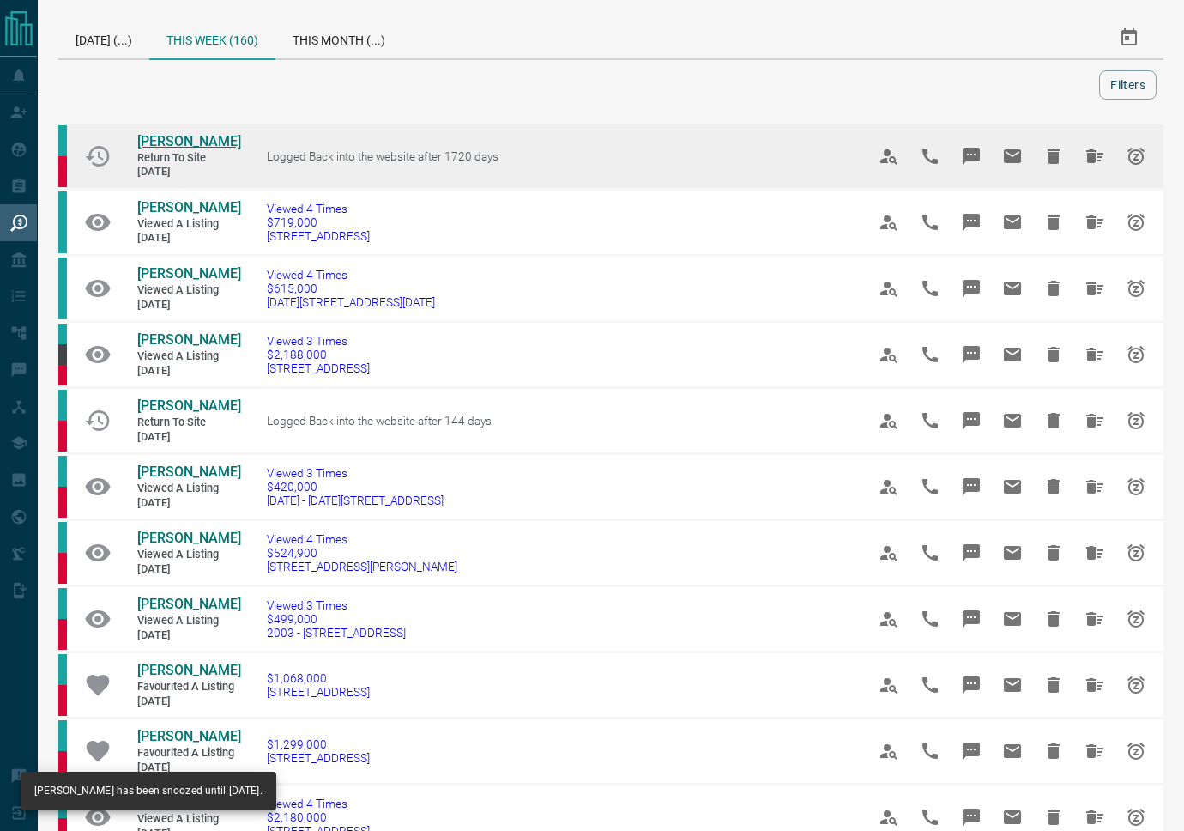
click at [190, 140] on span "[PERSON_NAME]" at bounding box center [189, 141] width 104 height 16
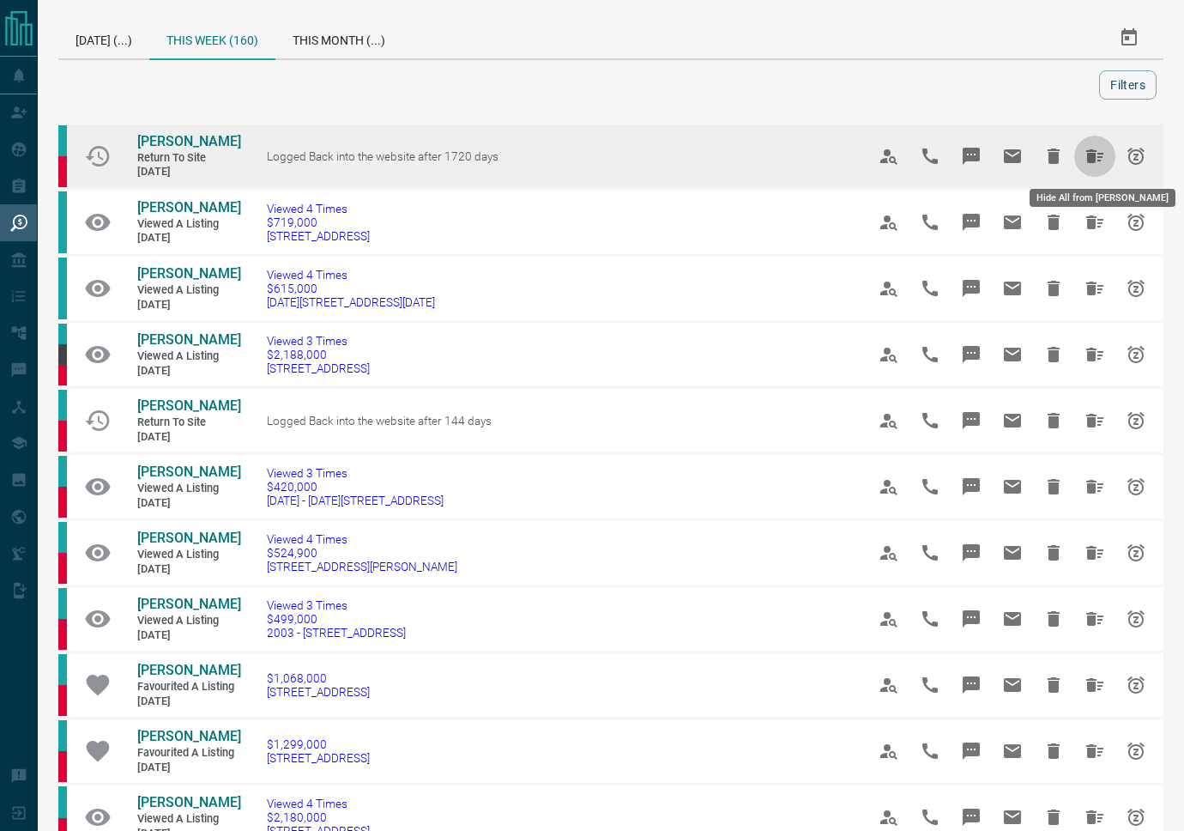
click at [1087, 159] on icon "Hide All from Rudra Sharma" at bounding box center [1095, 156] width 17 height 14
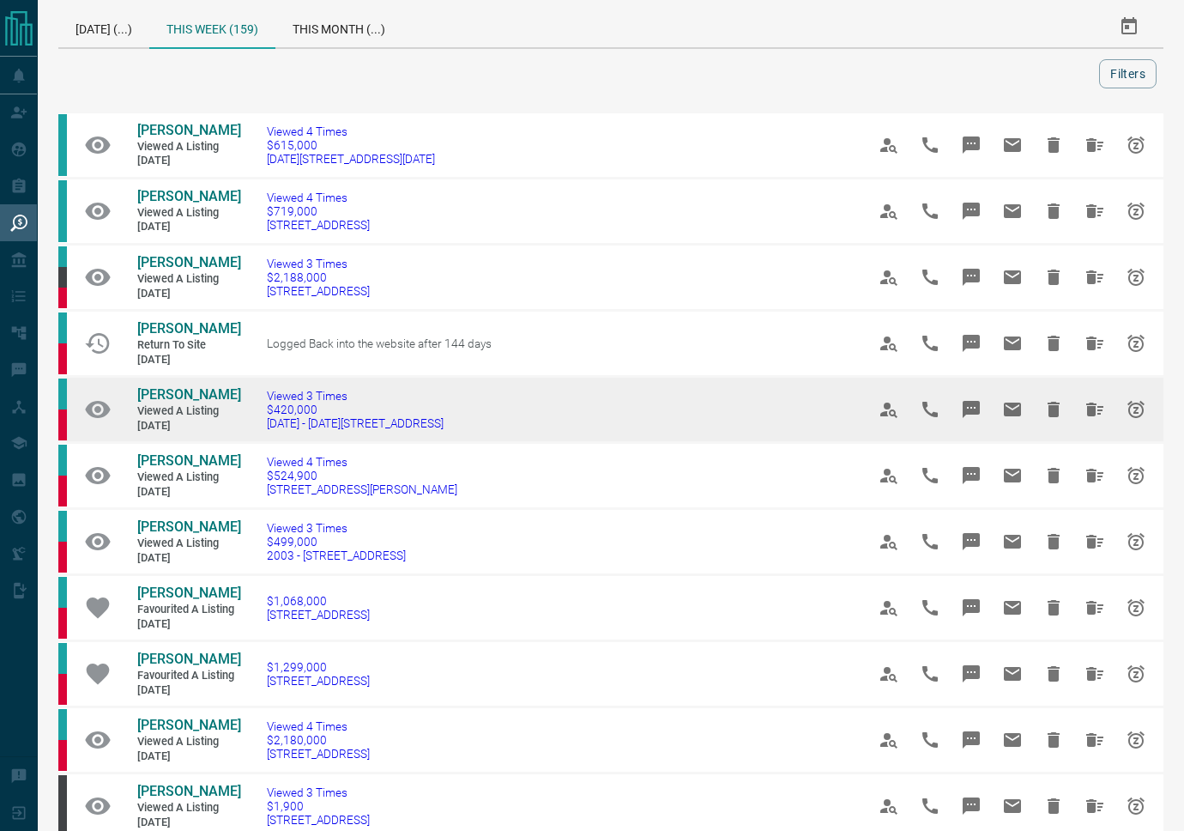
scroll to position [13, 0]
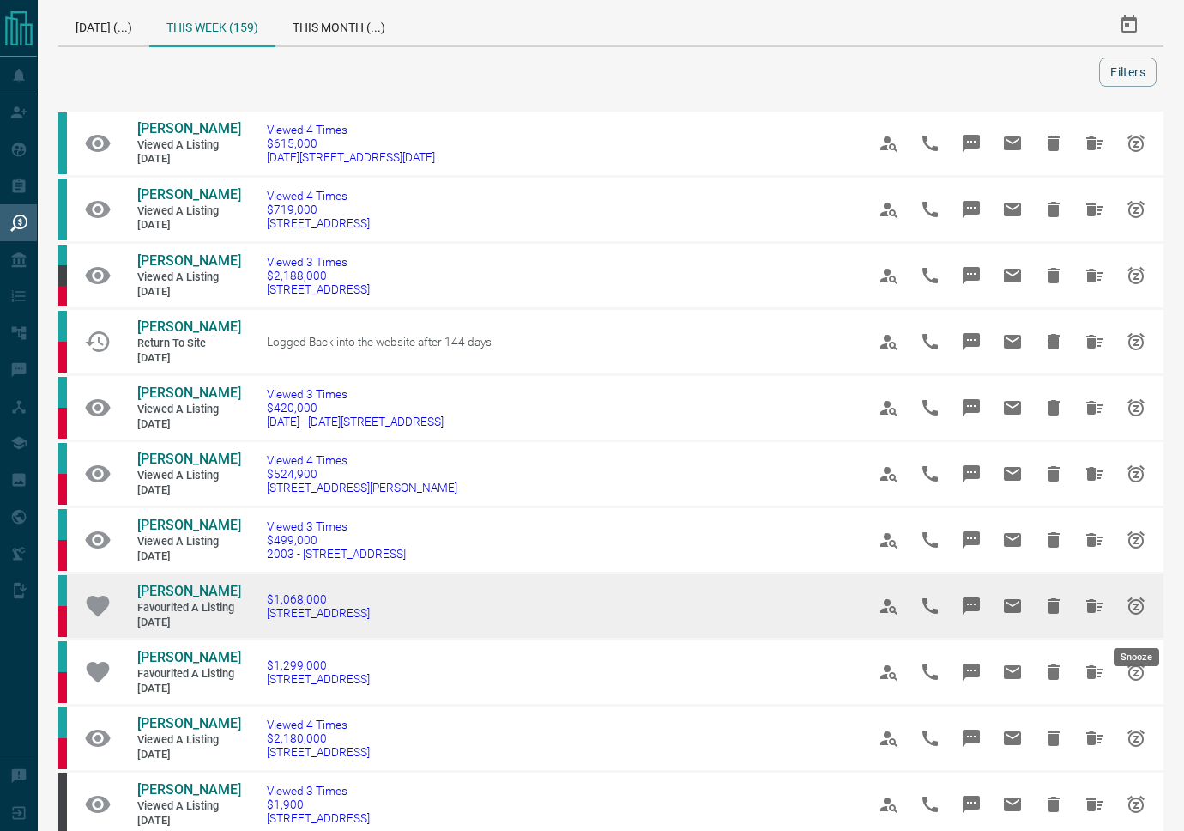
click at [1136, 616] on icon "Snooze" at bounding box center [1136, 606] width 21 height 21
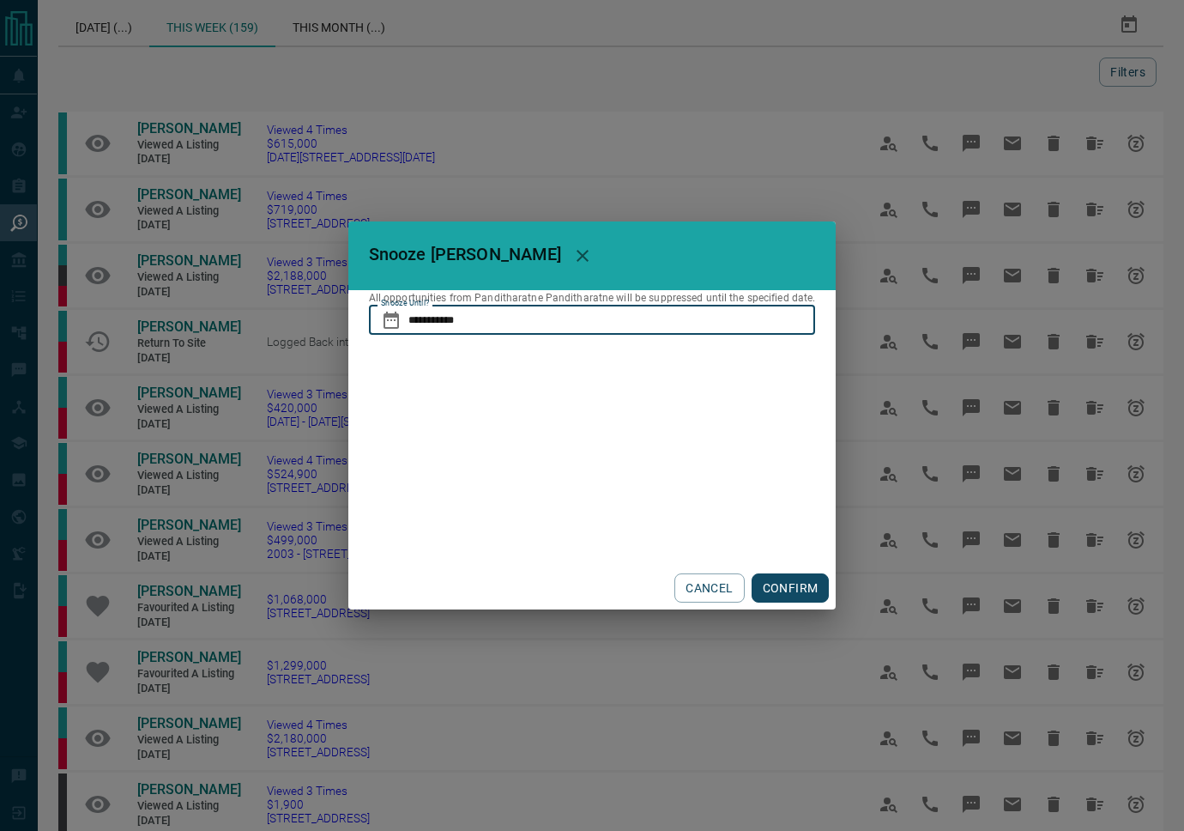
drag, startPoint x: 615, startPoint y: 315, endPoint x: 620, endPoint y: 324, distance: 9.6
click at [615, 315] on input "**********" at bounding box center [613, 320] width 408 height 29
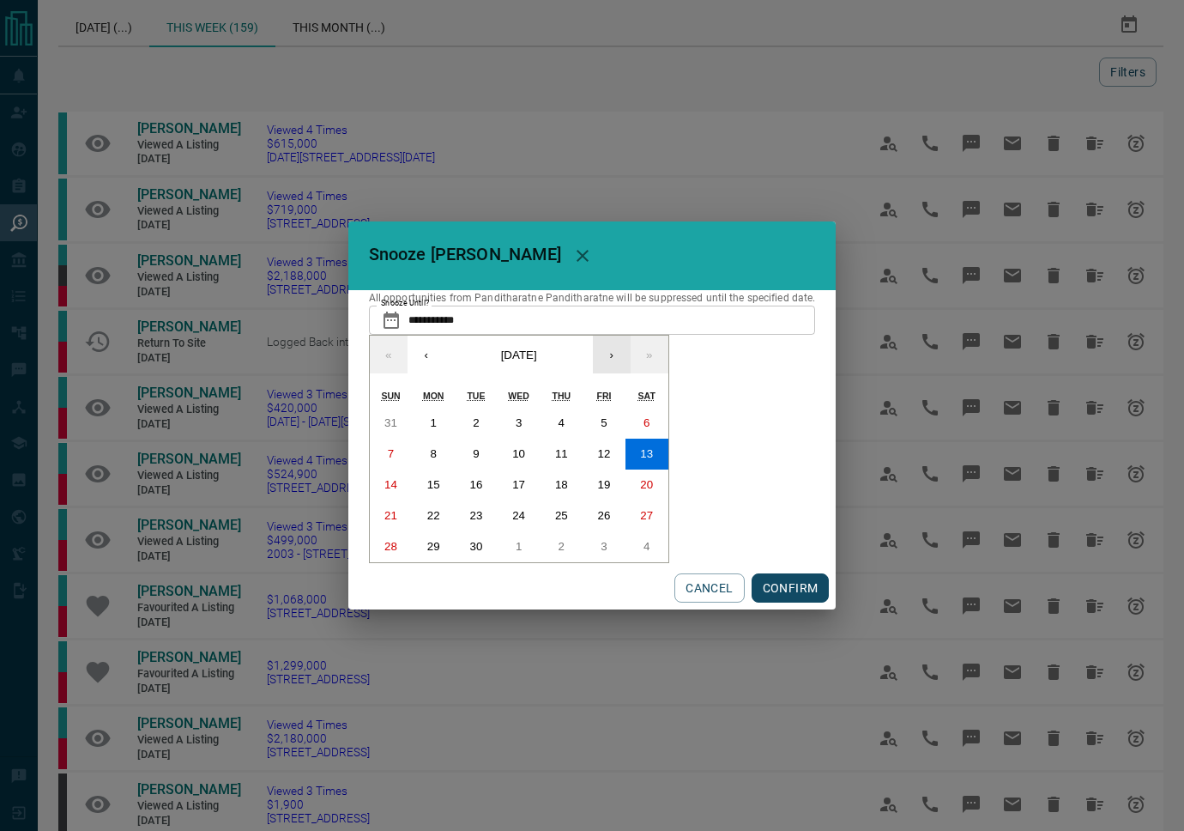
click at [611, 354] on button "›" at bounding box center [612, 355] width 38 height 38
drag, startPoint x: 611, startPoint y: 354, endPoint x: 603, endPoint y: 360, distance: 10.0
click at [610, 354] on button "›" at bounding box center [612, 355] width 38 height 38
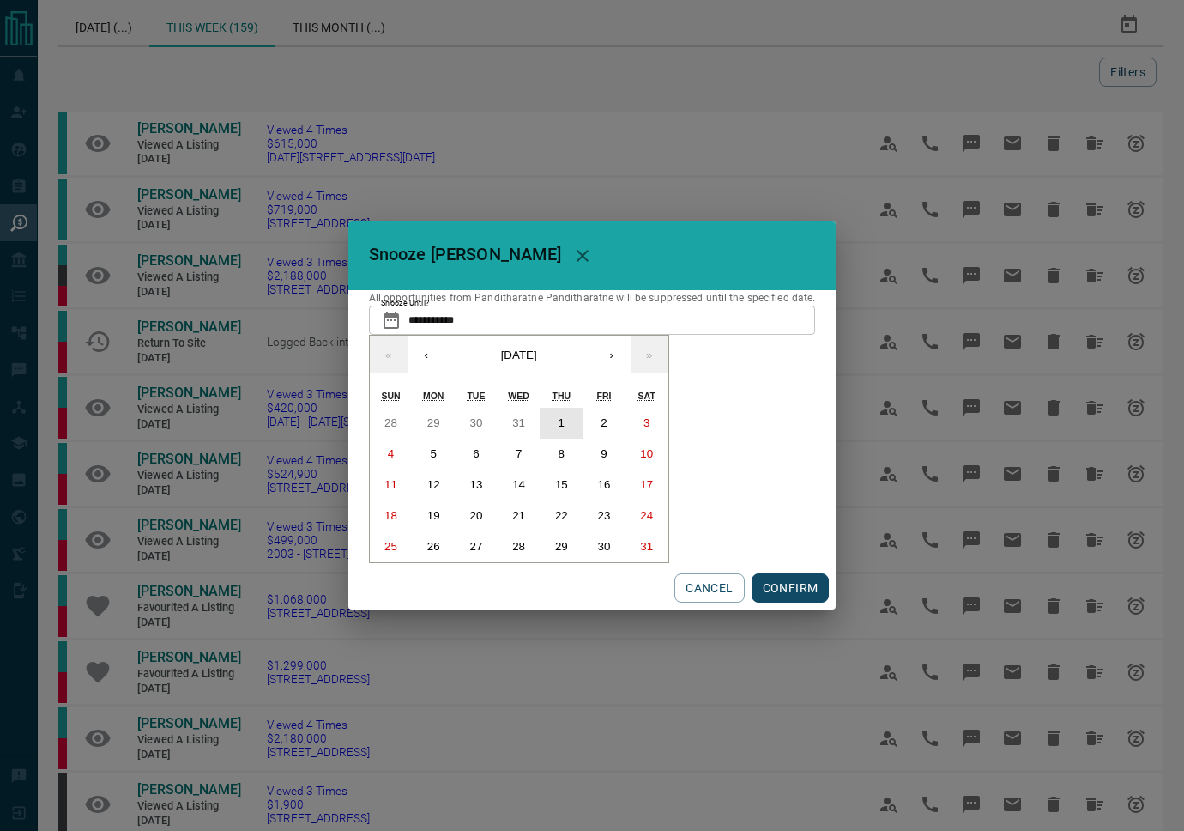
click at [563, 420] on abbr "1" at bounding box center [562, 422] width 6 height 13
type input "**********"
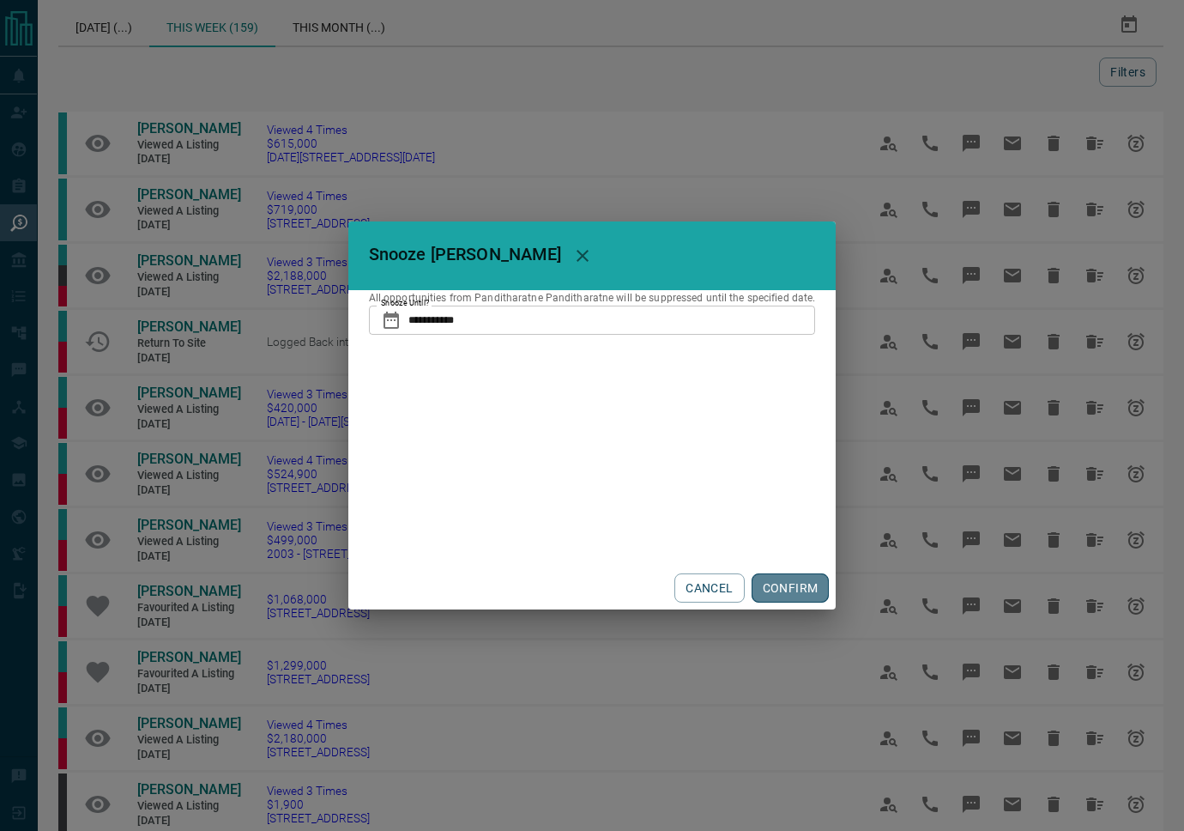
click at [786, 597] on button "CONFIRM" at bounding box center [791, 587] width 78 height 29
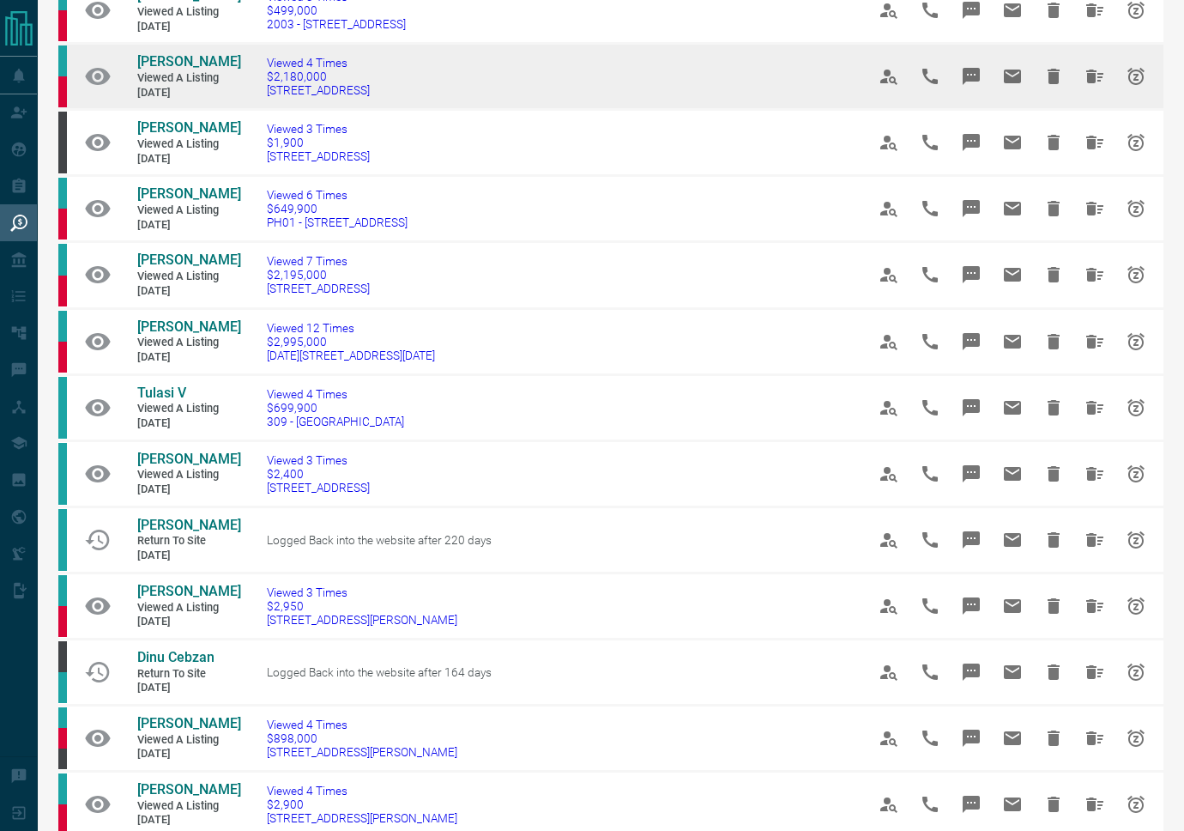
scroll to position [544, 0]
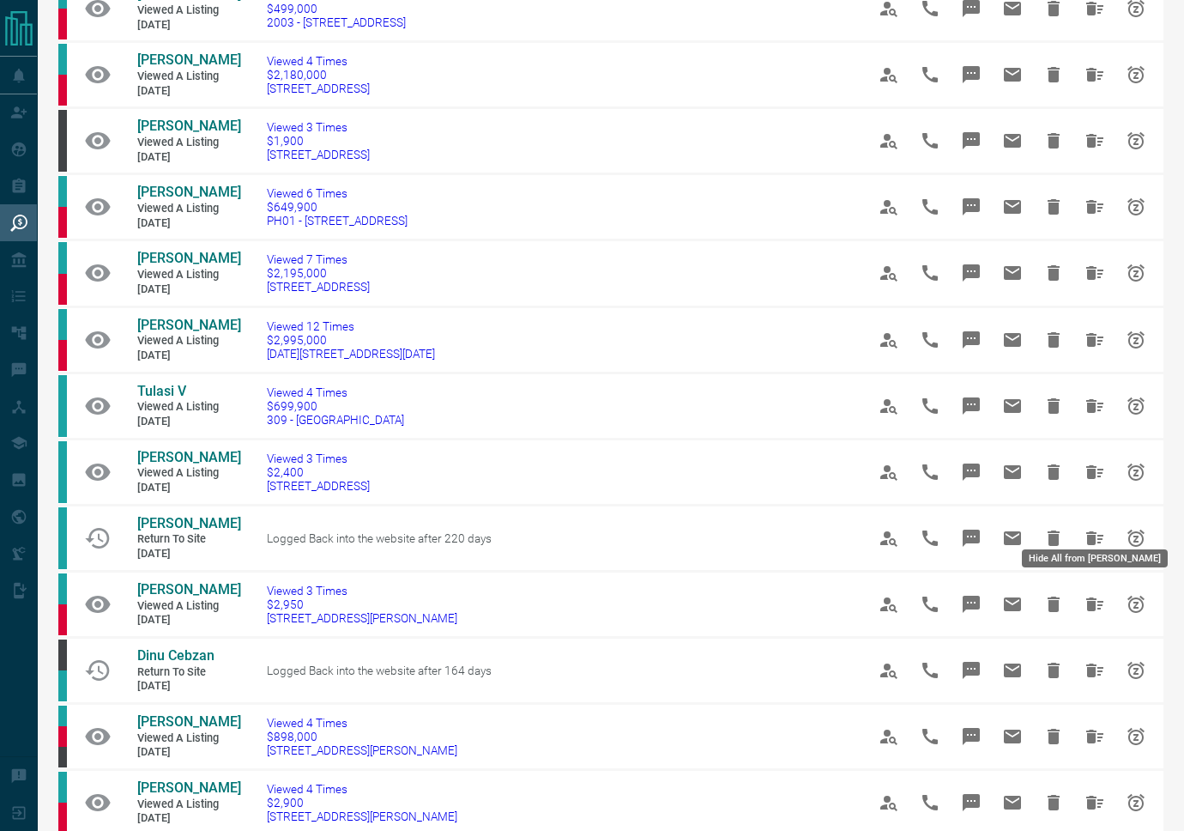
click at [1099, 479] on icon "Hide All from Jonathan Oliveira" at bounding box center [1095, 472] width 17 height 14
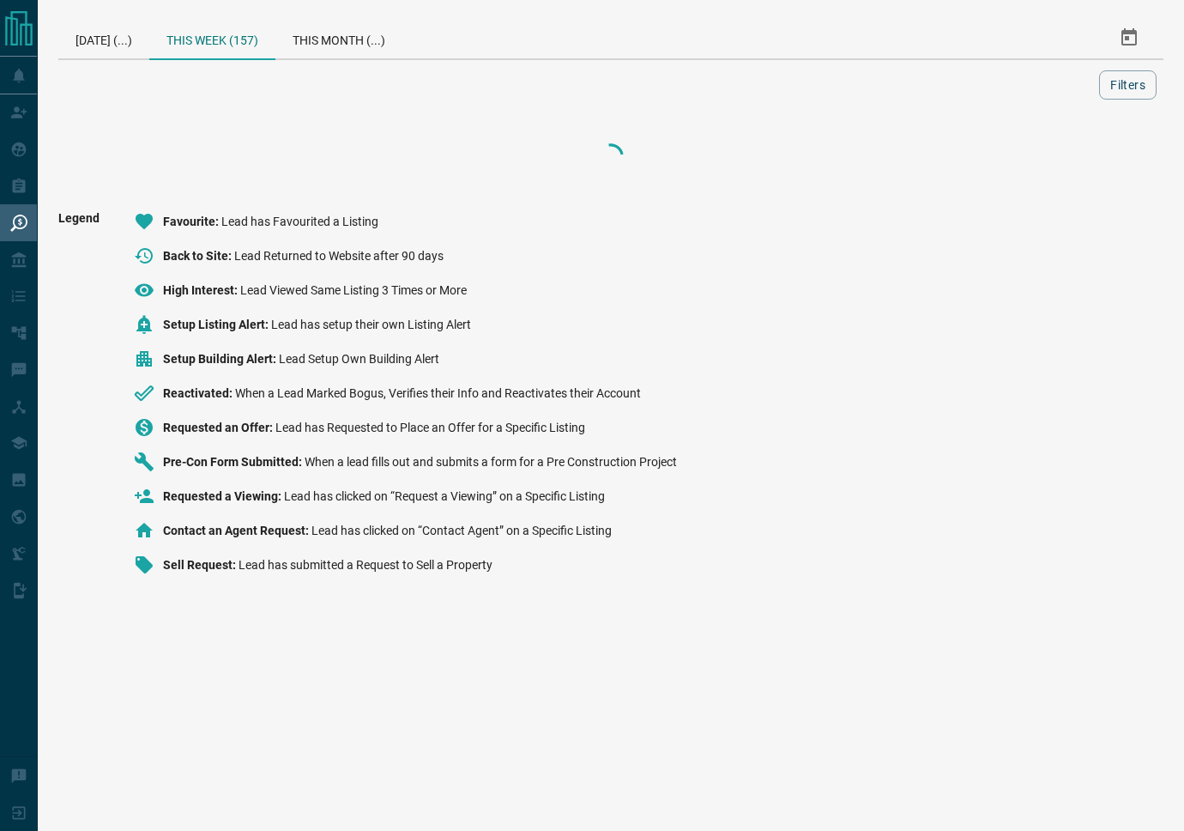
scroll to position [0, 0]
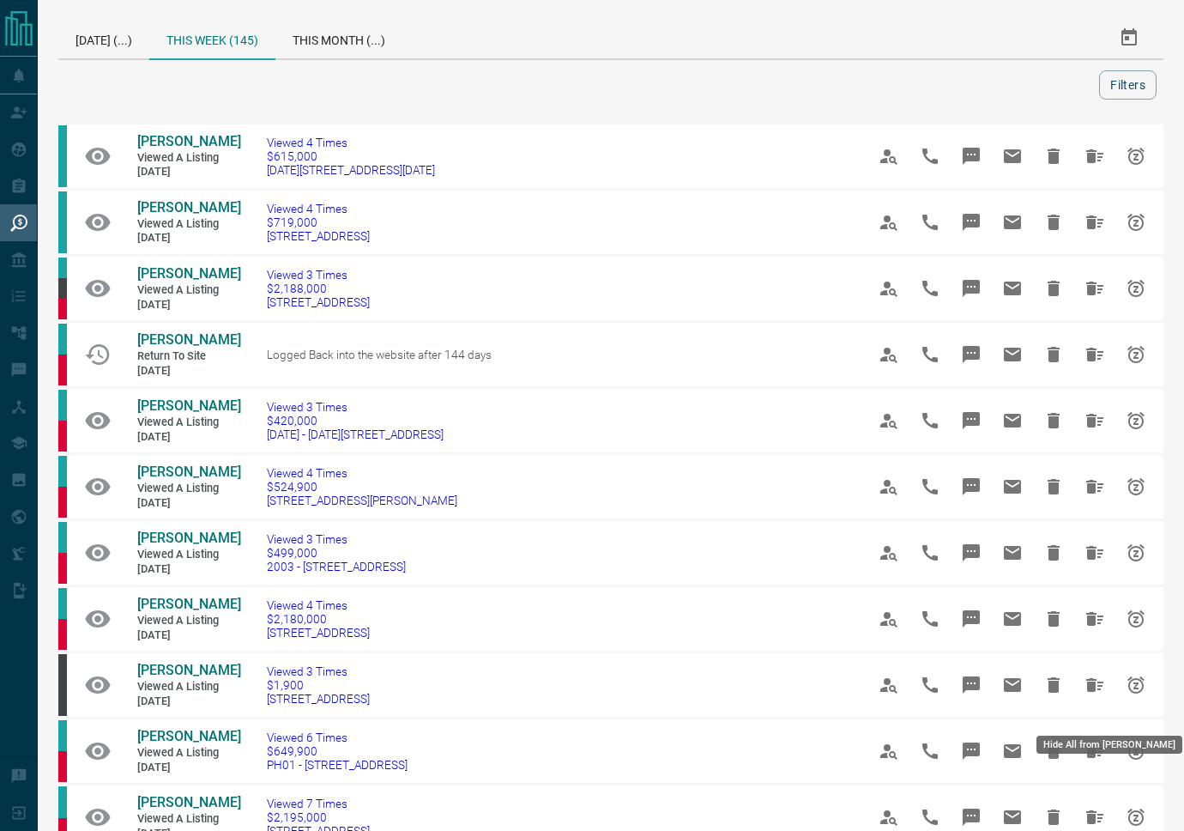
click at [1092, 692] on icon "Hide All from Meg Conte" at bounding box center [1095, 685] width 17 height 14
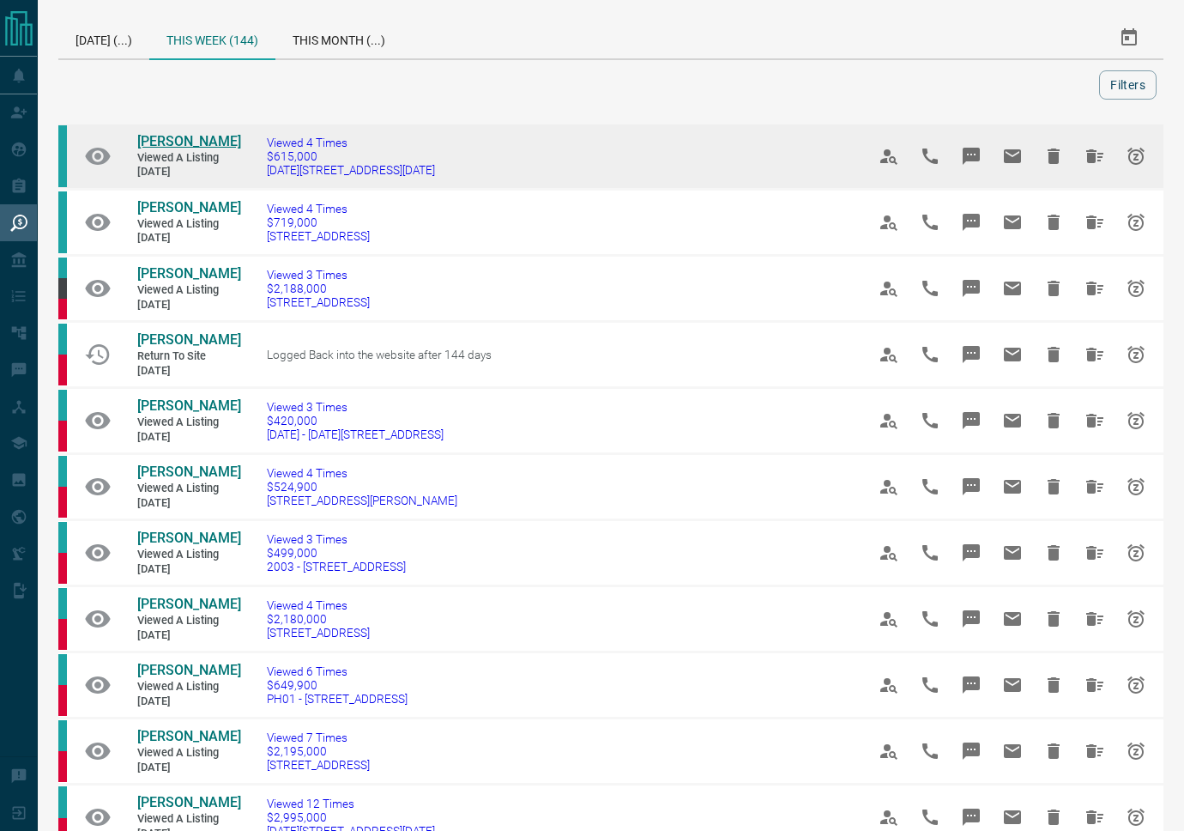
click at [150, 142] on span "[PERSON_NAME]" at bounding box center [189, 141] width 104 height 16
click at [1094, 152] on icon "Hide All from Min Jin" at bounding box center [1095, 156] width 21 height 21
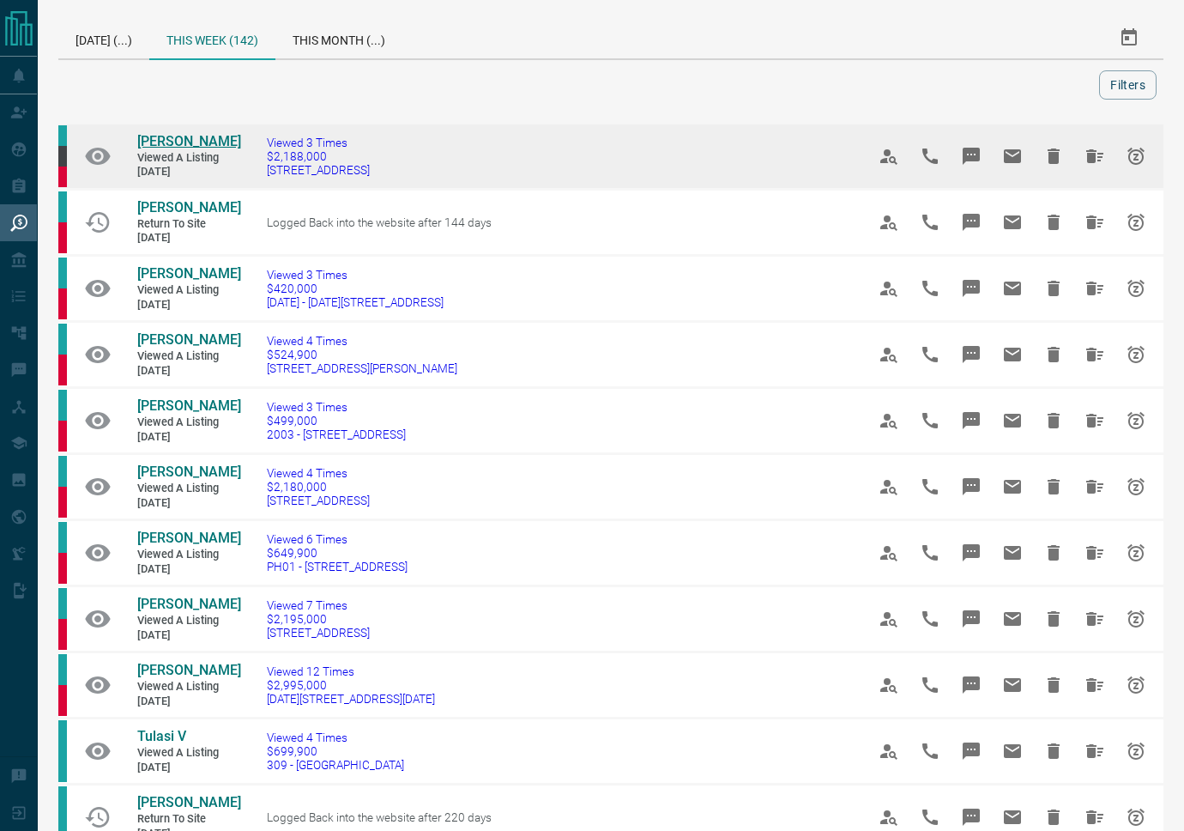
click at [181, 136] on span "[PERSON_NAME]" at bounding box center [189, 141] width 104 height 16
click at [1097, 159] on icon "Hide All from Margaret Wong" at bounding box center [1095, 156] width 21 height 21
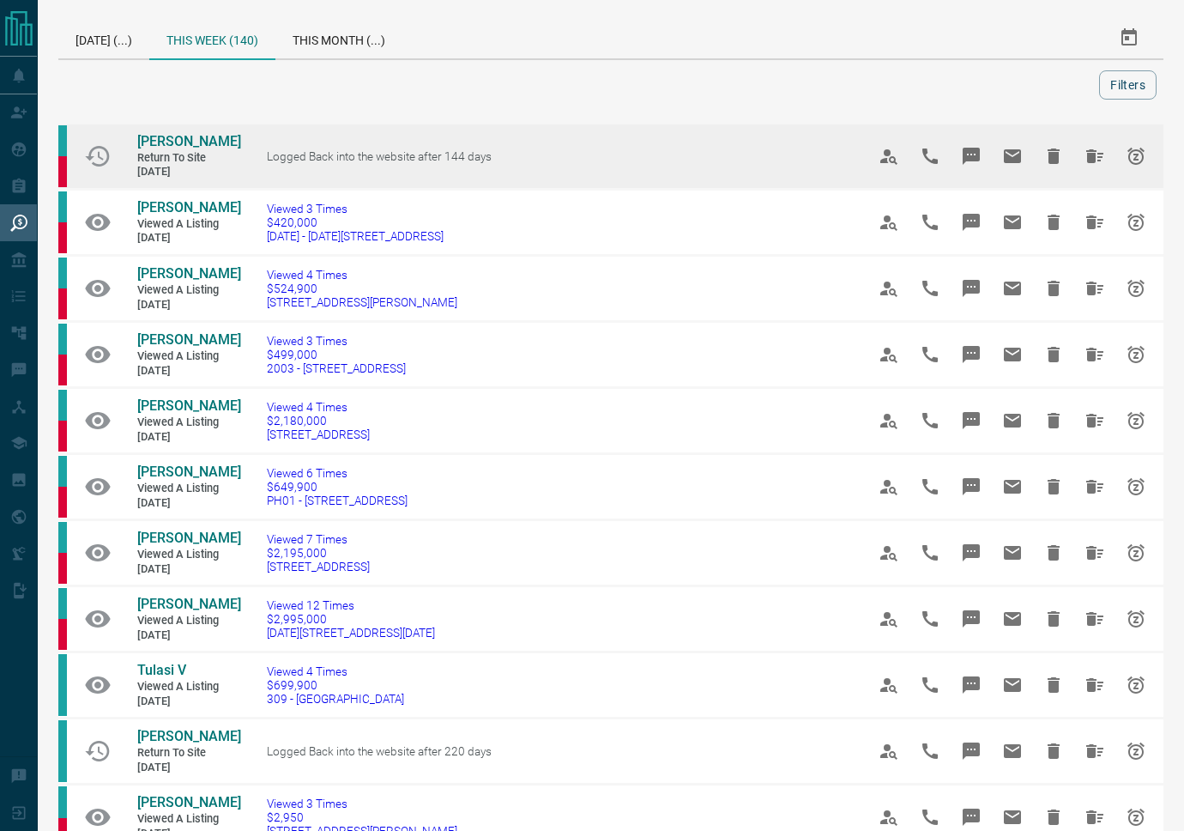
drag, startPoint x: 648, startPoint y: 124, endPoint x: 685, endPoint y: 130, distance: 37.3
click at [646, 125] on td "Logged Back into the website after 144 days" at bounding box center [540, 157] width 599 height 66
click at [512, 145] on td "Logged Back into the website after 144 days" at bounding box center [540, 157] width 599 height 66
click at [161, 145] on span "[PERSON_NAME]" at bounding box center [189, 141] width 104 height 16
click at [1133, 157] on icon "Snooze" at bounding box center [1136, 156] width 21 height 21
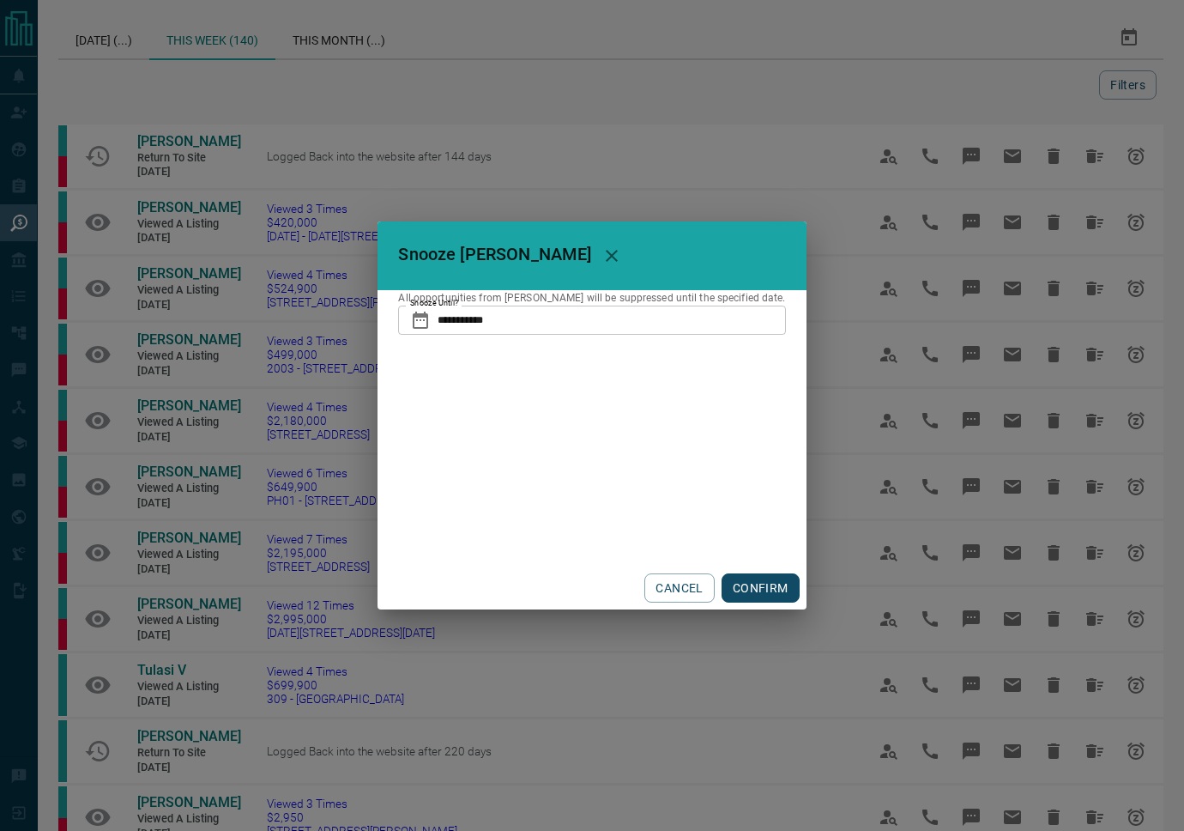
click at [659, 301] on p "All opportunities from [PERSON_NAME] will be suppressed until the specified dat…" at bounding box center [591, 297] width 387 height 15
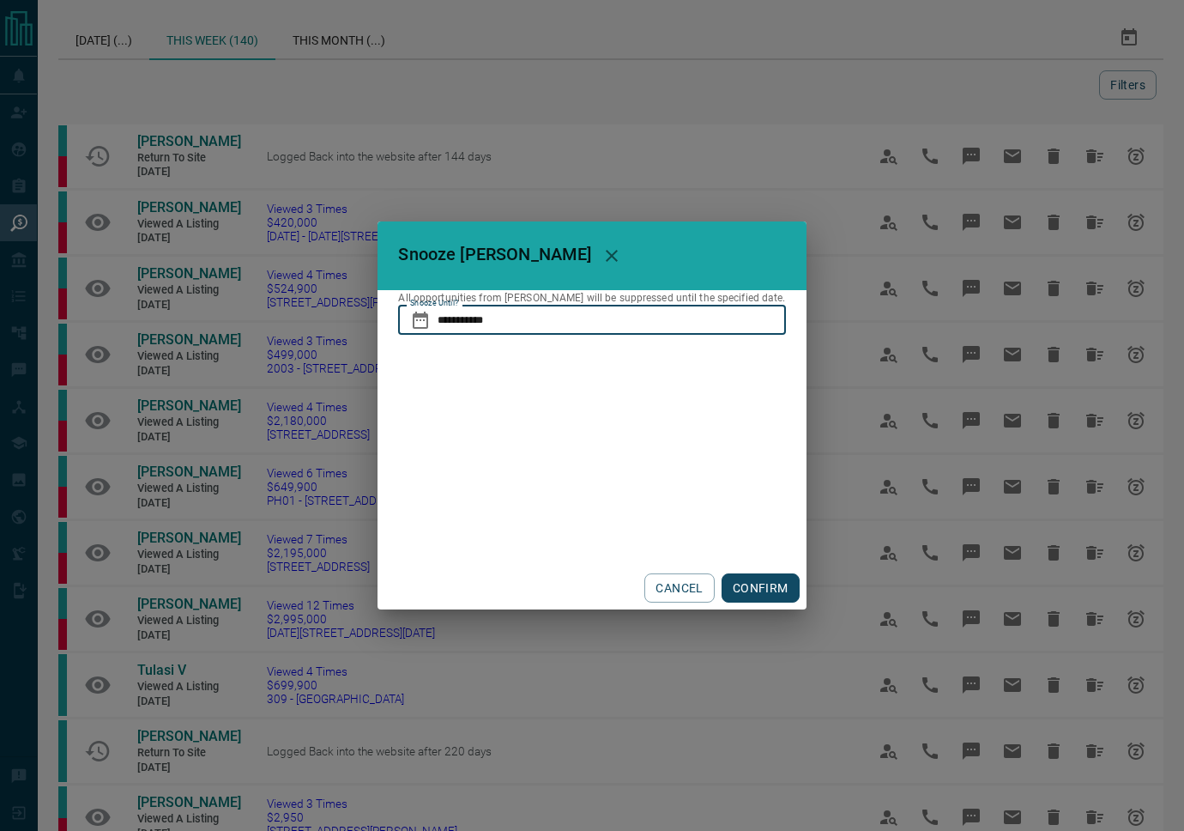
click at [724, 315] on input "**********" at bounding box center [612, 320] width 348 height 29
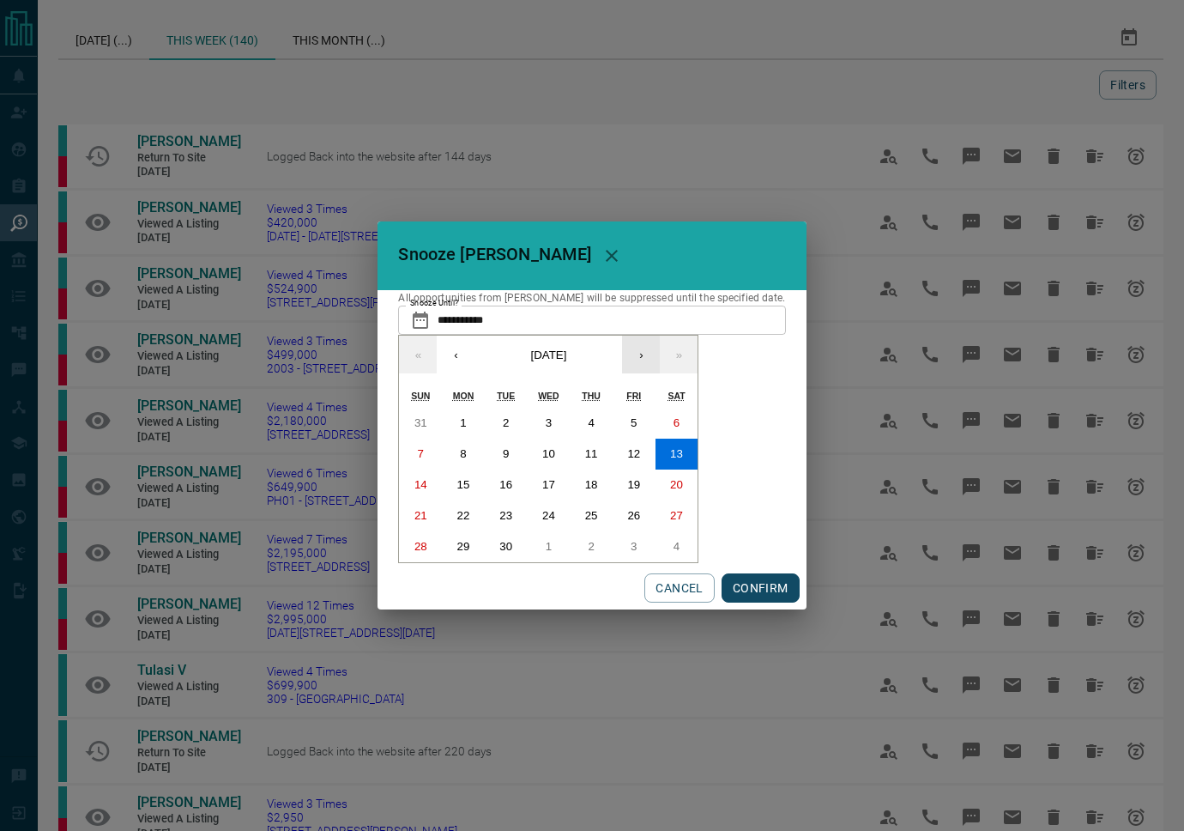
click at [660, 362] on button "›" at bounding box center [641, 355] width 38 height 38
click at [660, 363] on button "›" at bounding box center [641, 355] width 38 height 38
click at [601, 440] on button "8" at bounding box center [591, 454] width 43 height 31
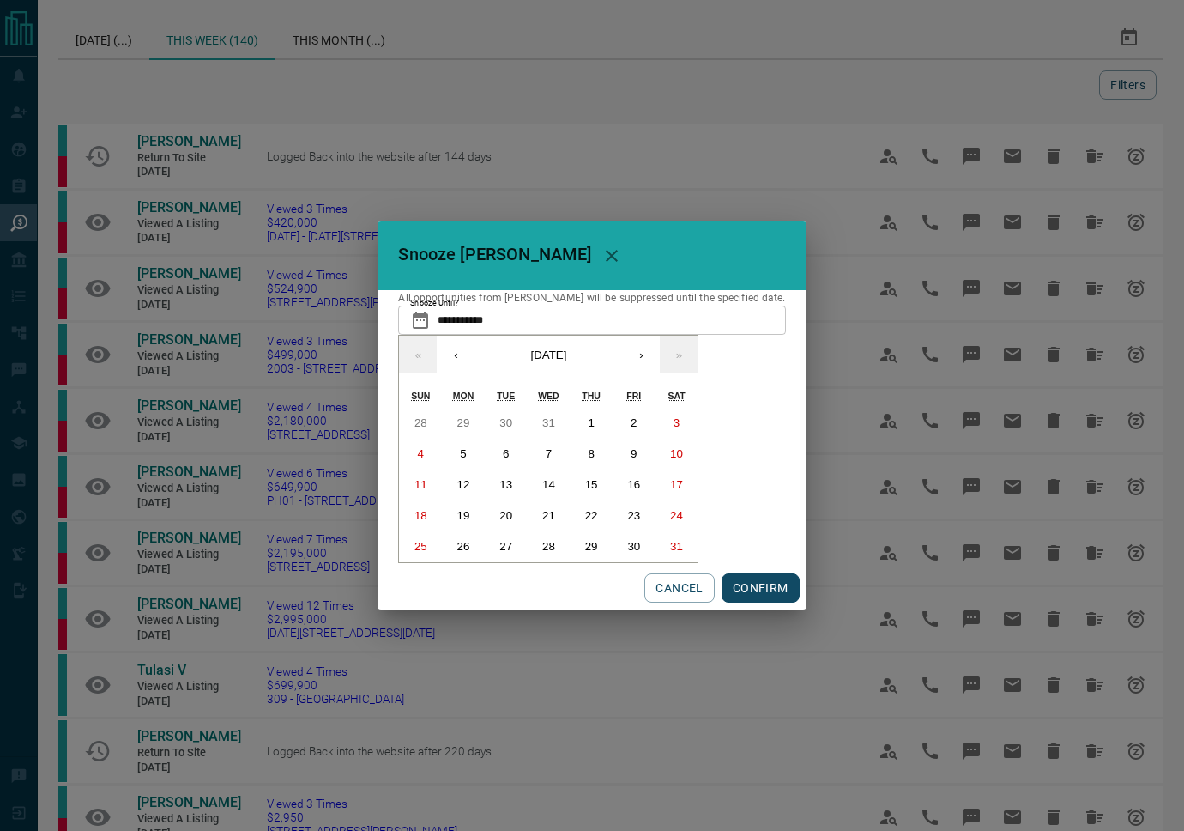
type input "**********"
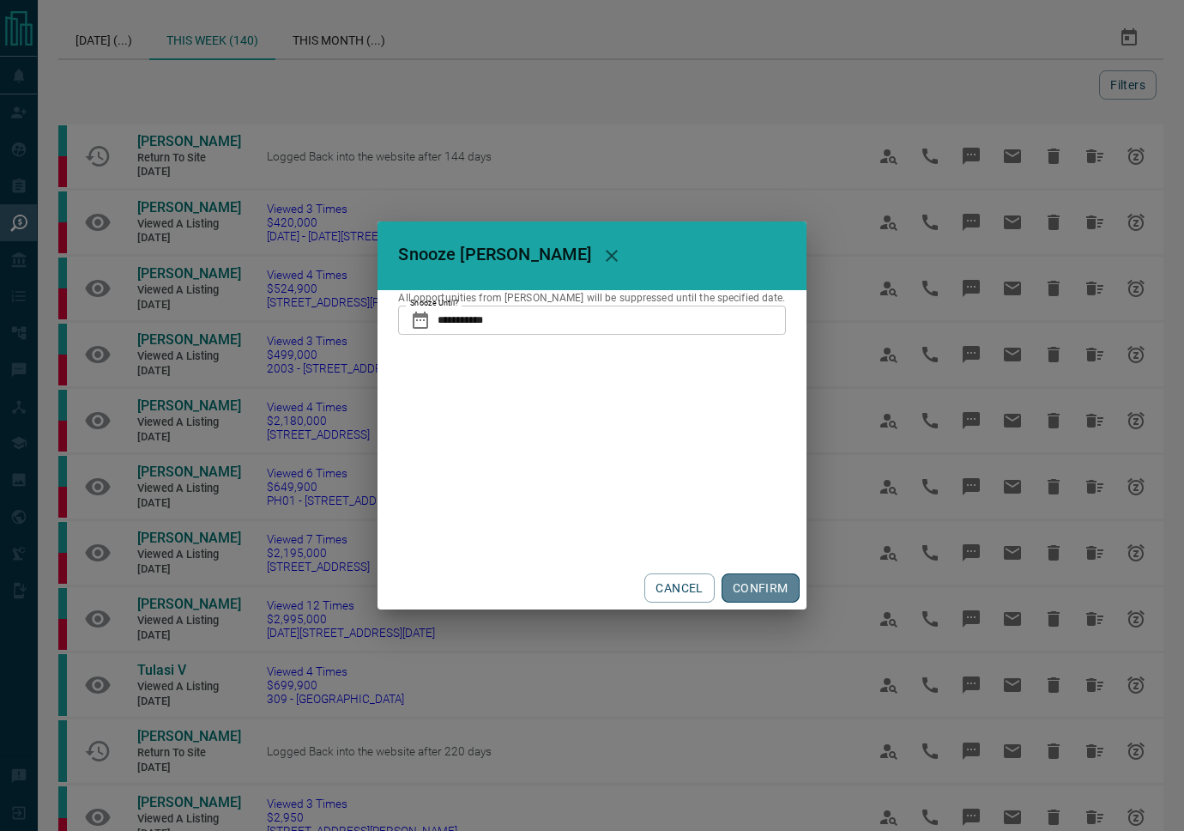
click at [745, 595] on button "CONFIRM" at bounding box center [761, 587] width 78 height 29
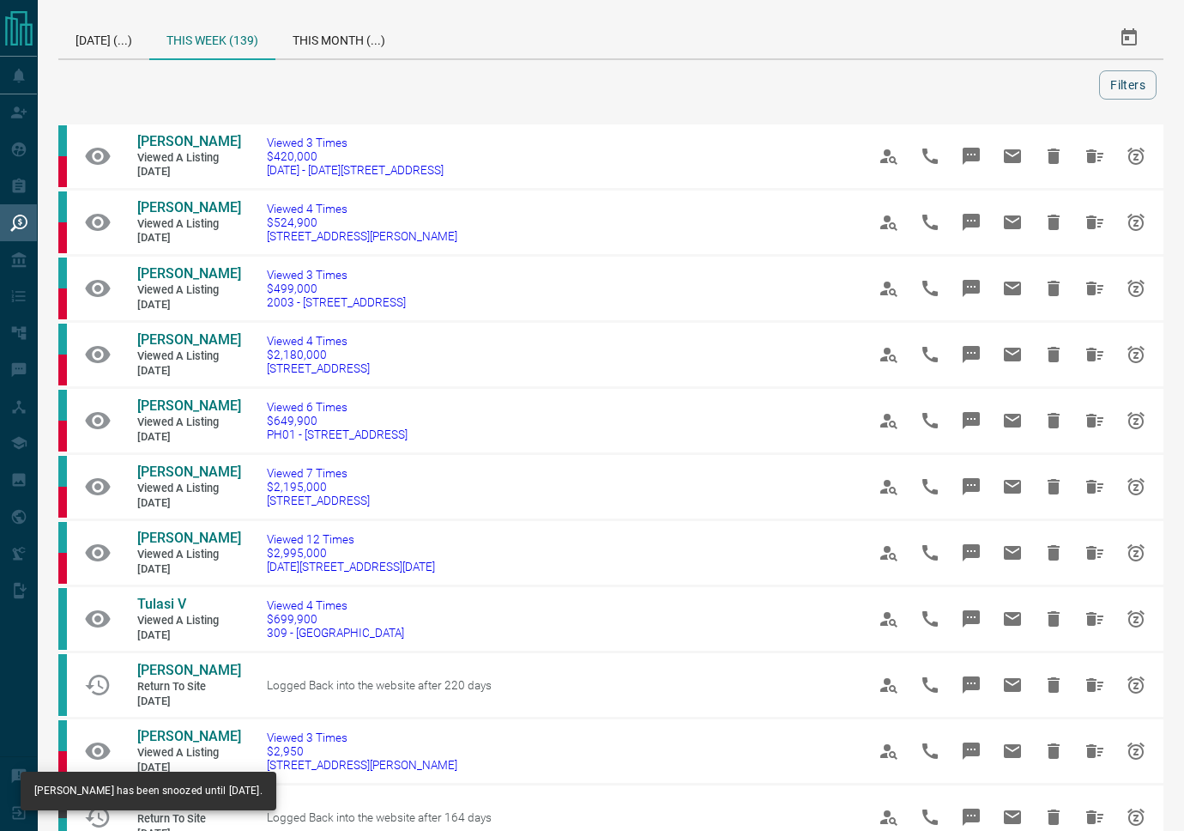
drag, startPoint x: 706, startPoint y: 82, endPoint x: 577, endPoint y: 94, distance: 130.2
click at [706, 82] on div at bounding box center [582, 84] width 1034 height 29
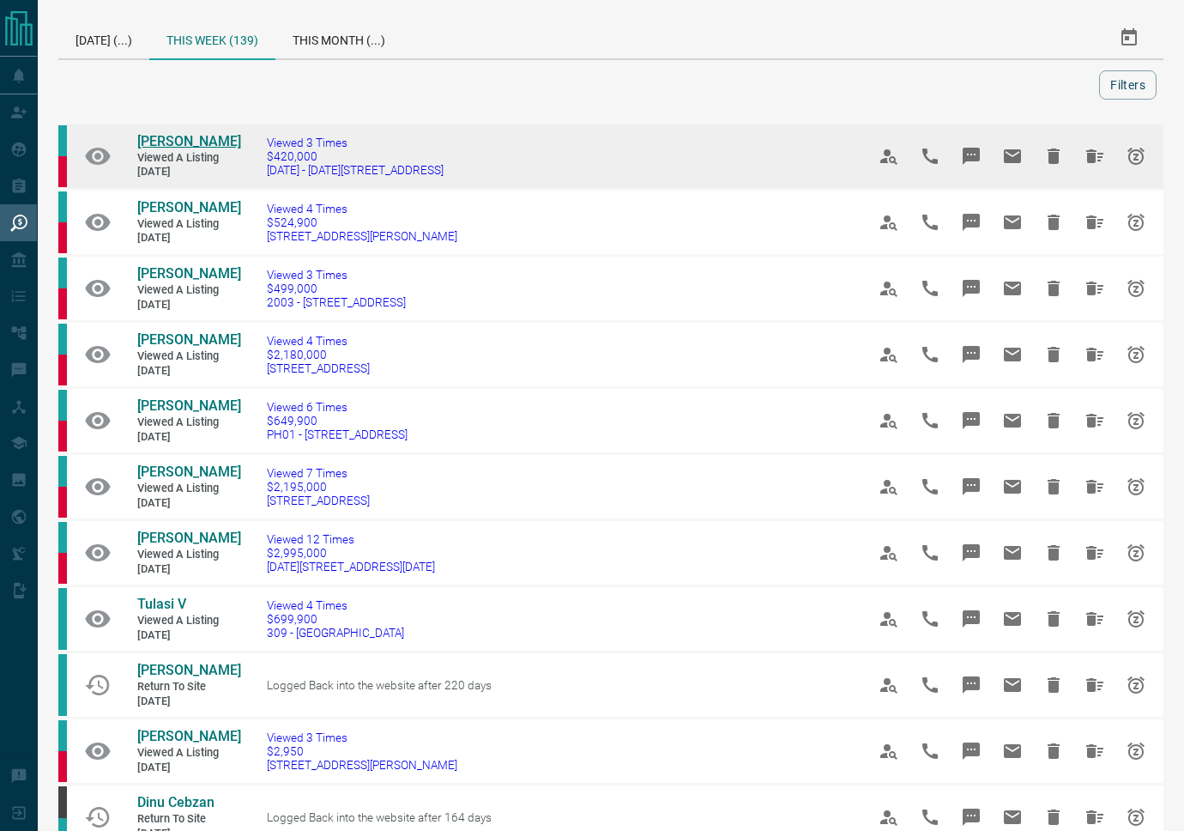
click at [163, 141] on span "[PERSON_NAME]" at bounding box center [189, 141] width 104 height 16
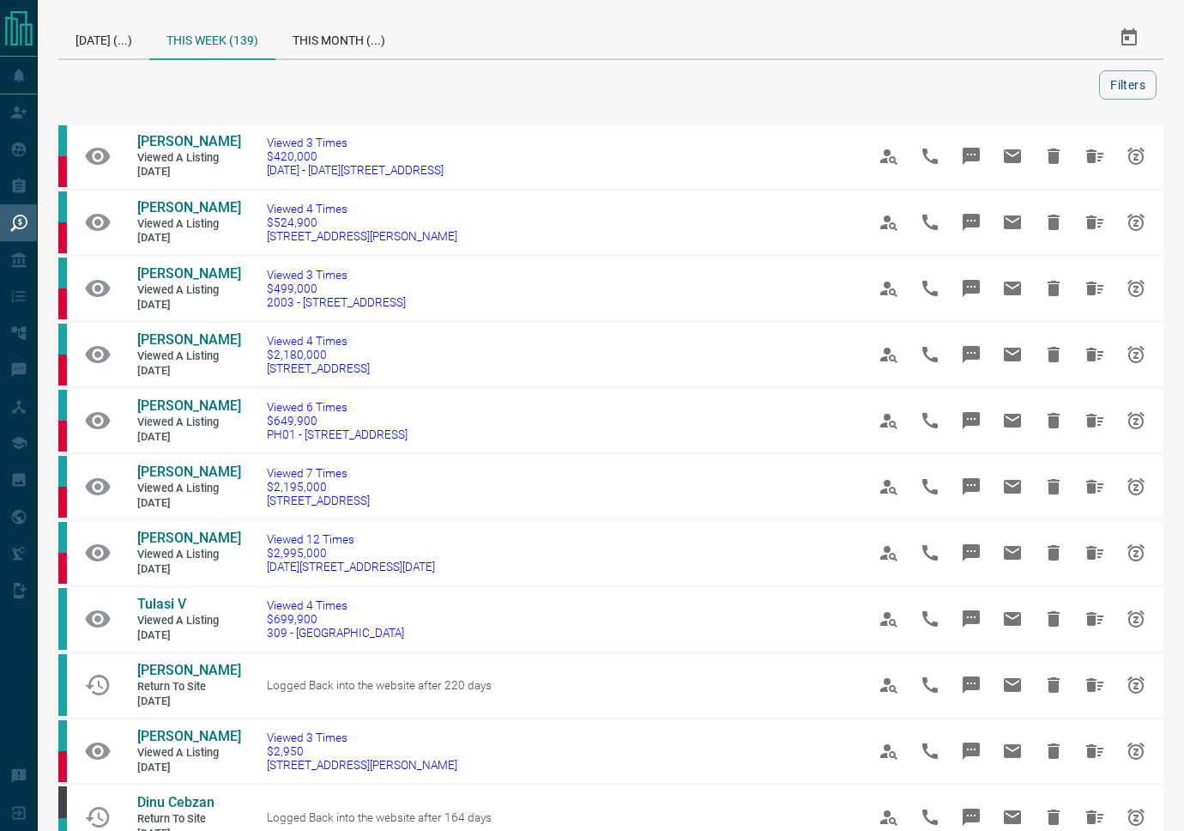
click at [633, 90] on div at bounding box center [582, 84] width 1034 height 29
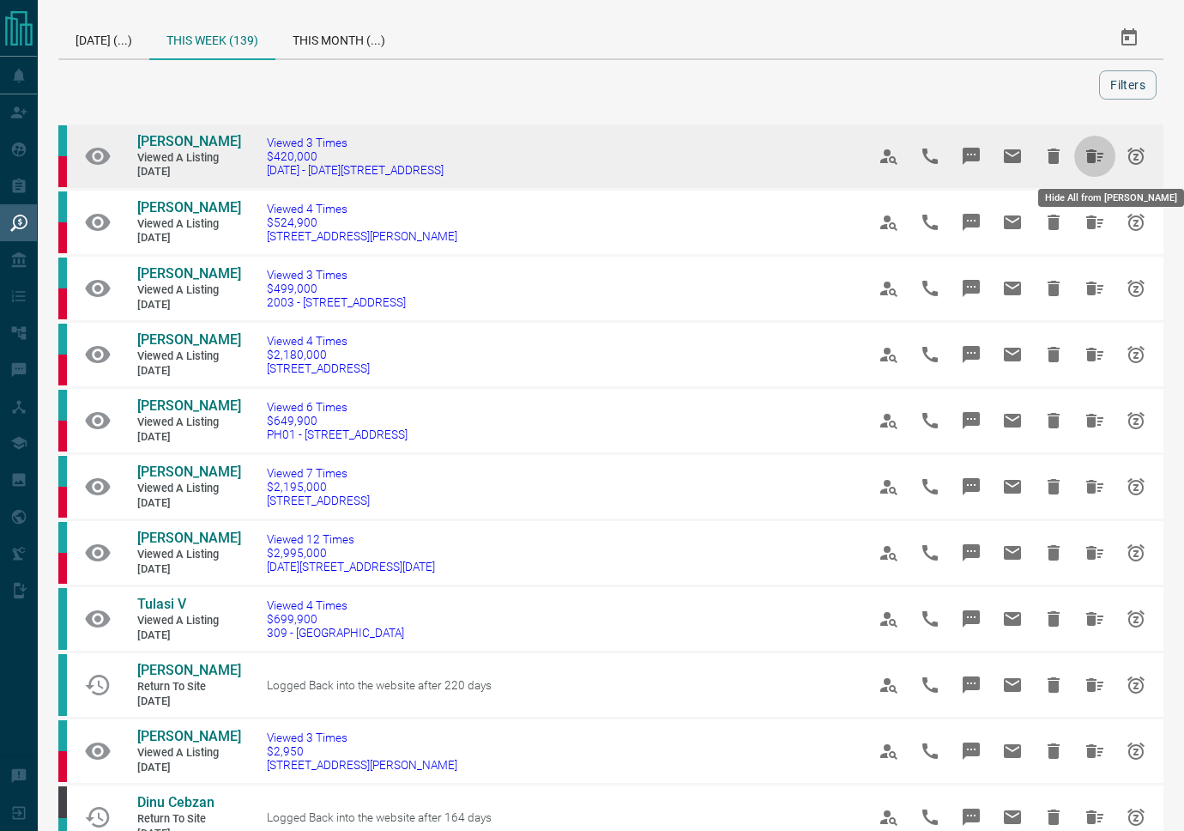
click at [1090, 148] on icon "Hide All from Michael Y" at bounding box center [1095, 156] width 21 height 21
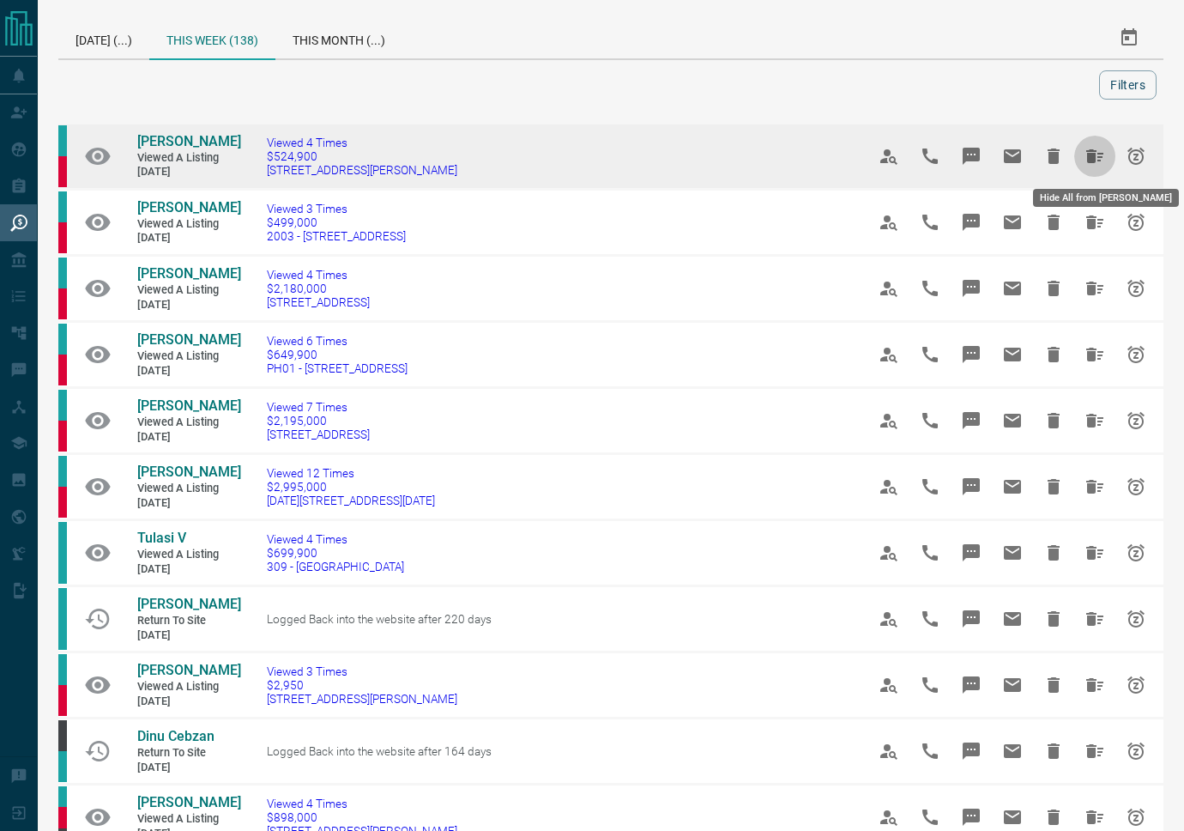
click at [1097, 161] on icon "Hide All from Calvin Wang" at bounding box center [1095, 156] width 21 height 21
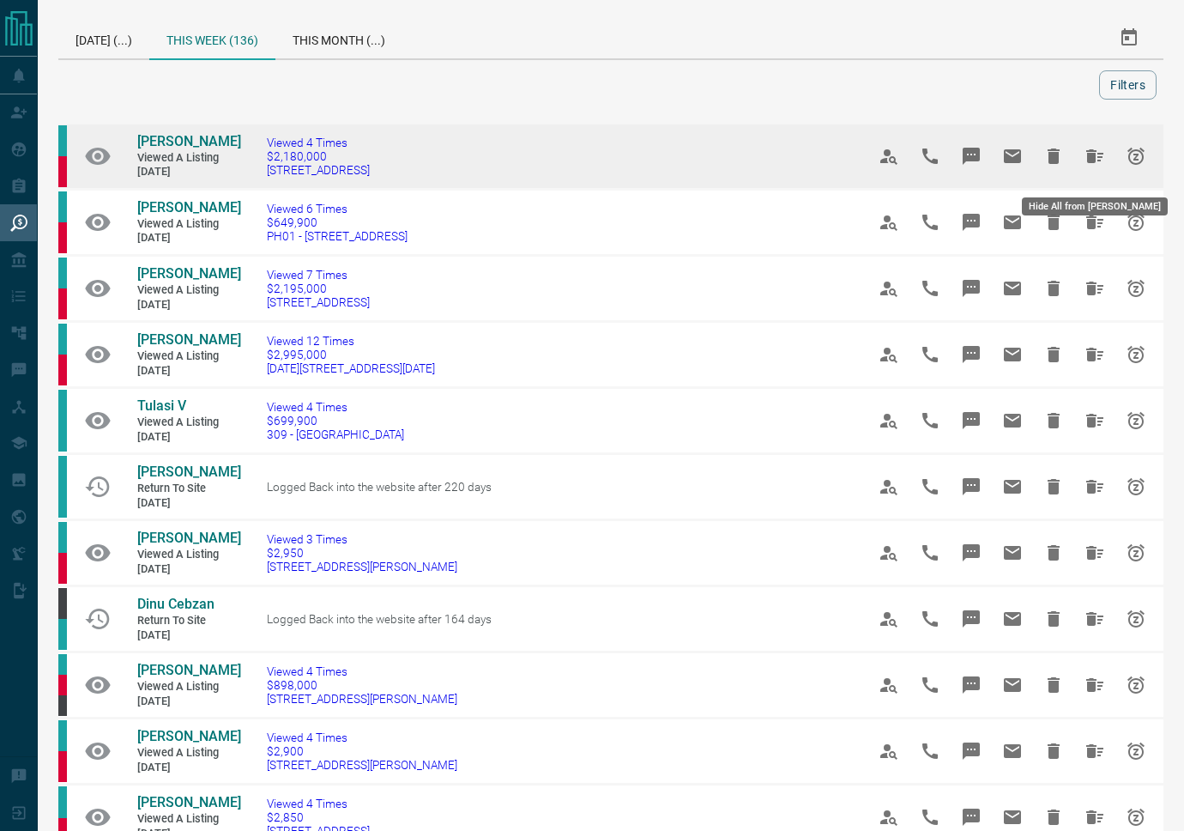
scroll to position [6, 0]
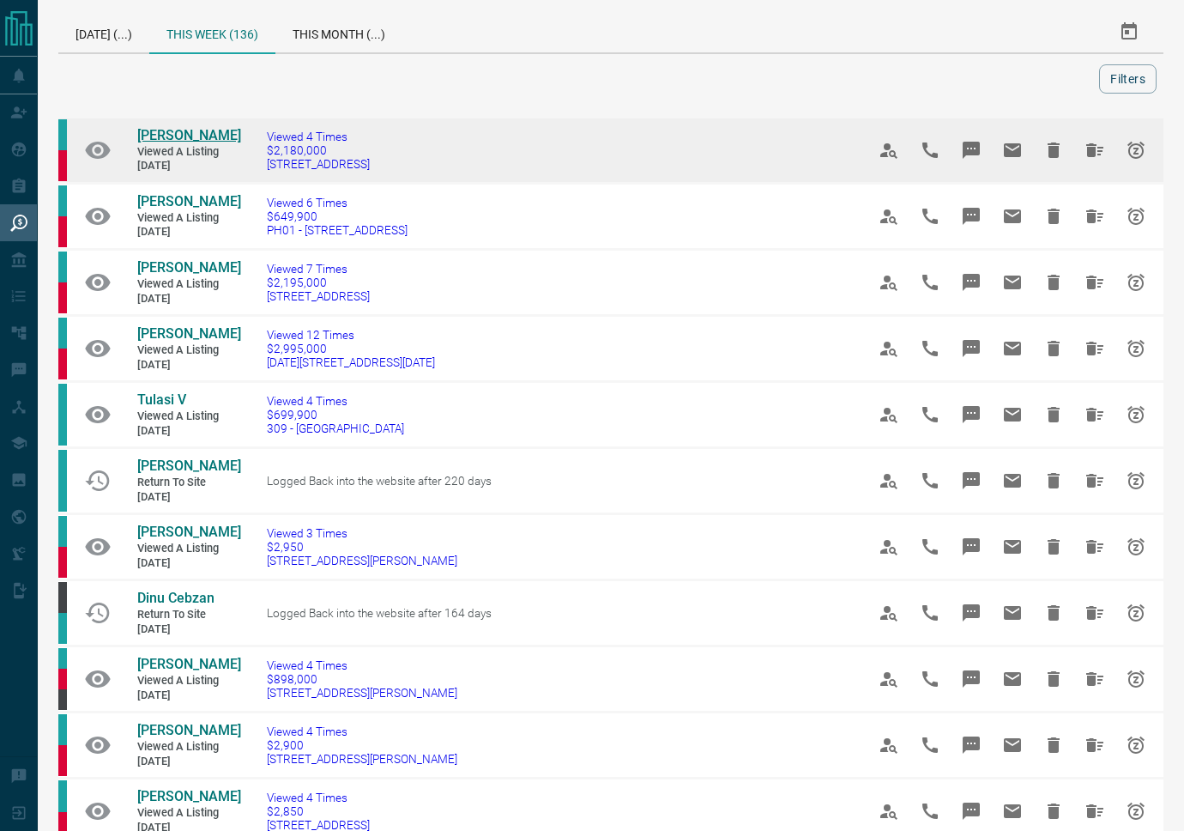
click at [173, 138] on span "[PERSON_NAME]" at bounding box center [189, 135] width 104 height 16
click at [1102, 155] on icon "Hide All from Susanna Solowiej" at bounding box center [1095, 150] width 17 height 14
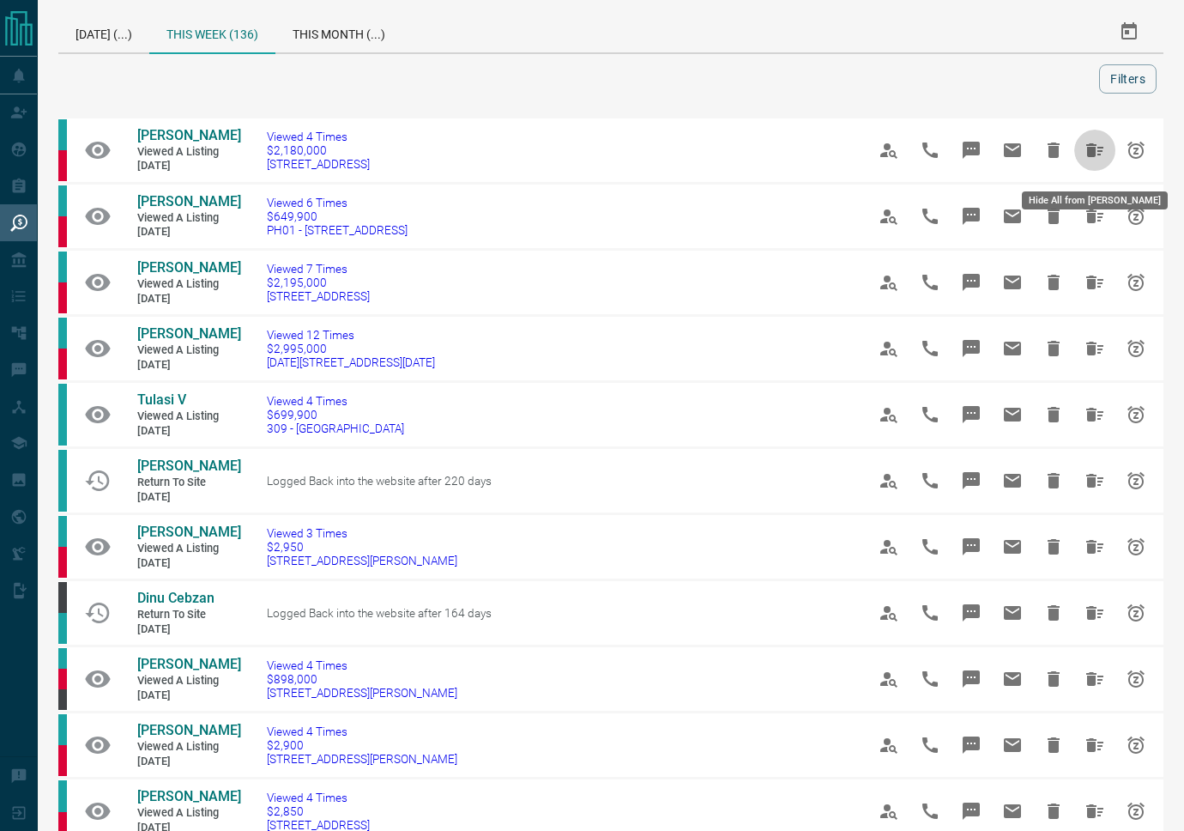
scroll to position [0, 0]
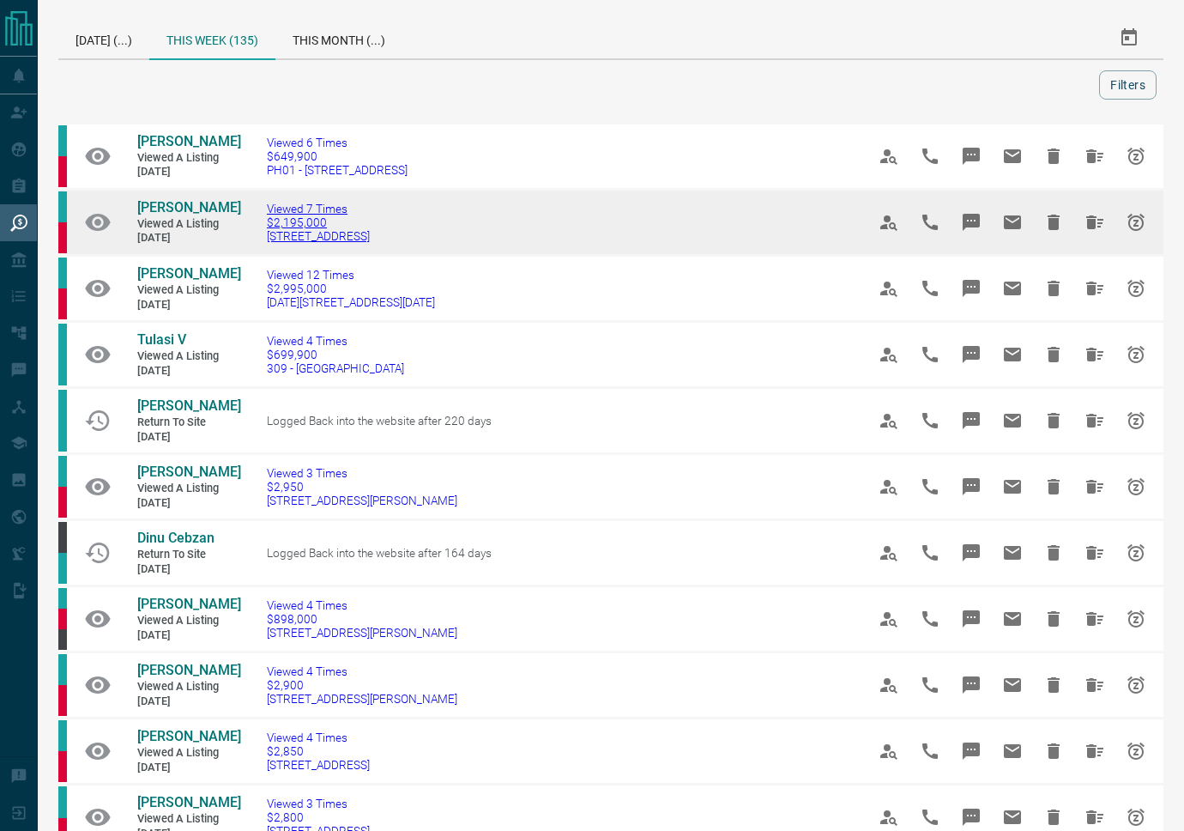
click at [302, 215] on span "Viewed 7 Times" at bounding box center [318, 209] width 103 height 14
click at [180, 215] on span "[PERSON_NAME]" at bounding box center [189, 207] width 104 height 16
click at [1093, 229] on icon "Hide All from Chris Long" at bounding box center [1095, 222] width 17 height 14
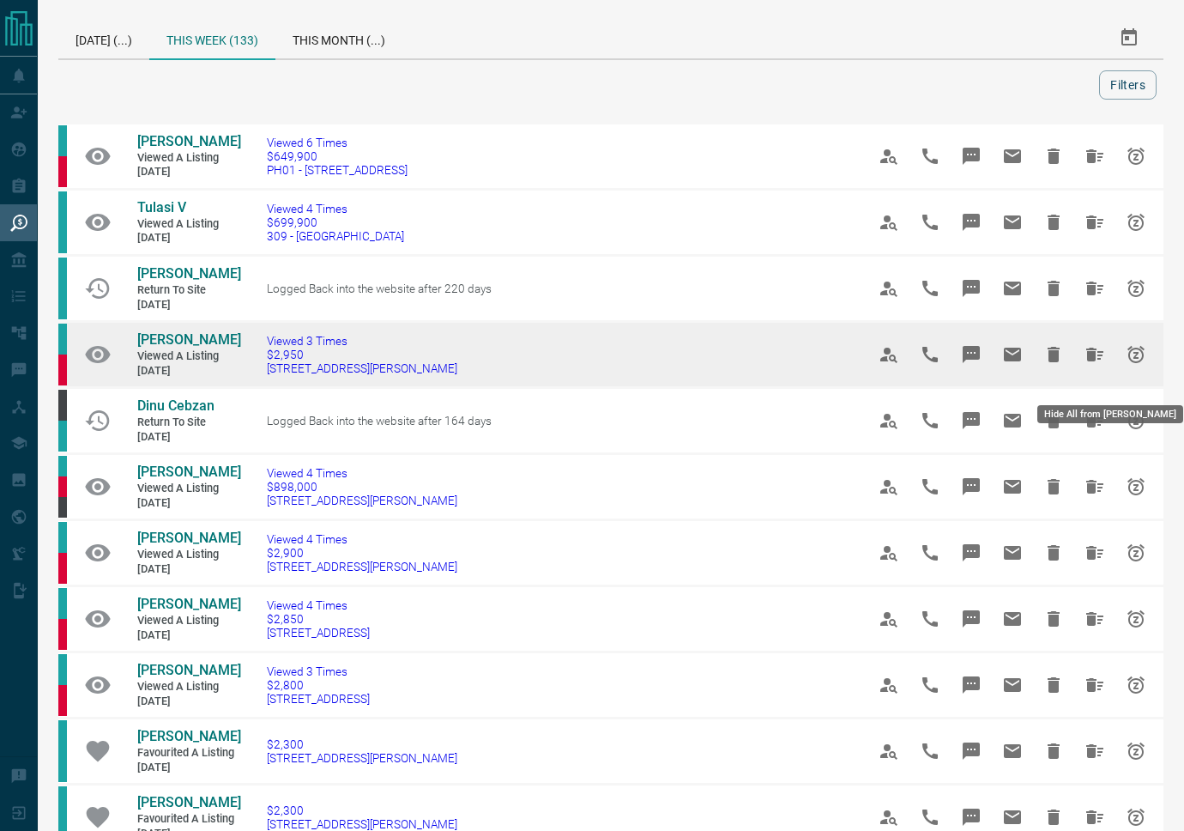
click at [1097, 365] on icon "Hide All from Ravi Balan" at bounding box center [1095, 354] width 21 height 21
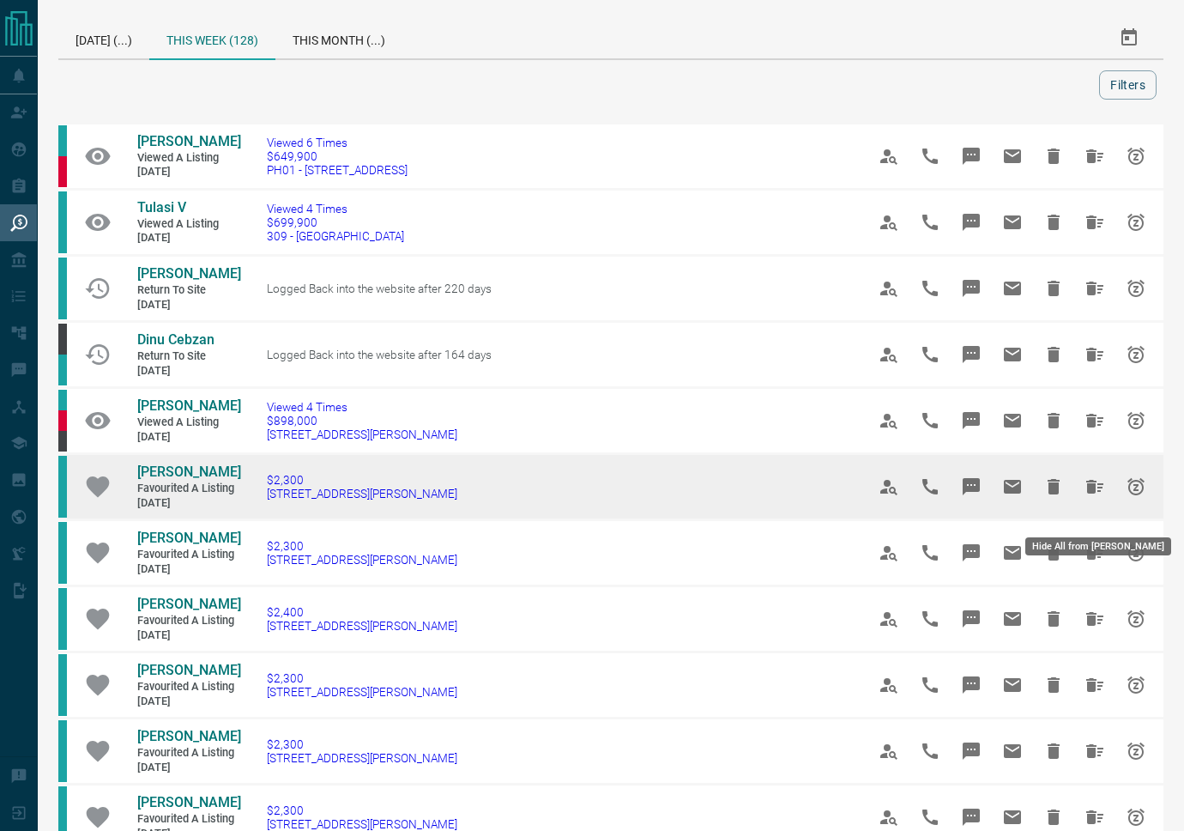
click at [1096, 497] on icon "Hide All from Nancy Laudadio" at bounding box center [1095, 486] width 21 height 21
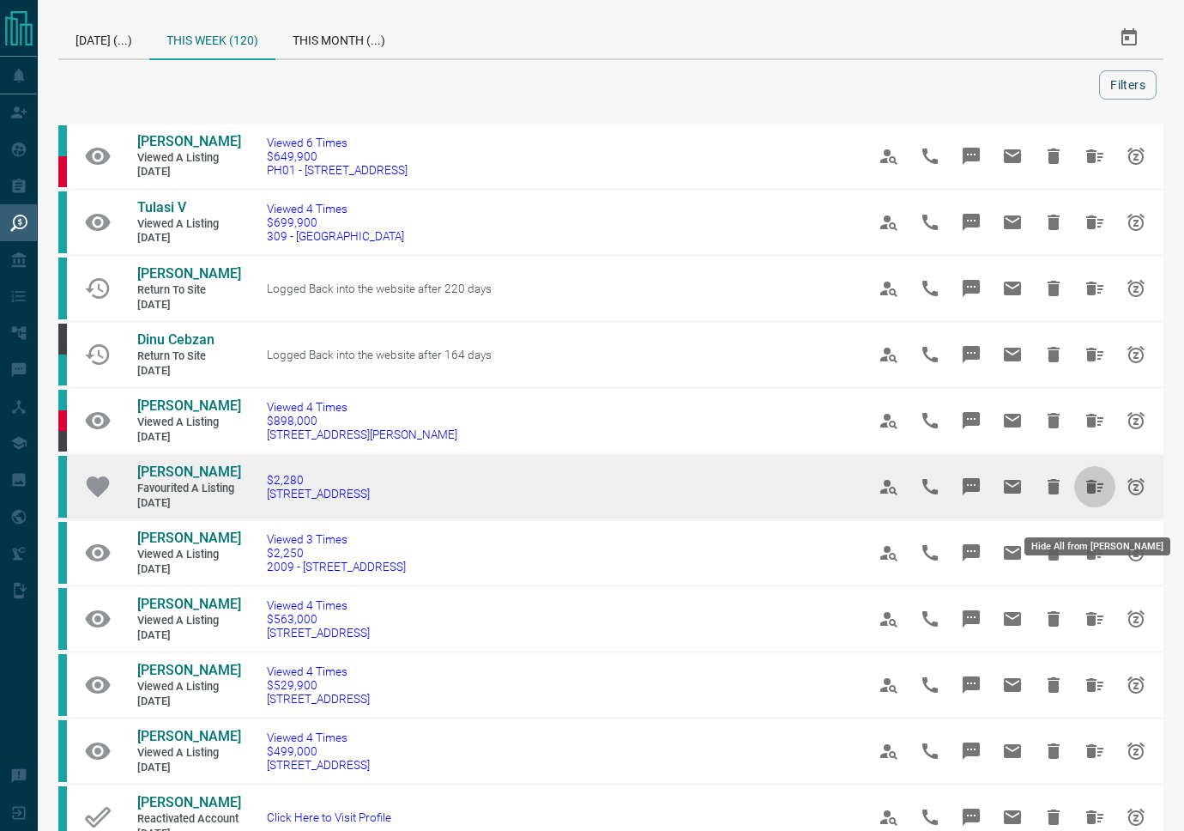
click at [1098, 494] on icon "Hide All from Timothy Cheung" at bounding box center [1095, 487] width 17 height 14
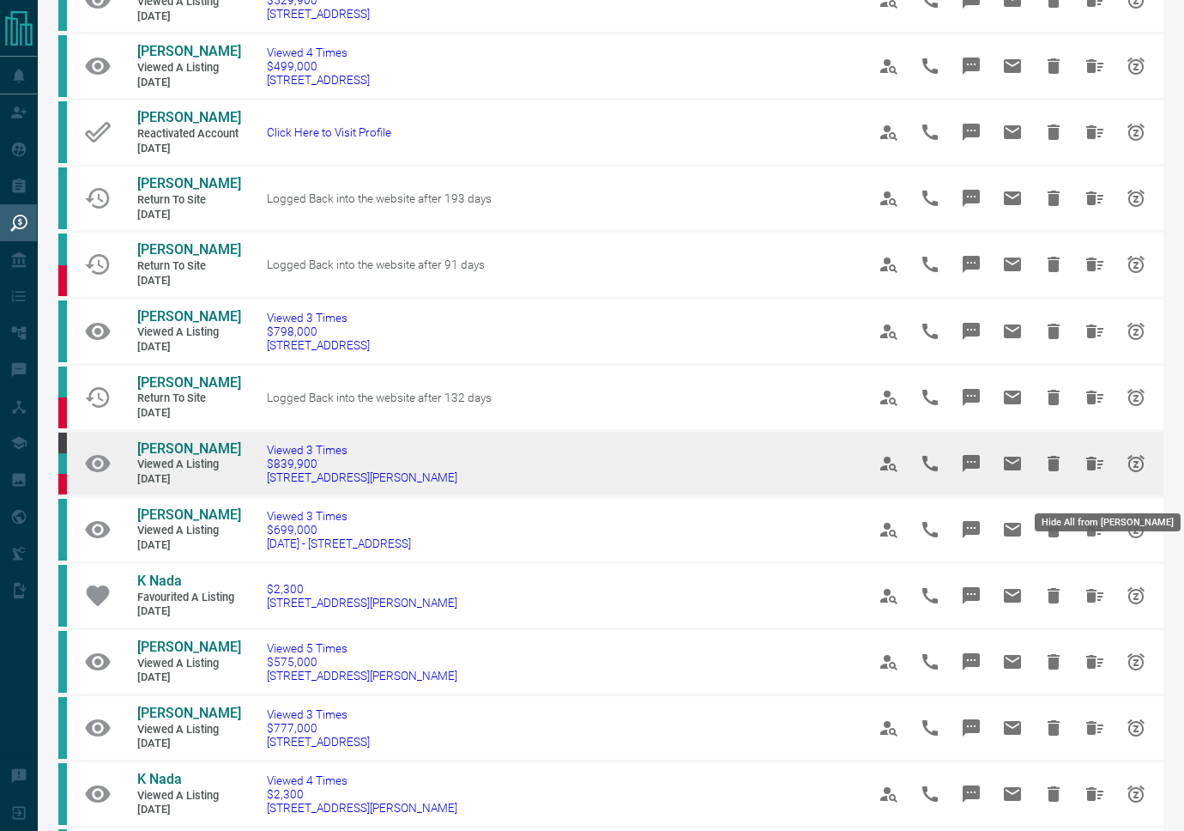
scroll to position [556, 0]
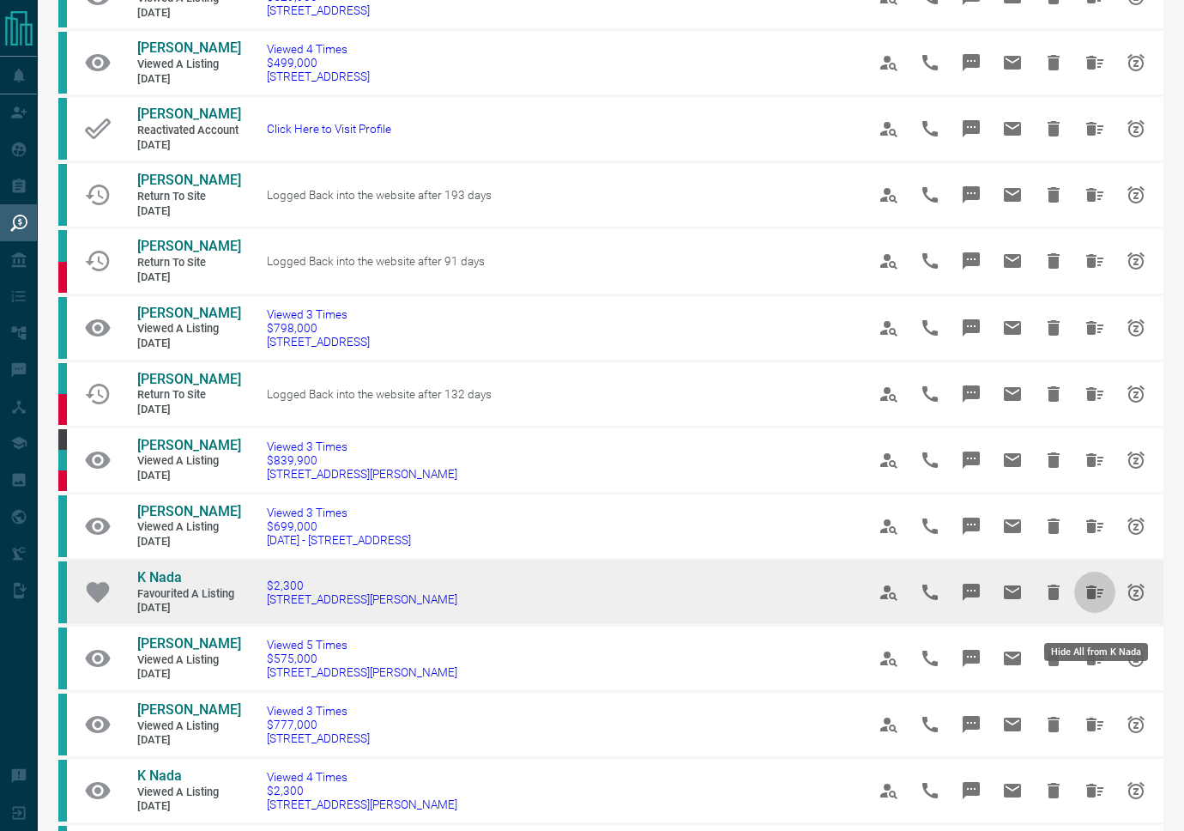
click at [1094, 599] on icon "Hide All from K Nada" at bounding box center [1095, 592] width 17 height 14
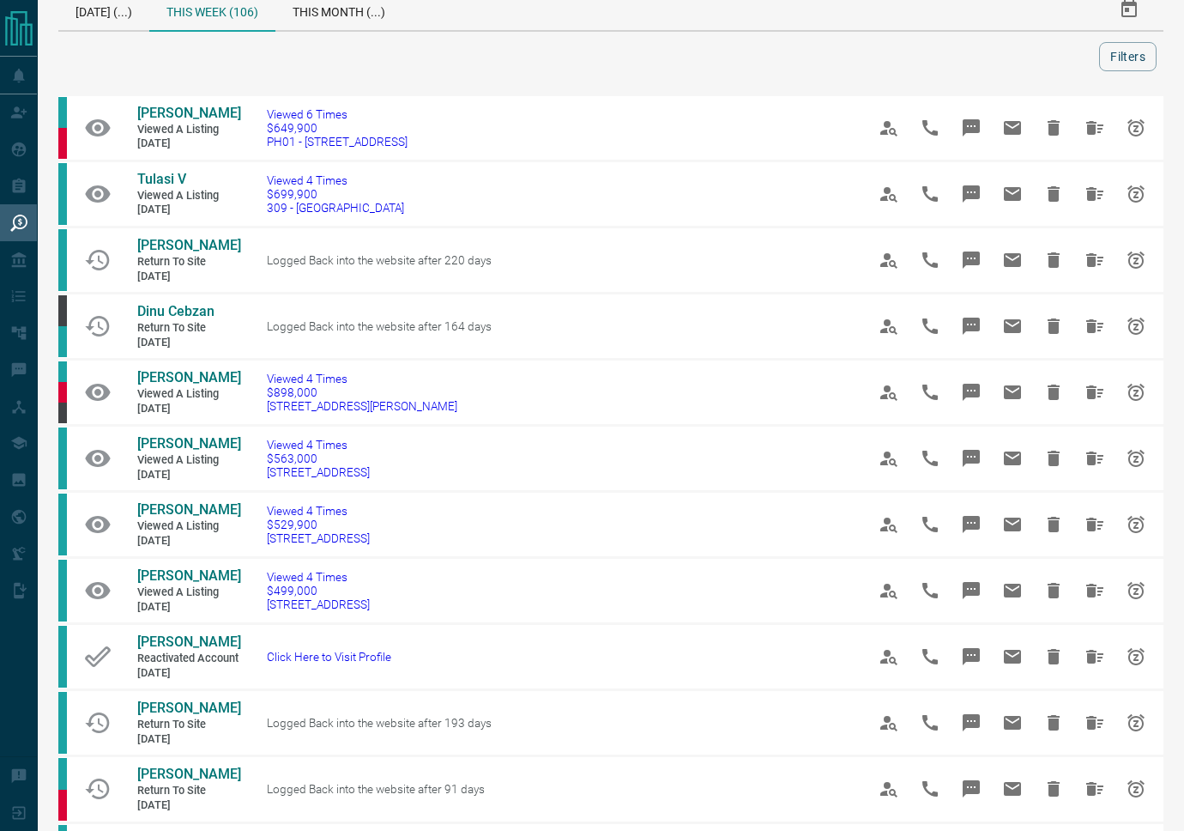
scroll to position [0, 0]
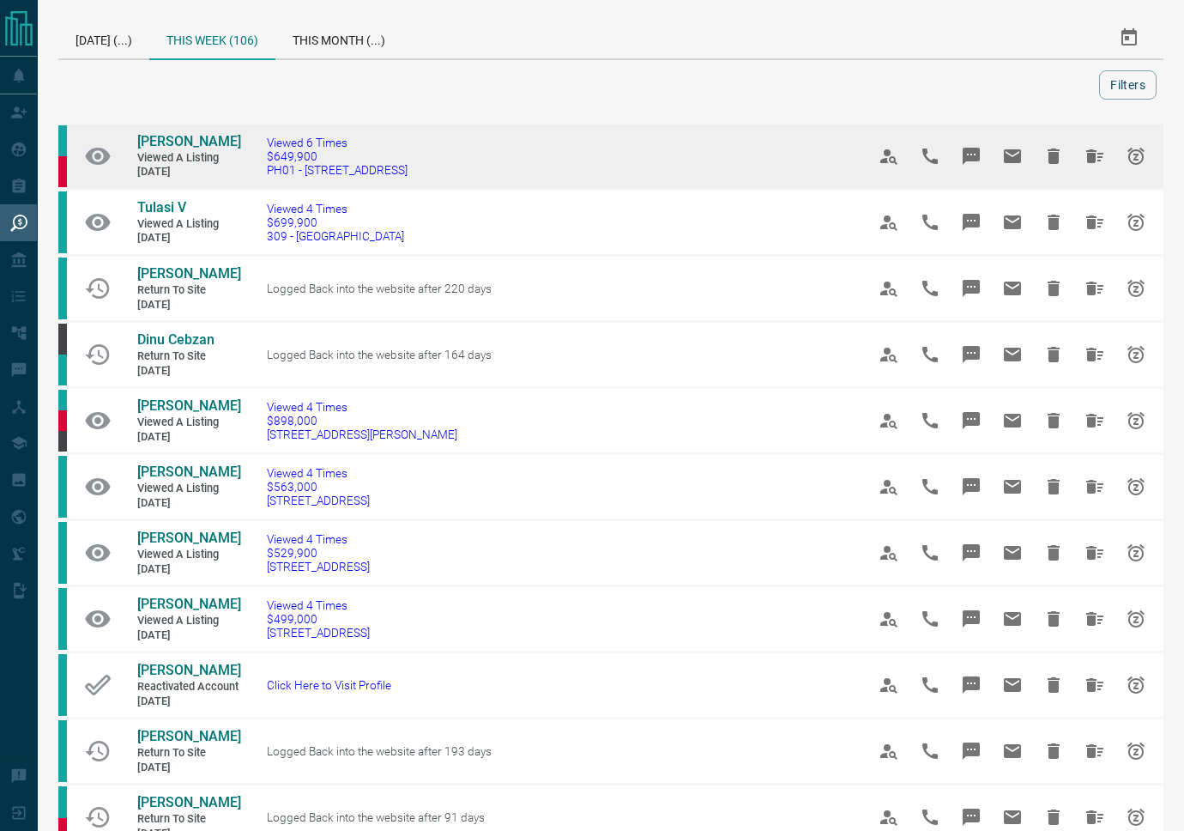
click at [167, 151] on link "[PERSON_NAME]" at bounding box center [188, 142] width 103 height 18
click at [1093, 163] on icon "Hide All from Harish Chandrasekaran" at bounding box center [1095, 156] width 17 height 14
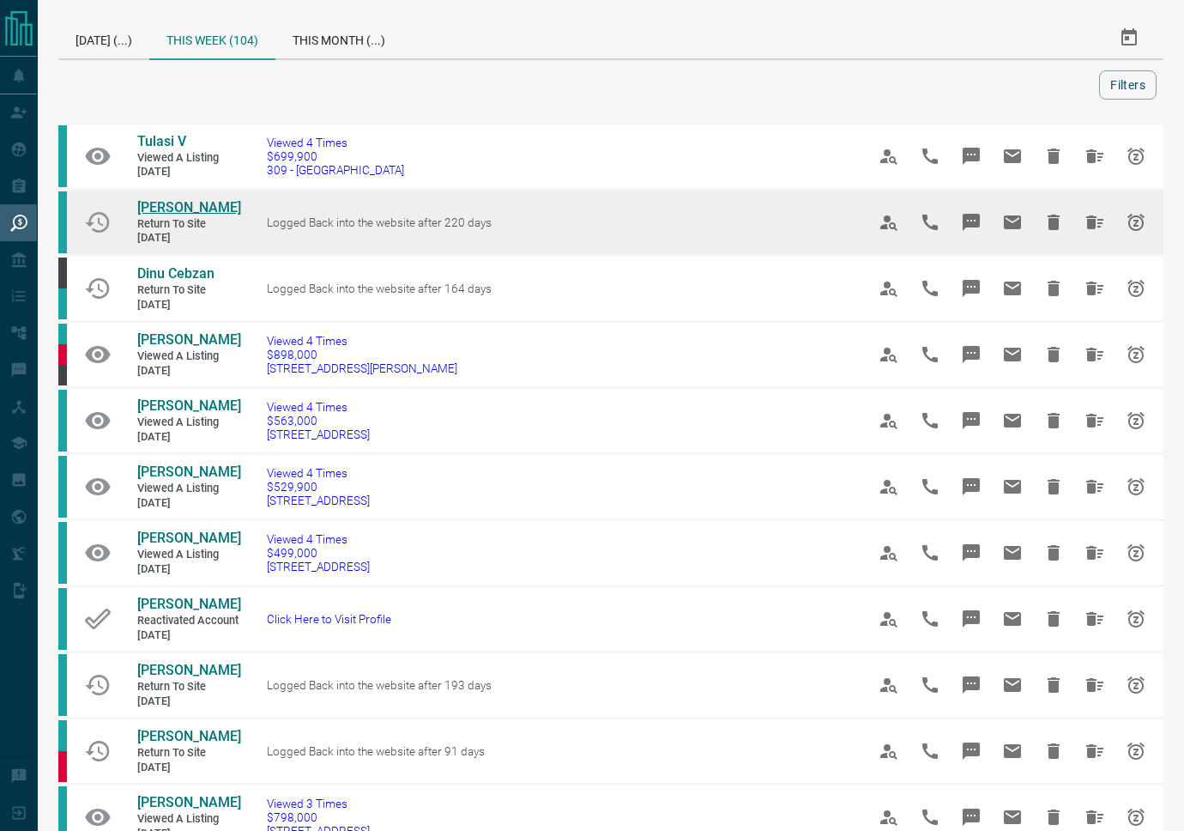
click at [181, 207] on span "[PERSON_NAME]" at bounding box center [189, 207] width 104 height 16
click at [1096, 227] on icon "Hide All from Andres Rutnik" at bounding box center [1095, 222] width 21 height 21
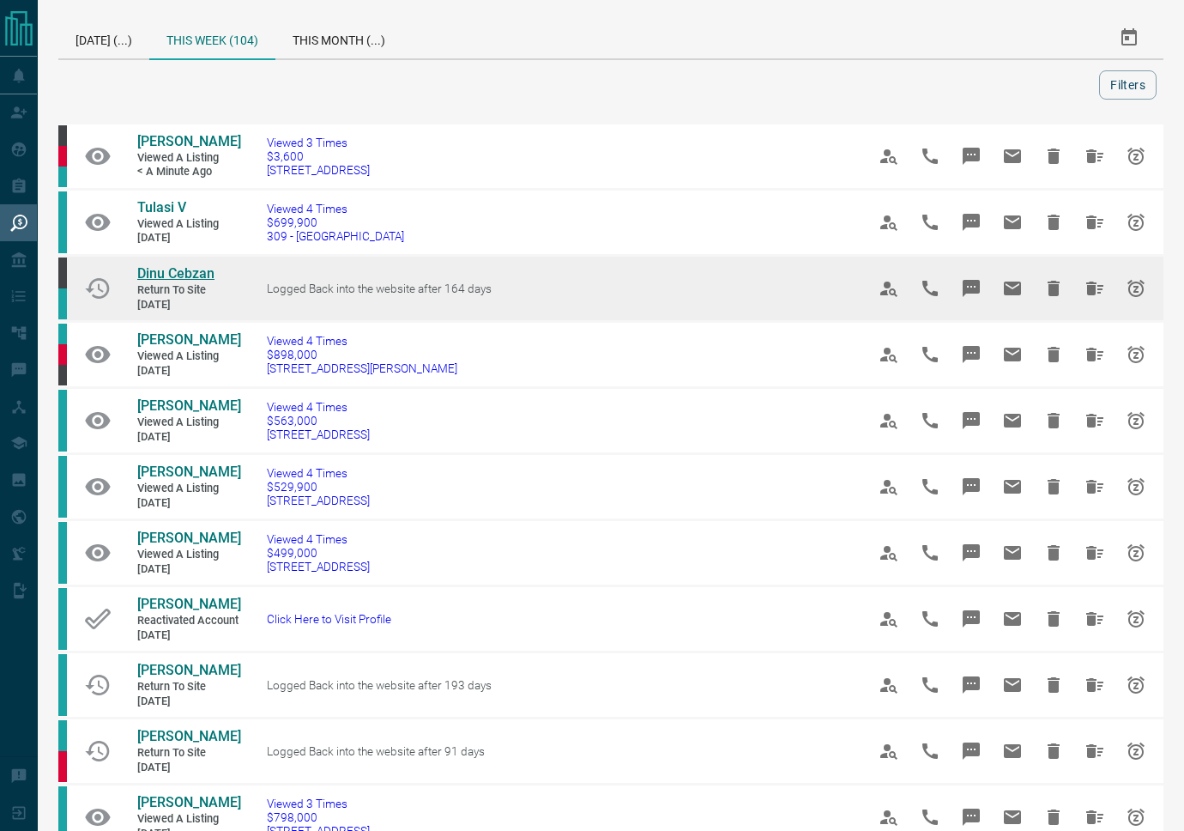
click at [168, 270] on span "Dinu Cebzan" at bounding box center [175, 273] width 77 height 16
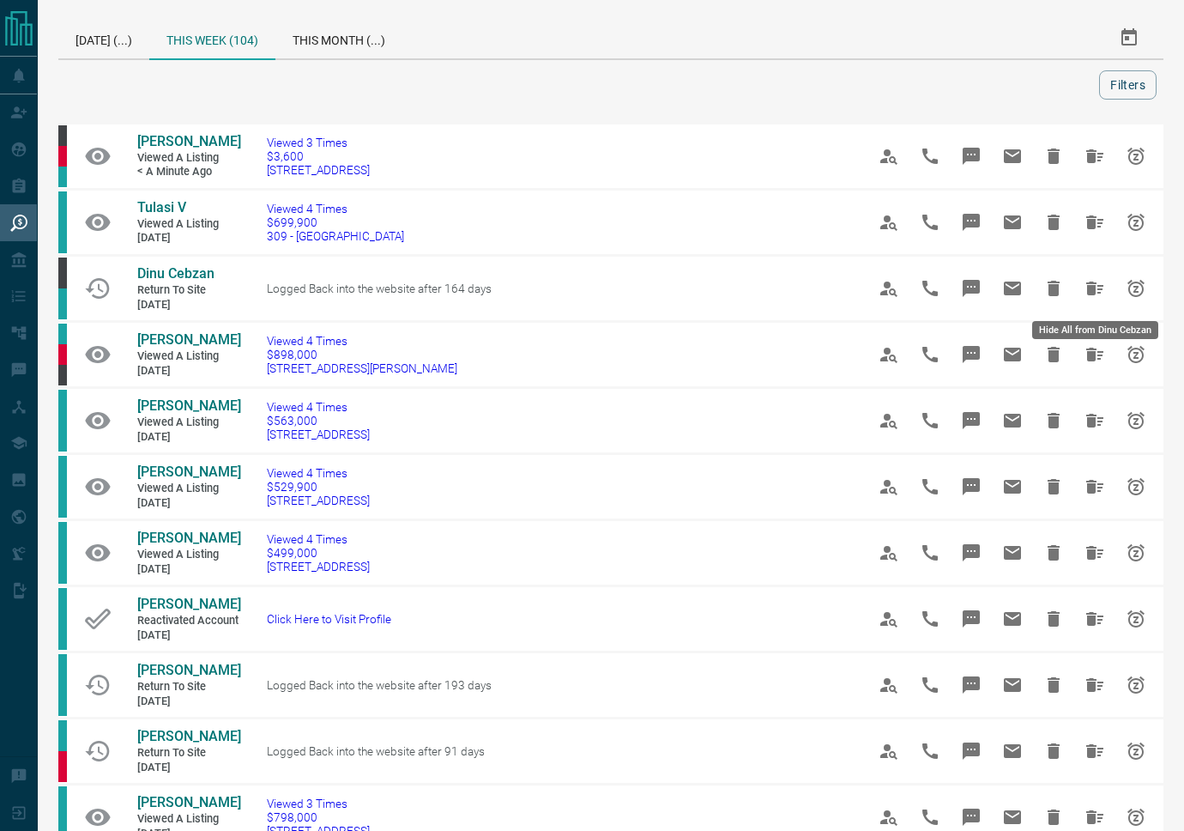
click at [1096, 290] on icon "Hide All from Dinu Cebzan" at bounding box center [1095, 288] width 21 height 21
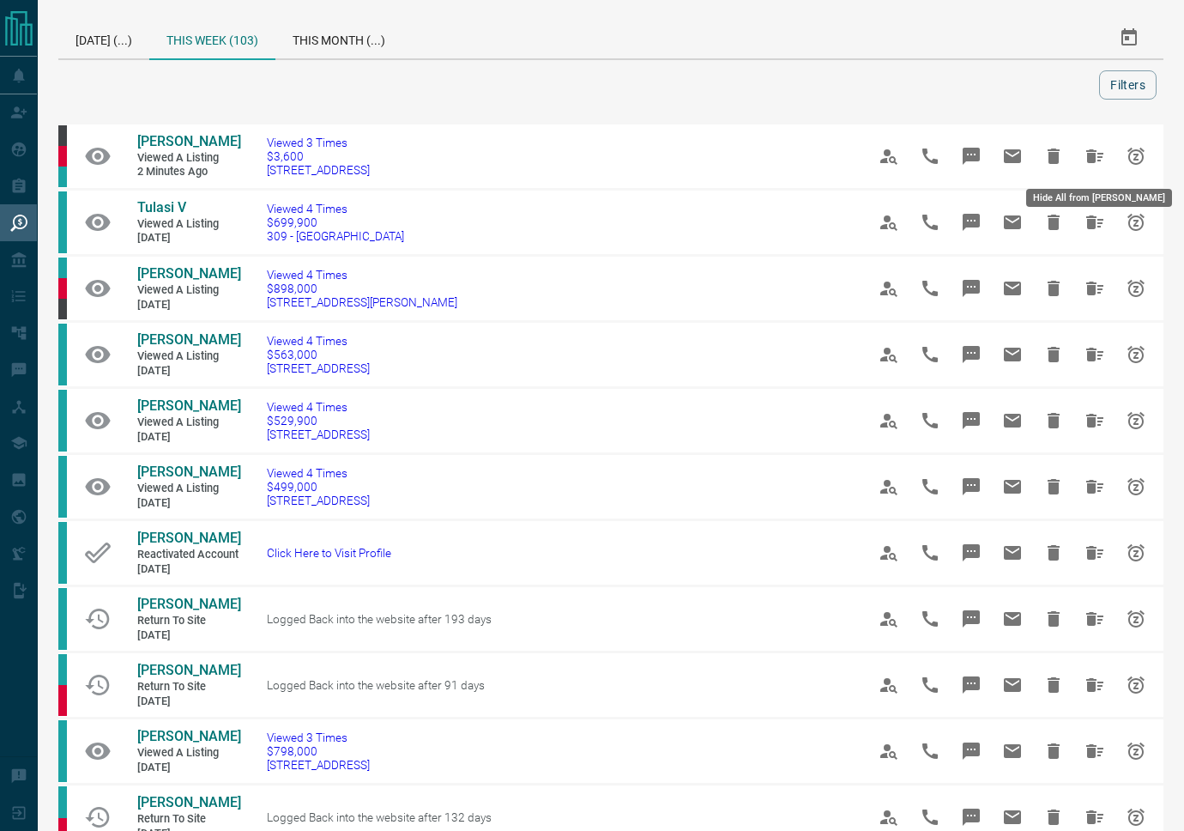
click at [1103, 161] on icon "Hide All from Terran McNeely" at bounding box center [1095, 156] width 21 height 21
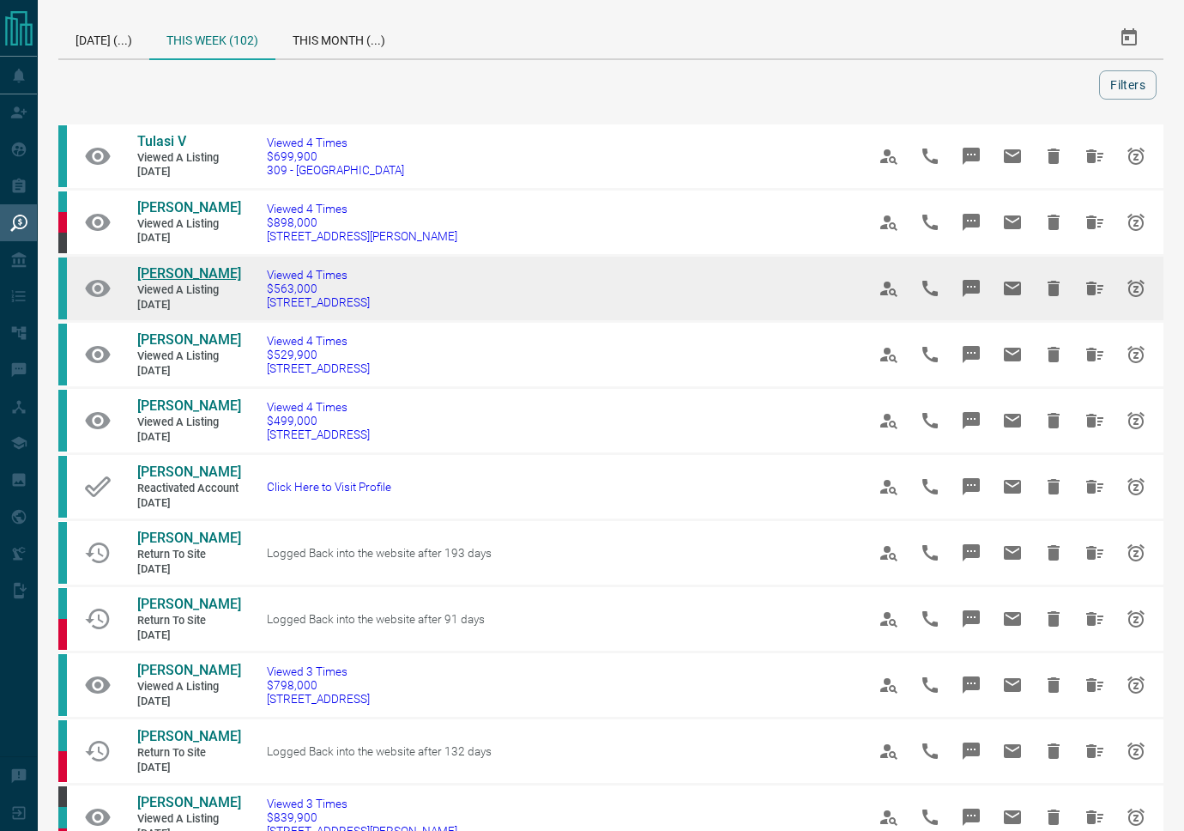
click at [185, 271] on span "[PERSON_NAME]" at bounding box center [189, 273] width 104 height 16
click at [1088, 294] on icon "Hide All from James Hung" at bounding box center [1095, 289] width 17 height 14
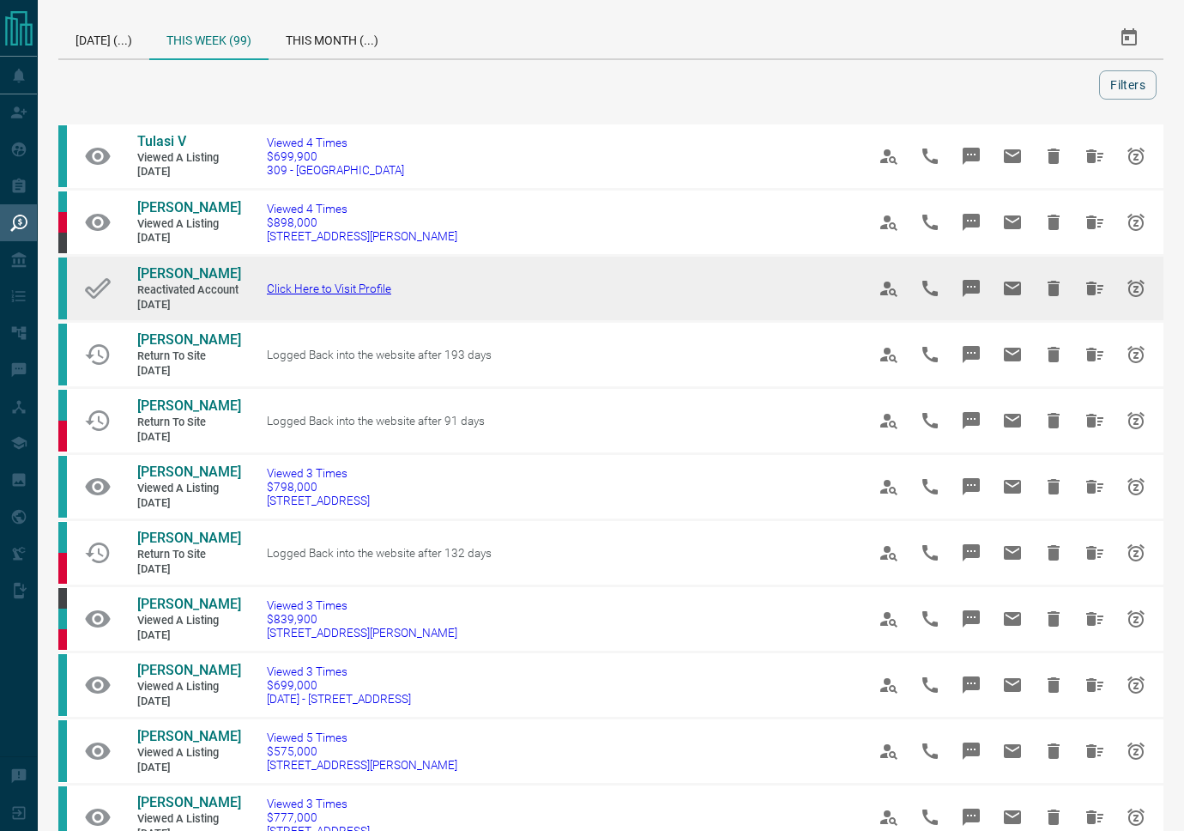
click at [321, 292] on span "Click Here to Visit Profile" at bounding box center [329, 289] width 124 height 14
click at [1102, 288] on icon "Hide All from Paul Chen" at bounding box center [1095, 289] width 17 height 14
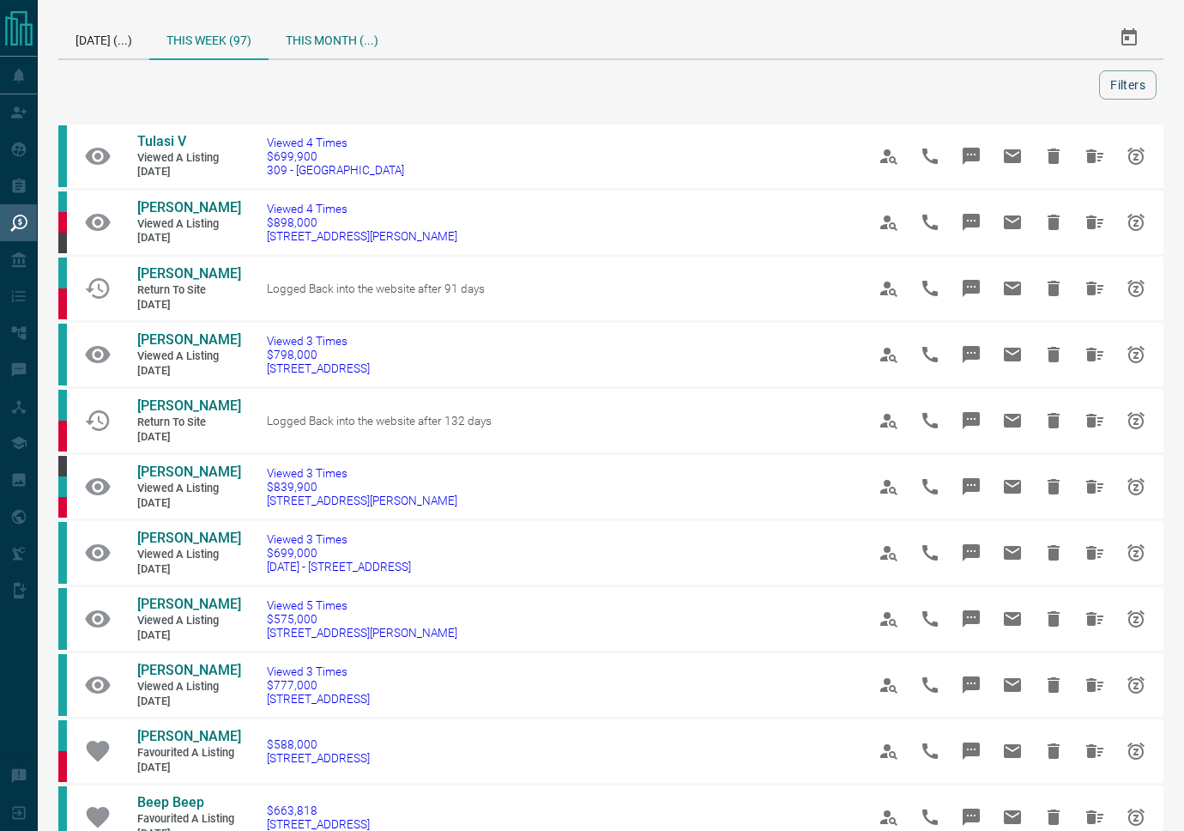
click at [312, 33] on div "This Month (...)" at bounding box center [332, 37] width 127 height 41
